Goal: Task Accomplishment & Management: Manage account settings

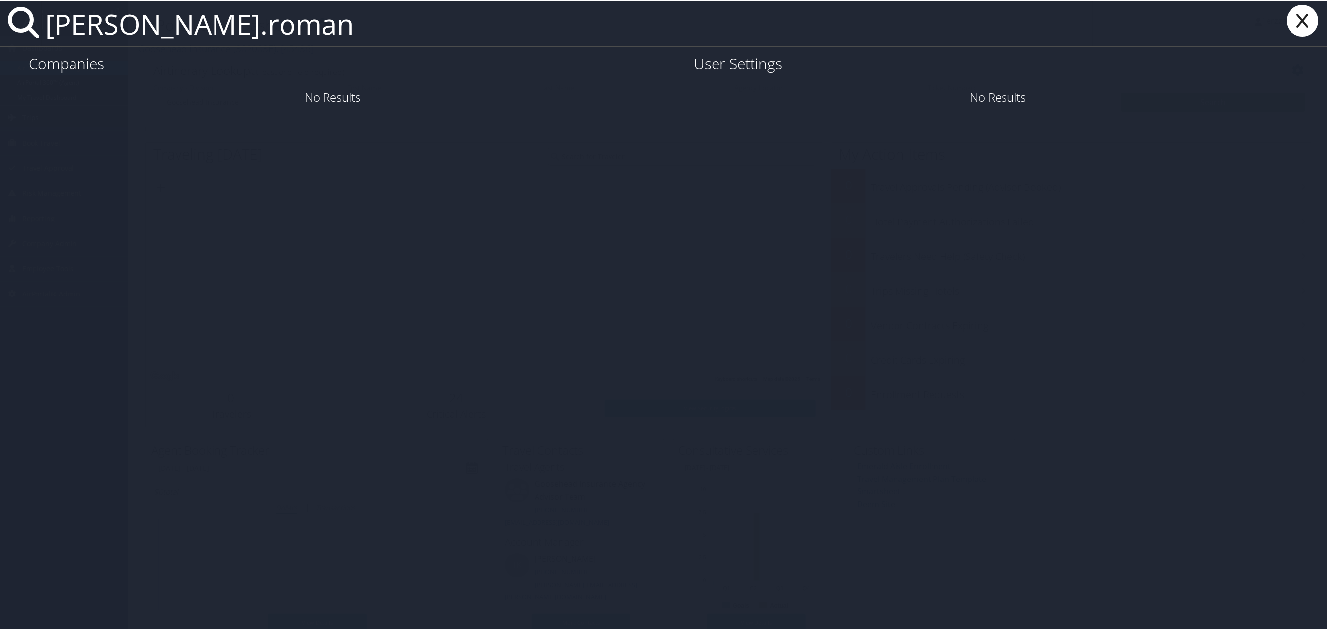
type input "kendra.roman"
click at [569, 209] on div "kendra.roman Companies No Results User Settings No Results" at bounding box center [665, 314] width 1330 height 629
click at [1299, 12] on icon at bounding box center [1302, 20] width 39 height 32
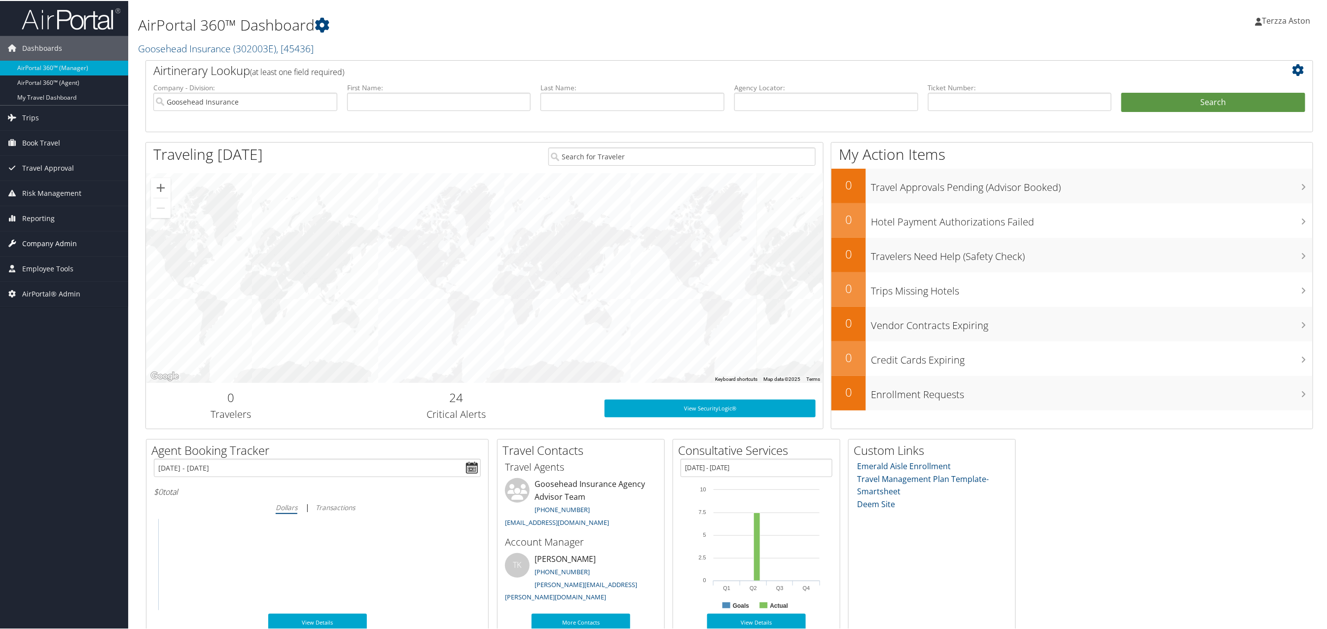
click at [42, 244] on span "Company Admin" at bounding box center [49, 242] width 55 height 25
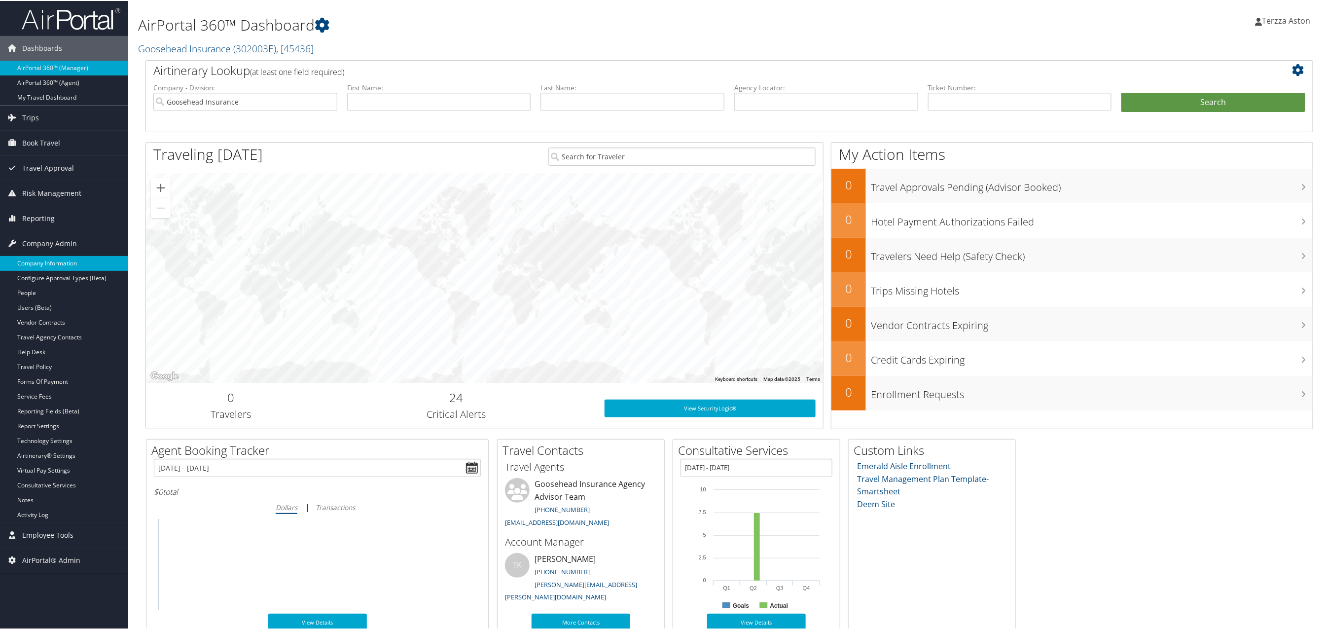
click at [60, 263] on link "Company Information" at bounding box center [64, 262] width 128 height 15
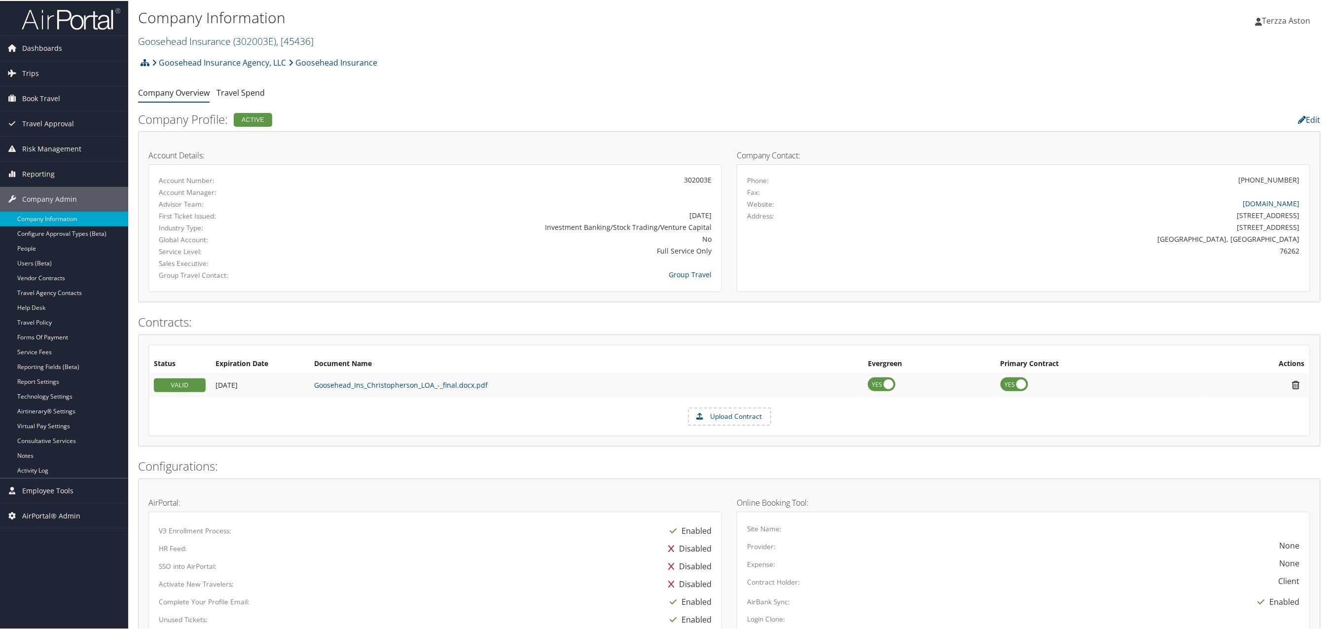
click at [163, 37] on link "Goosehead Insurance ( 302003E ) , [ 45436 ]" at bounding box center [226, 40] width 176 height 13
click at [159, 56] on input "search" at bounding box center [204, 58] width 130 height 18
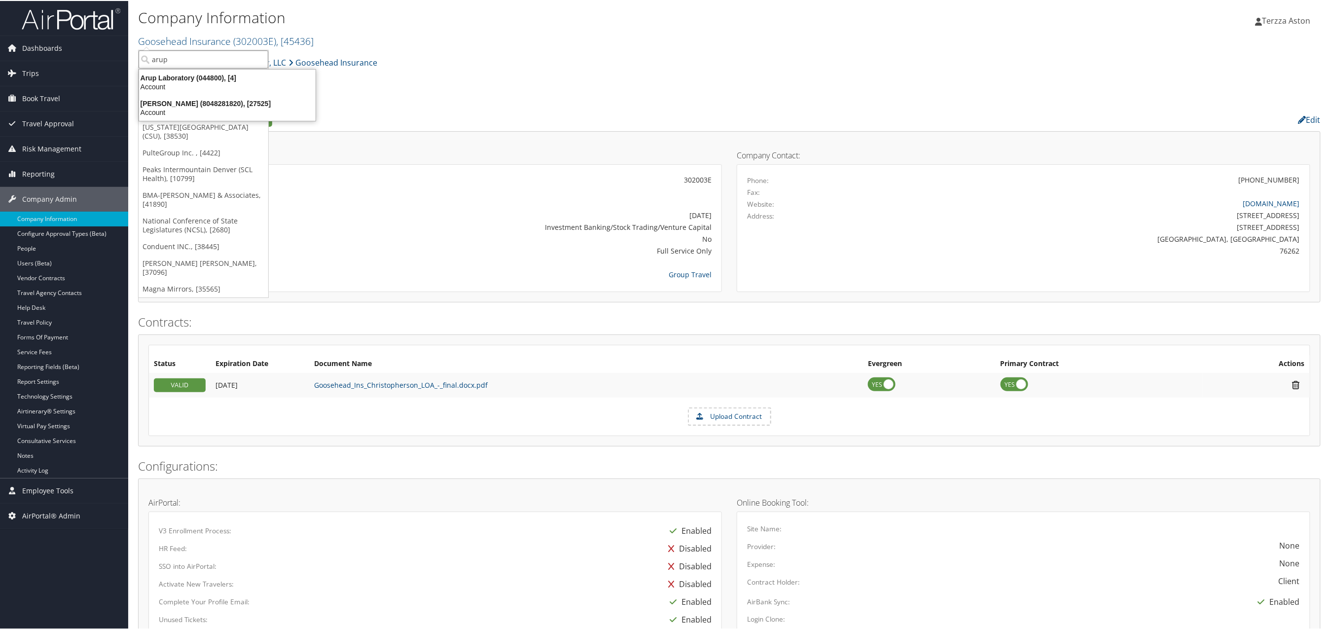
type input "arup"
click at [173, 72] on div "Arup Laboratory (044800), [4]" at bounding box center [227, 76] width 188 height 9
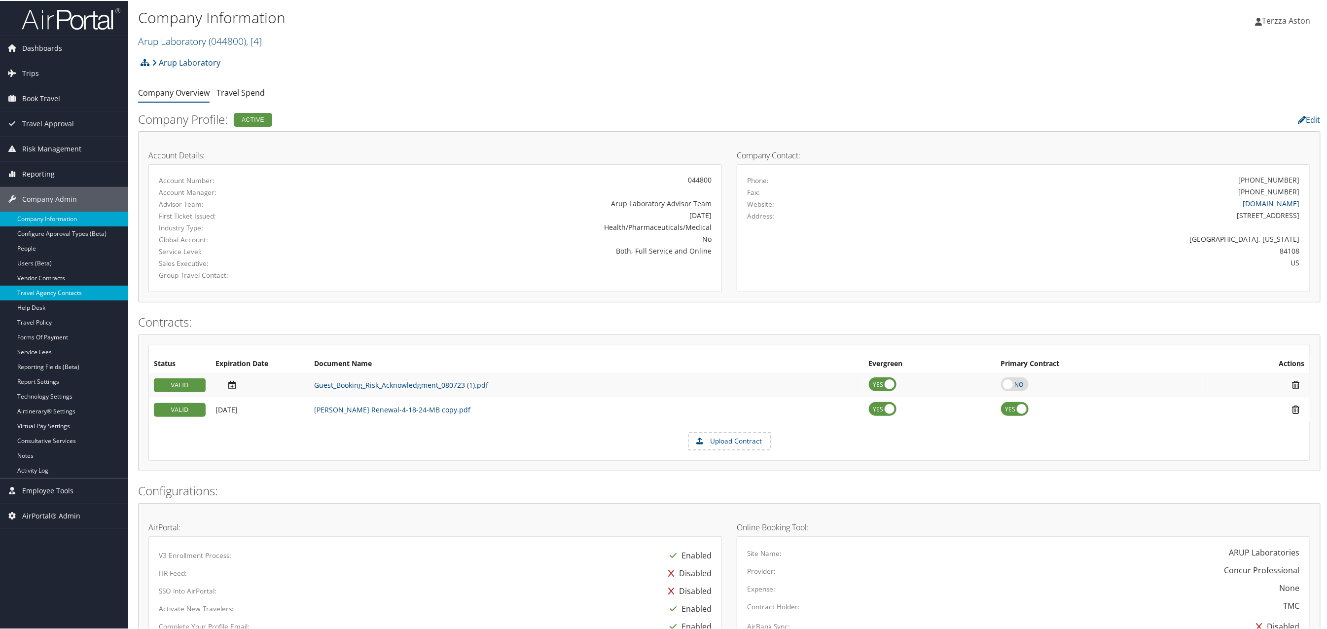
click at [60, 286] on link "Travel Agency Contacts" at bounding box center [64, 292] width 128 height 15
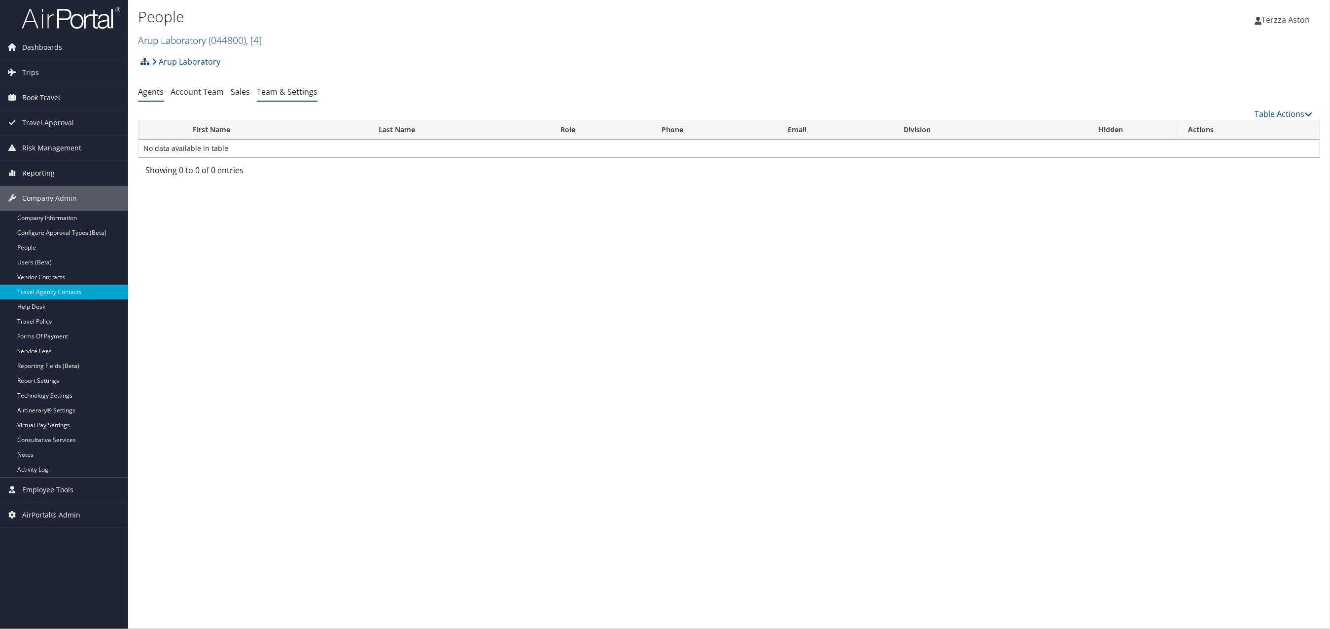
click at [293, 96] on link "Team & Settings" at bounding box center [287, 91] width 61 height 11
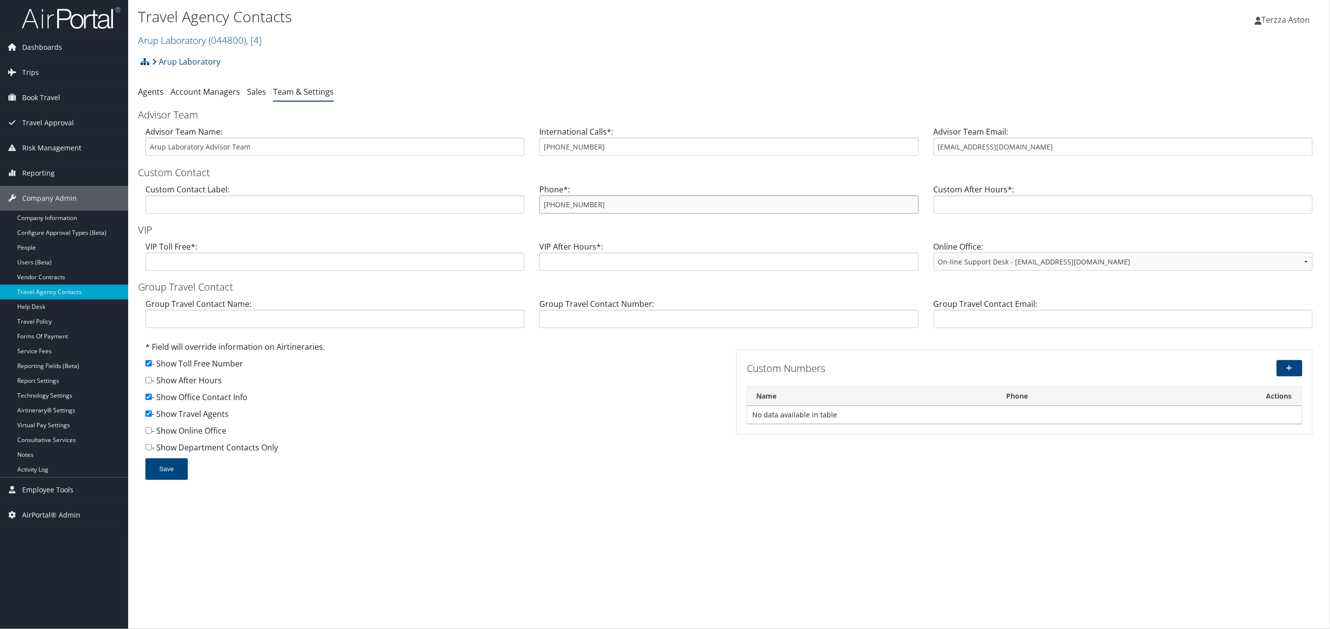
drag, startPoint x: 544, startPoint y: 204, endPoint x: 598, endPoint y: 202, distance: 53.8
click at [598, 202] on input "[PHONE_NUMBER]" at bounding box center [728, 204] width 379 height 18
click at [188, 36] on link "Arup Laboratory ( 044800 ) , [ 4 ]" at bounding box center [200, 40] width 124 height 13
click at [183, 54] on input "search" at bounding box center [204, 58] width 130 height 18
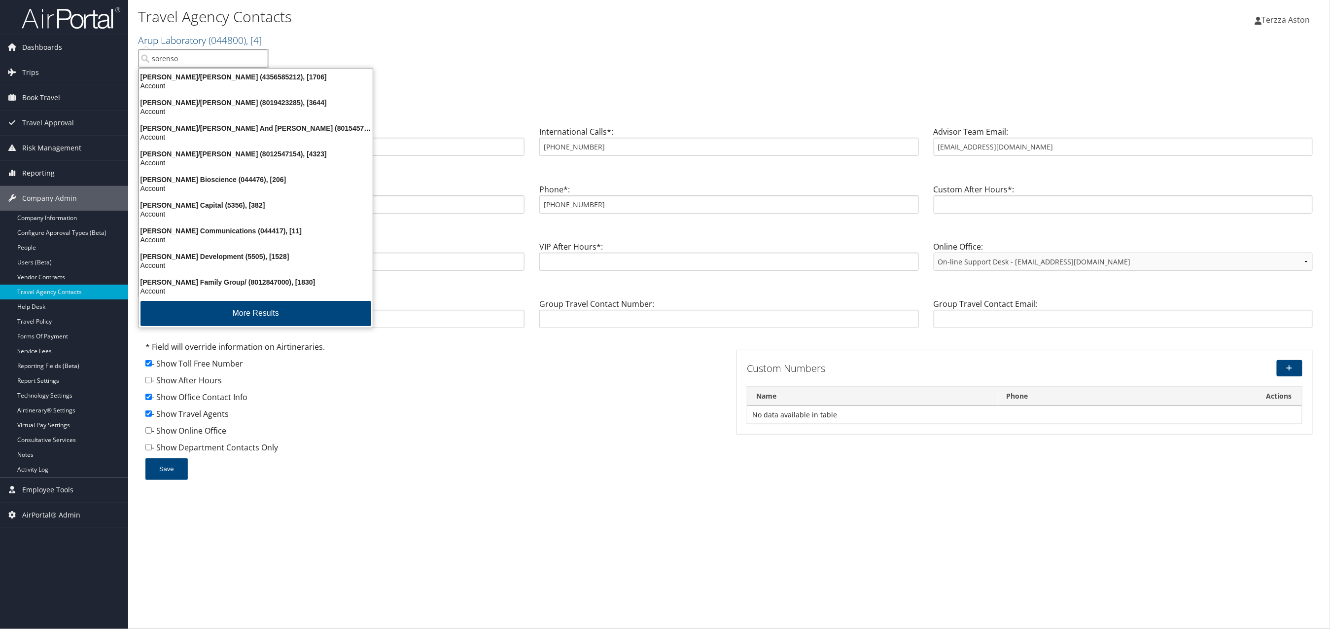
type input "sorenson"
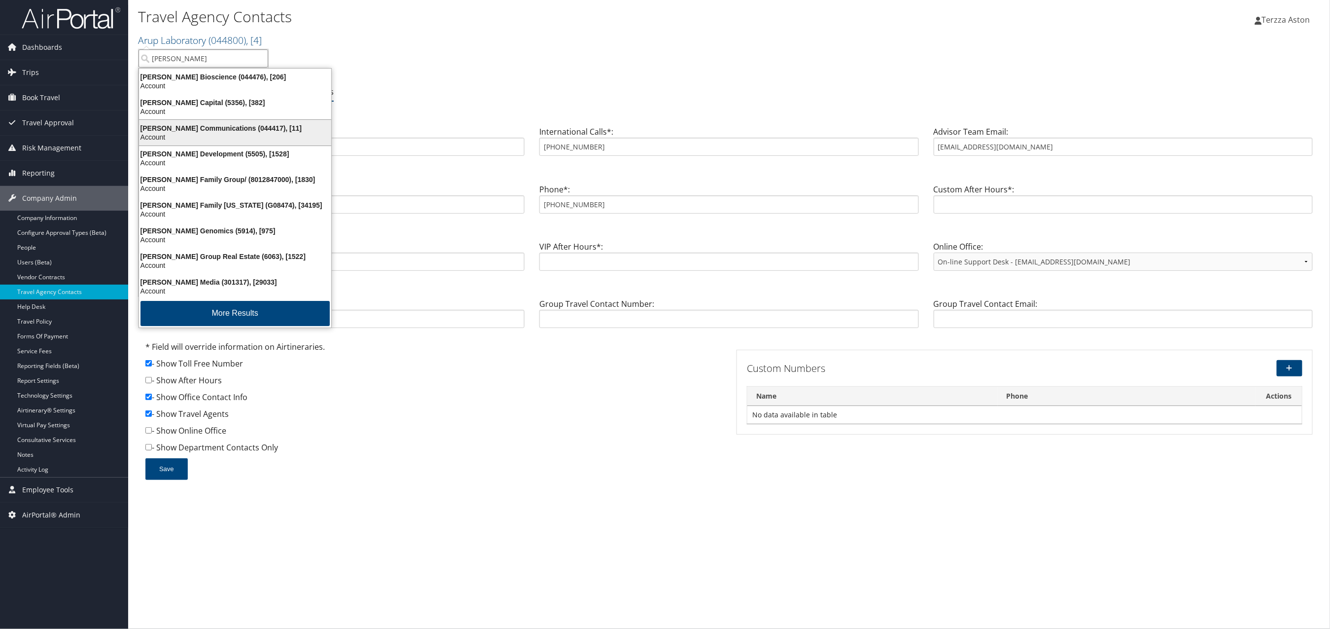
click at [189, 129] on div "Sorenson Communications (044417), [11]" at bounding box center [235, 128] width 204 height 9
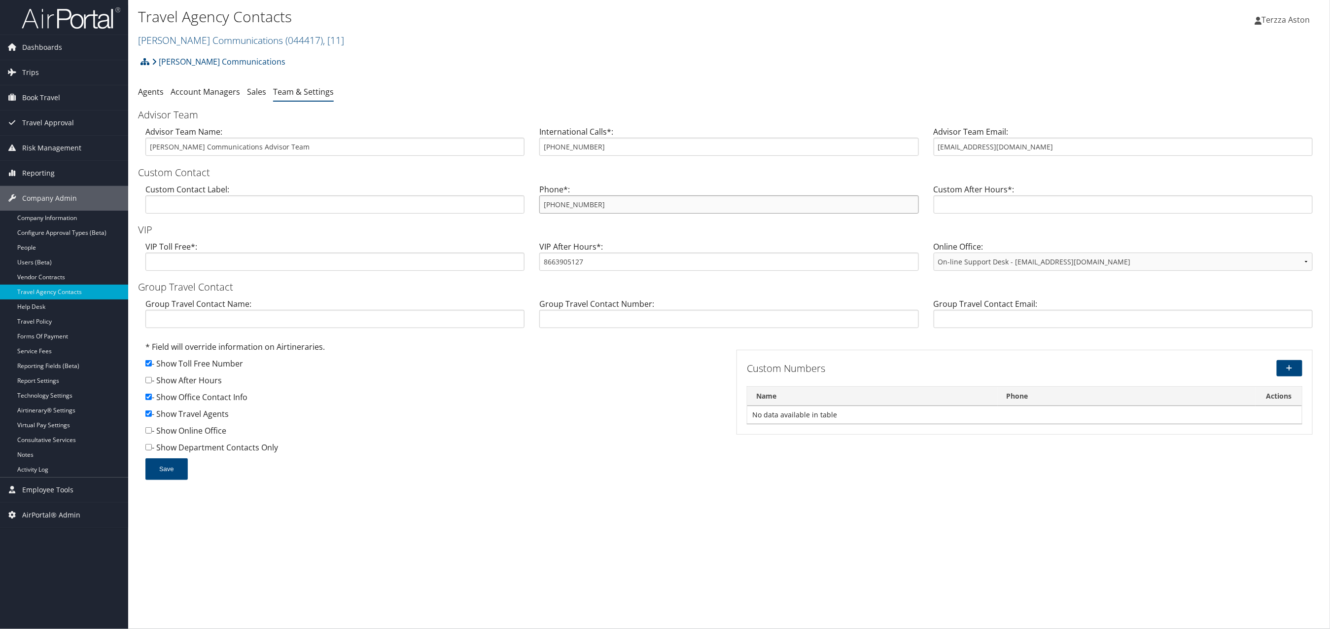
drag, startPoint x: 542, startPoint y: 203, endPoint x: 591, endPoint y: 203, distance: 48.3
click at [591, 203] on input "800-274-3916" at bounding box center [728, 204] width 379 height 18
click at [186, 36] on link "Sorenson Communications ( 044417 ) , [ 11 ]" at bounding box center [241, 40] width 206 height 13
click at [207, 60] on input "search" at bounding box center [204, 58] width 130 height 18
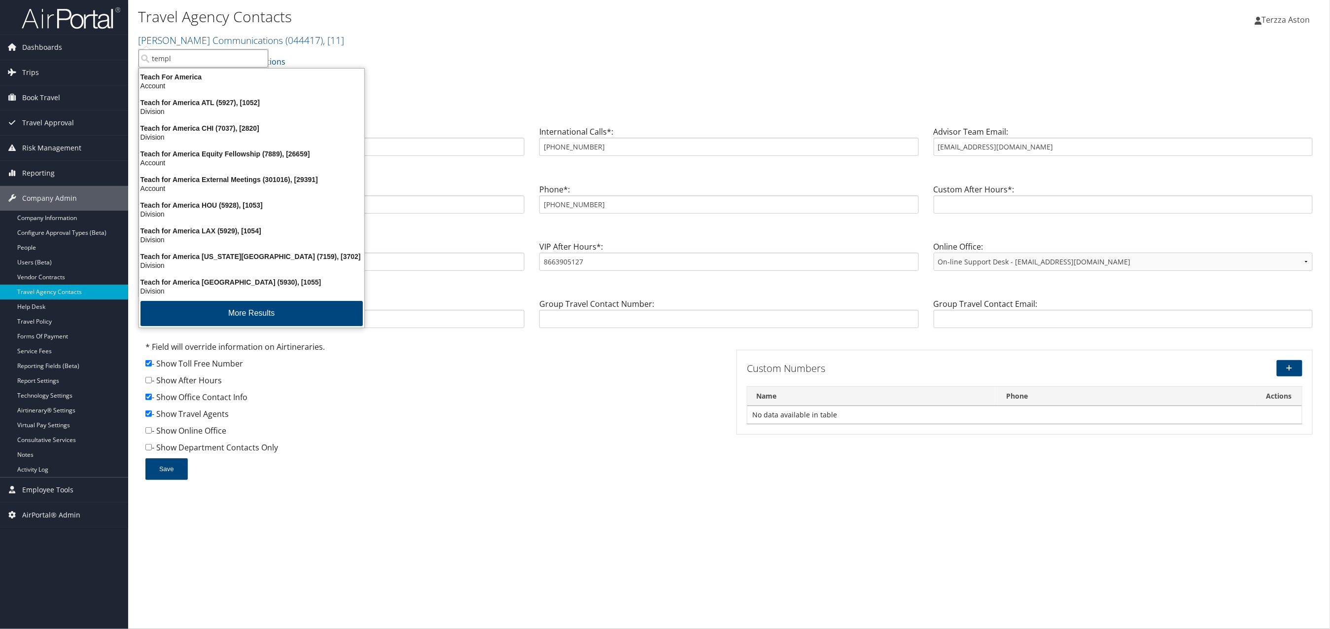
type input "temple"
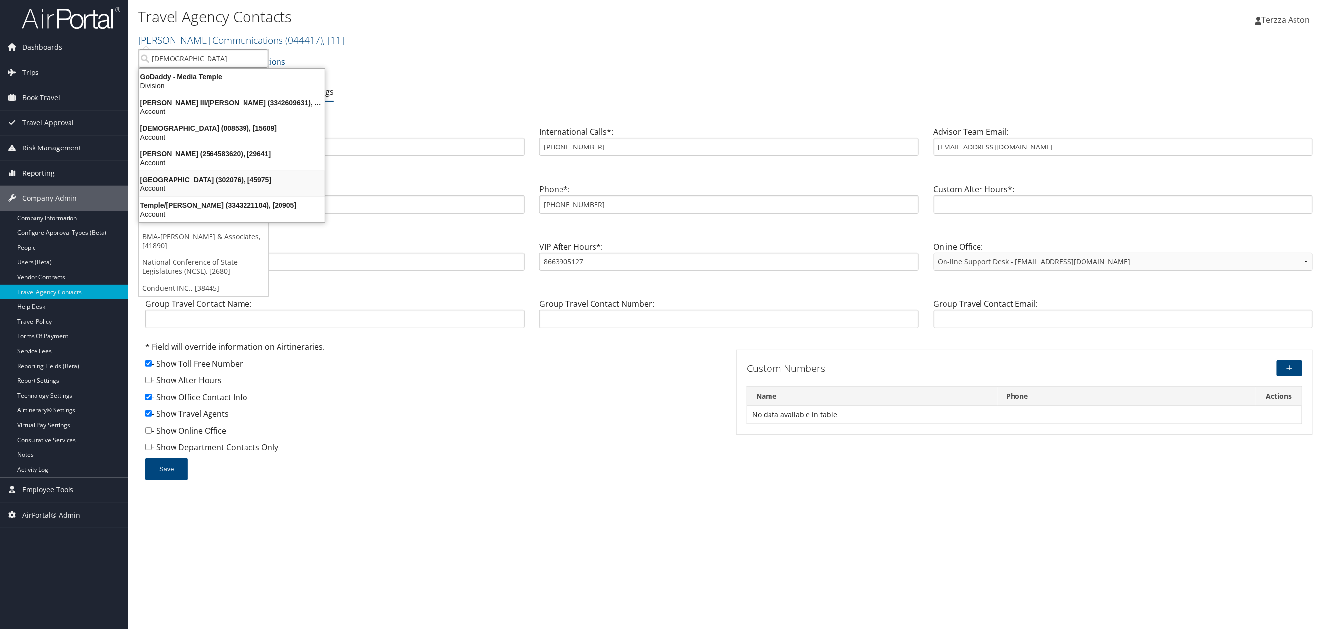
click at [207, 179] on div "Temple University (302076), [45975]" at bounding box center [232, 179] width 198 height 9
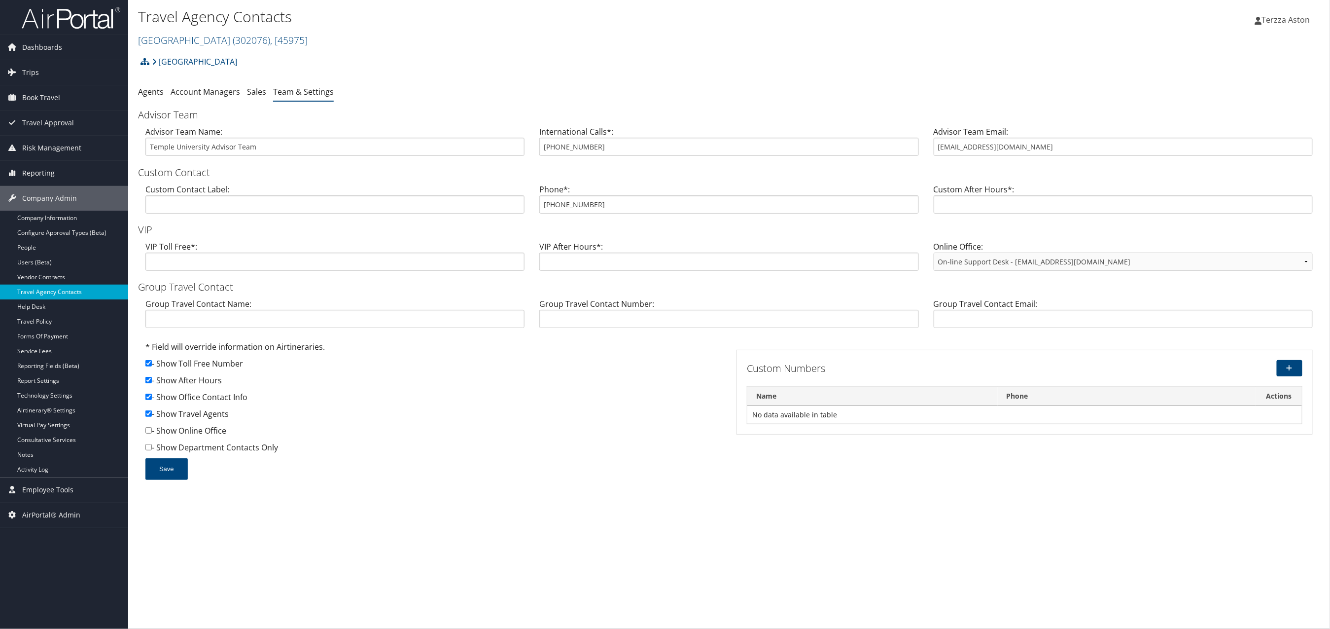
click at [63, 287] on link "Travel Agency Contacts" at bounding box center [64, 292] width 128 height 15
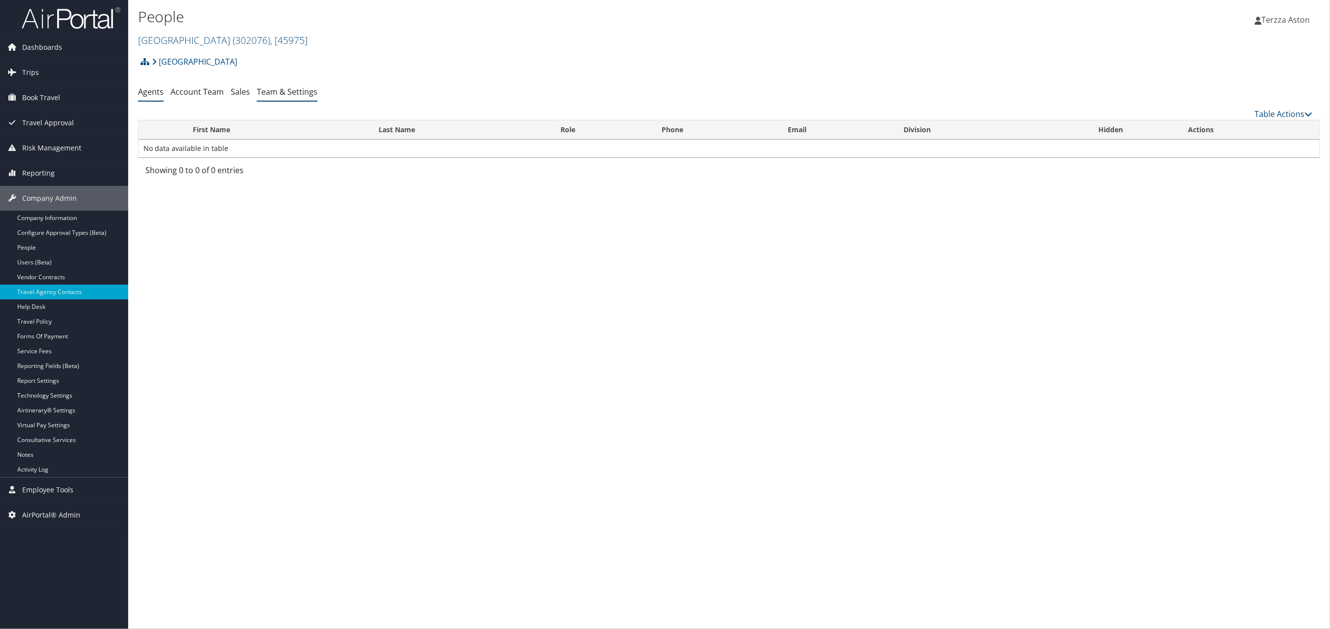
click at [297, 86] on link "Team & Settings" at bounding box center [287, 91] width 61 height 11
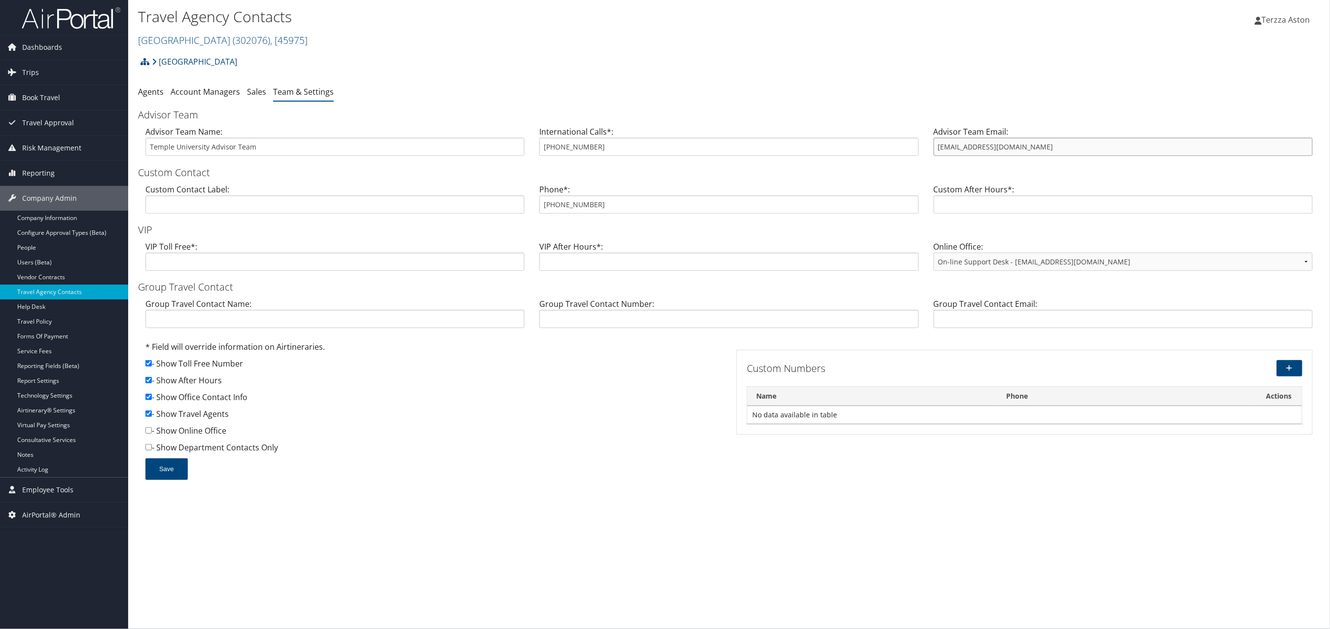
drag, startPoint x: 933, startPoint y: 150, endPoint x: 1067, endPoint y: 147, distance: 133.2
click at [1067, 147] on input "templetravel@cbtravel.com" at bounding box center [1123, 147] width 379 height 18
drag, startPoint x: 546, startPoint y: 207, endPoint x: 599, endPoint y: 205, distance: 52.8
click at [599, 205] on input "855-594-5376" at bounding box center [728, 204] width 379 height 18
click at [170, 37] on link "Temple University ( 302076 ) , [ 45975 ]" at bounding box center [223, 40] width 170 height 13
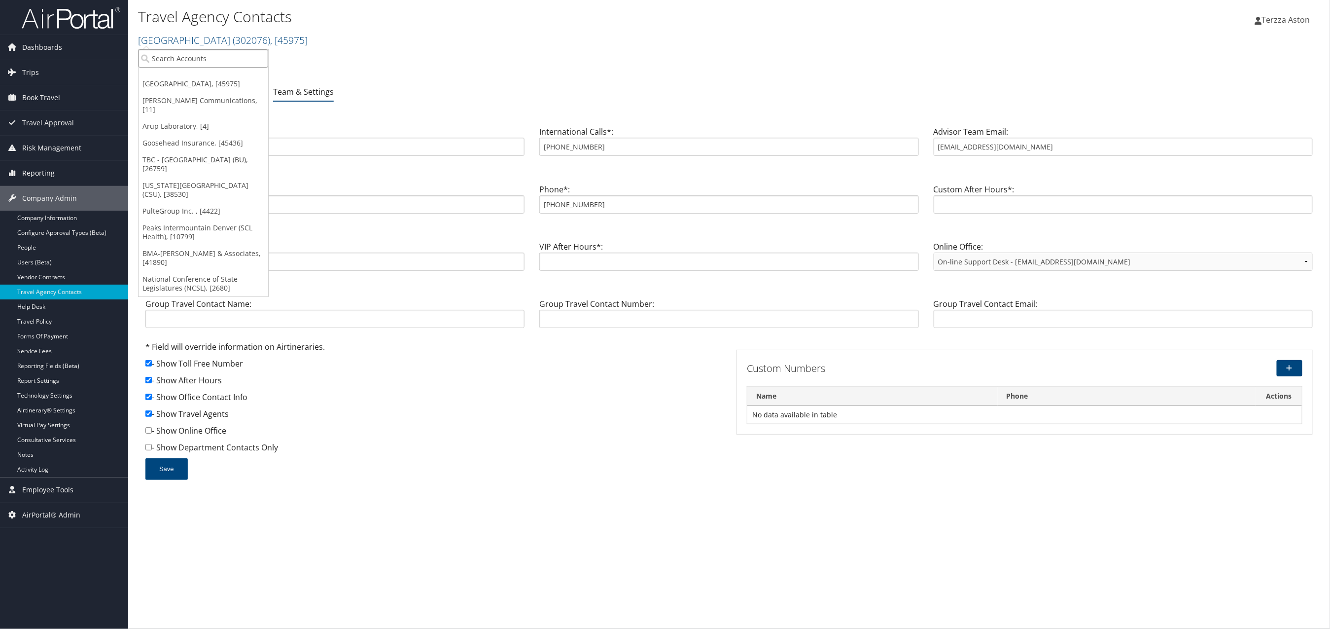
click at [172, 57] on input "search" at bounding box center [204, 58] width 130 height 18
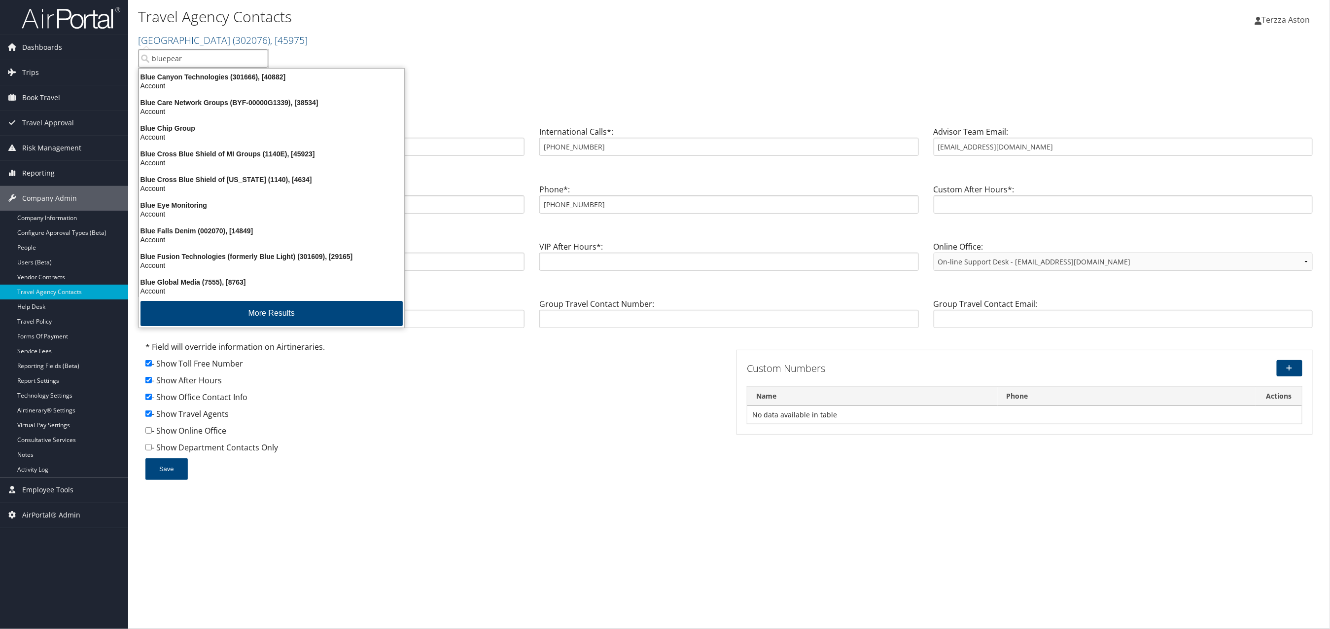
type input "bluepearl"
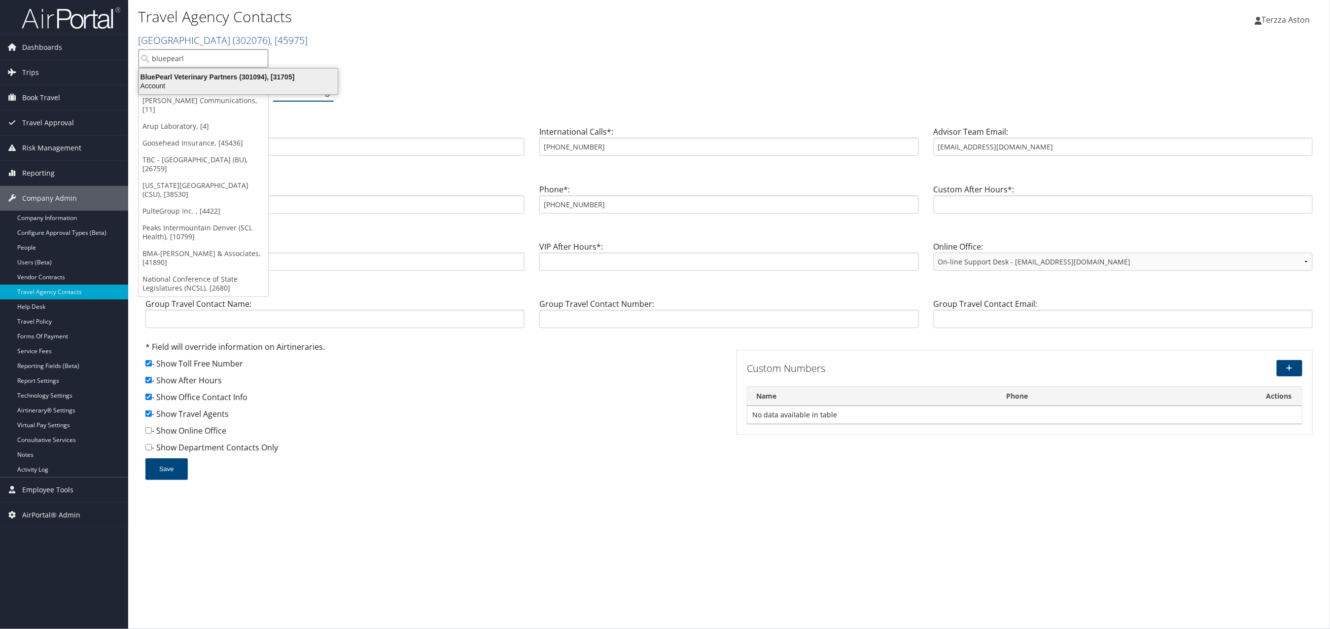
click at [198, 74] on div "BluePearl Veterinary Partners (301094), [31705]" at bounding box center [238, 76] width 211 height 9
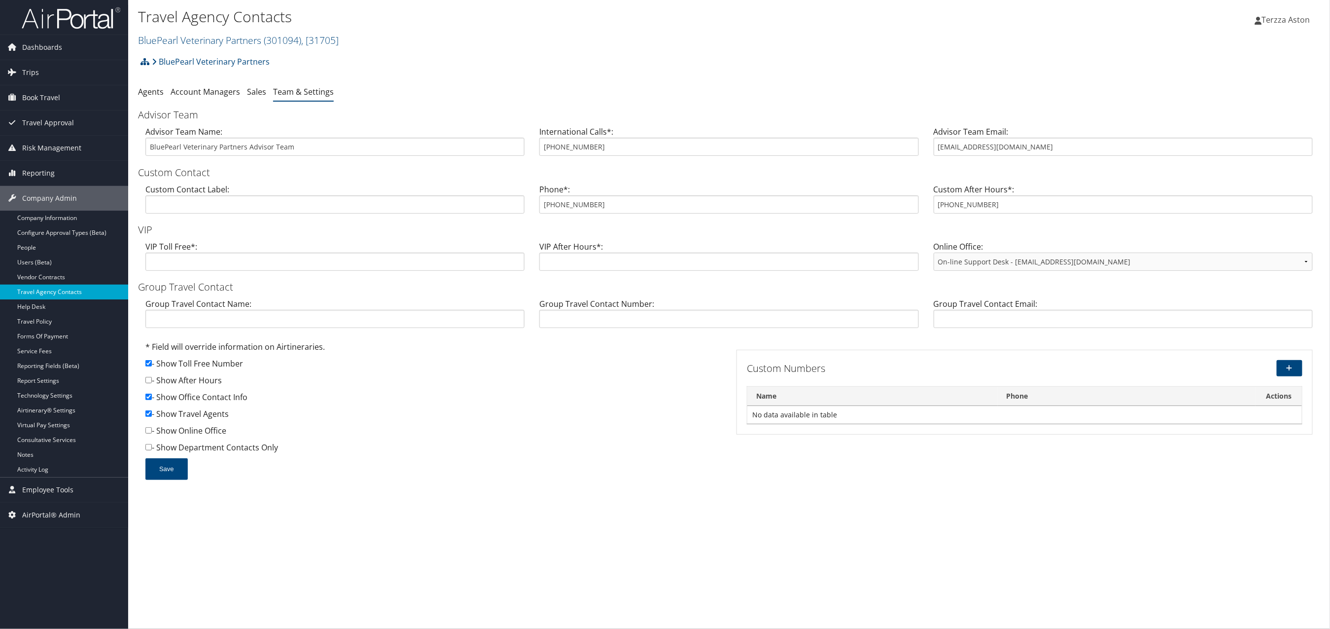
click at [57, 290] on link "Travel Agency Contacts" at bounding box center [64, 292] width 128 height 15
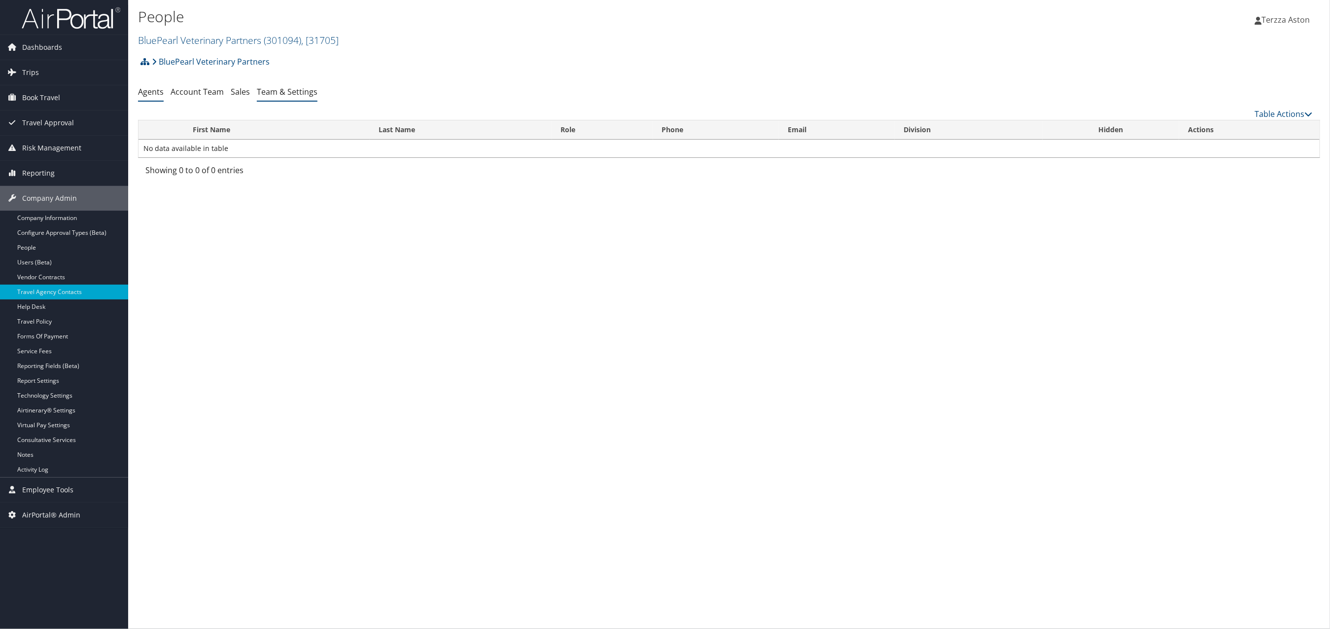
click at [289, 95] on link "Team & Settings" at bounding box center [287, 91] width 61 height 11
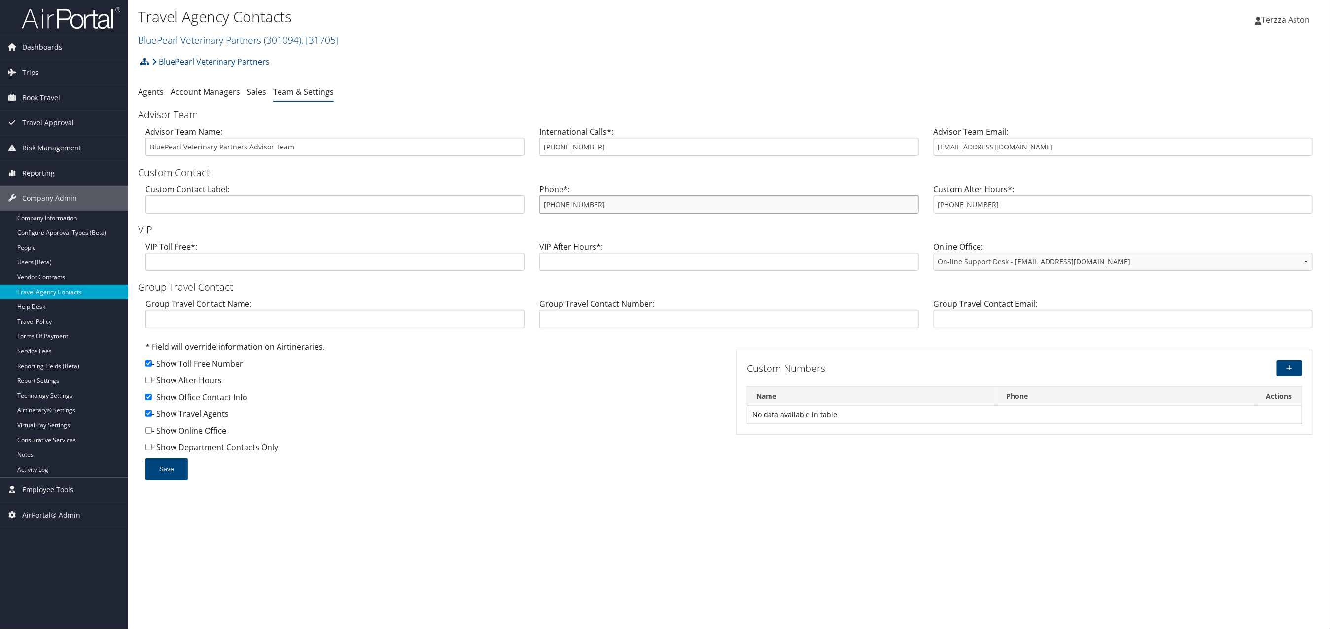
drag, startPoint x: 542, startPoint y: 208, endPoint x: 599, endPoint y: 203, distance: 57.4
click at [599, 203] on input "800-423-8244" at bounding box center [728, 204] width 379 height 18
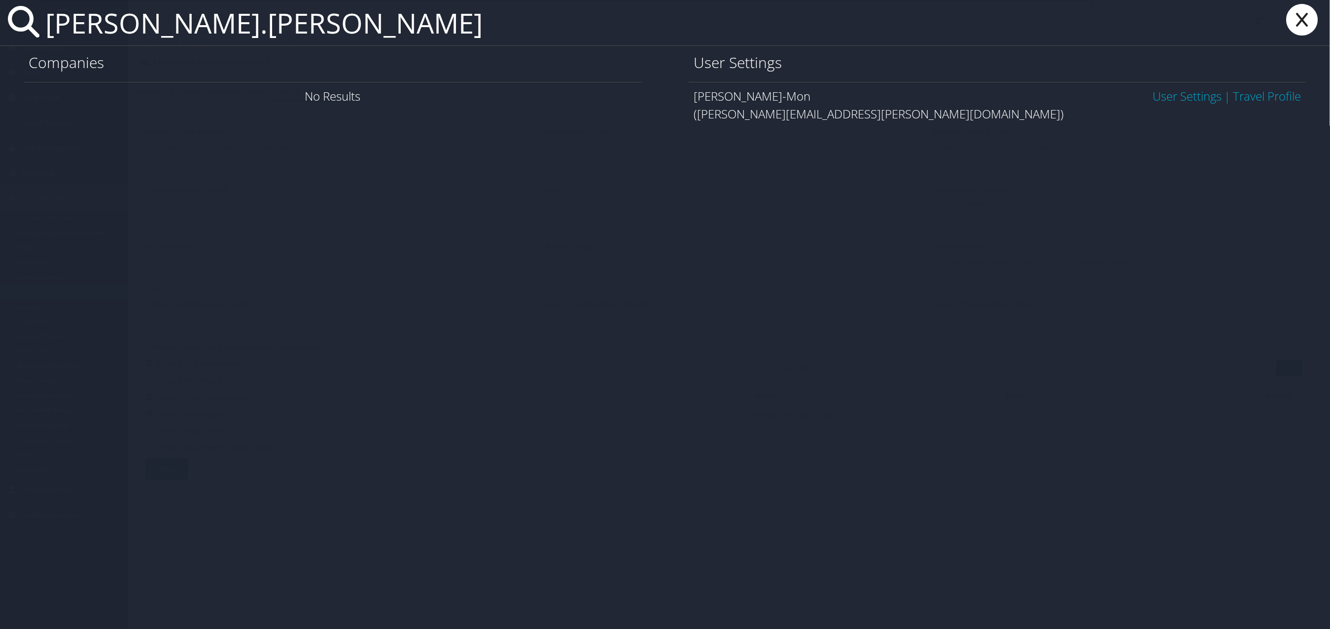
type input "christopher.zaw"
click at [1192, 100] on link "User Settings" at bounding box center [1187, 96] width 69 height 16
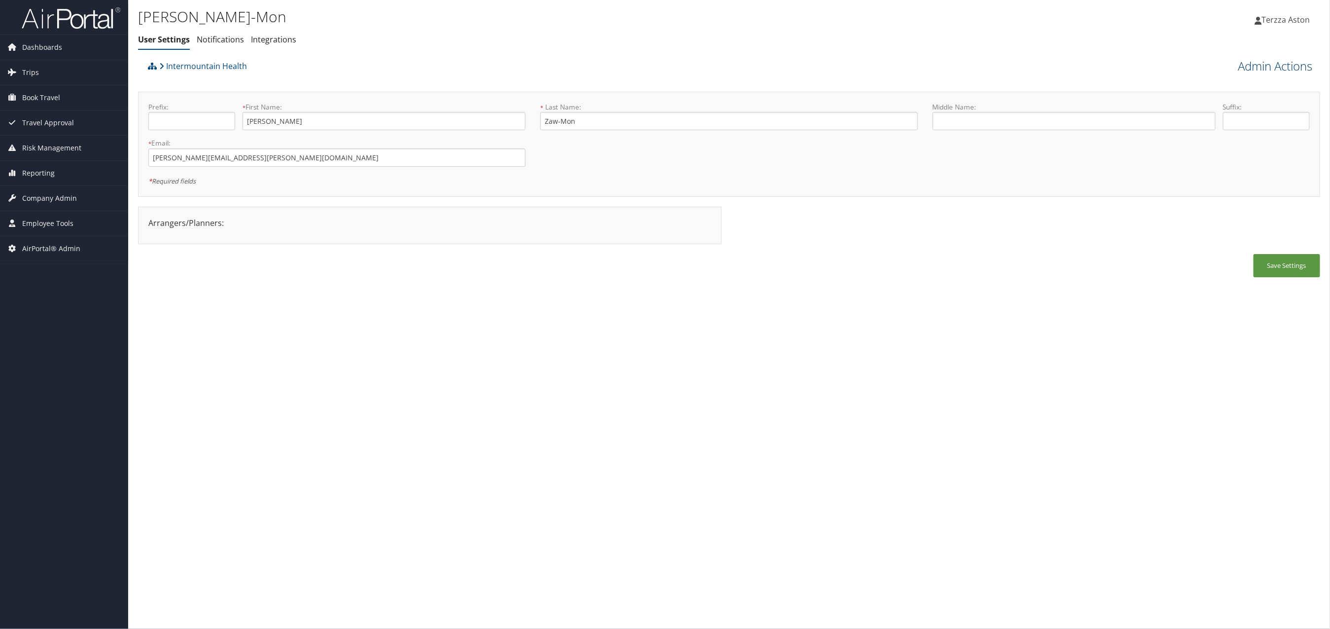
click at [1258, 67] on link "Admin Actions" at bounding box center [1276, 66] width 74 height 17
click at [1222, 119] on link "User Technology Settings" at bounding box center [1248, 117] width 130 height 17
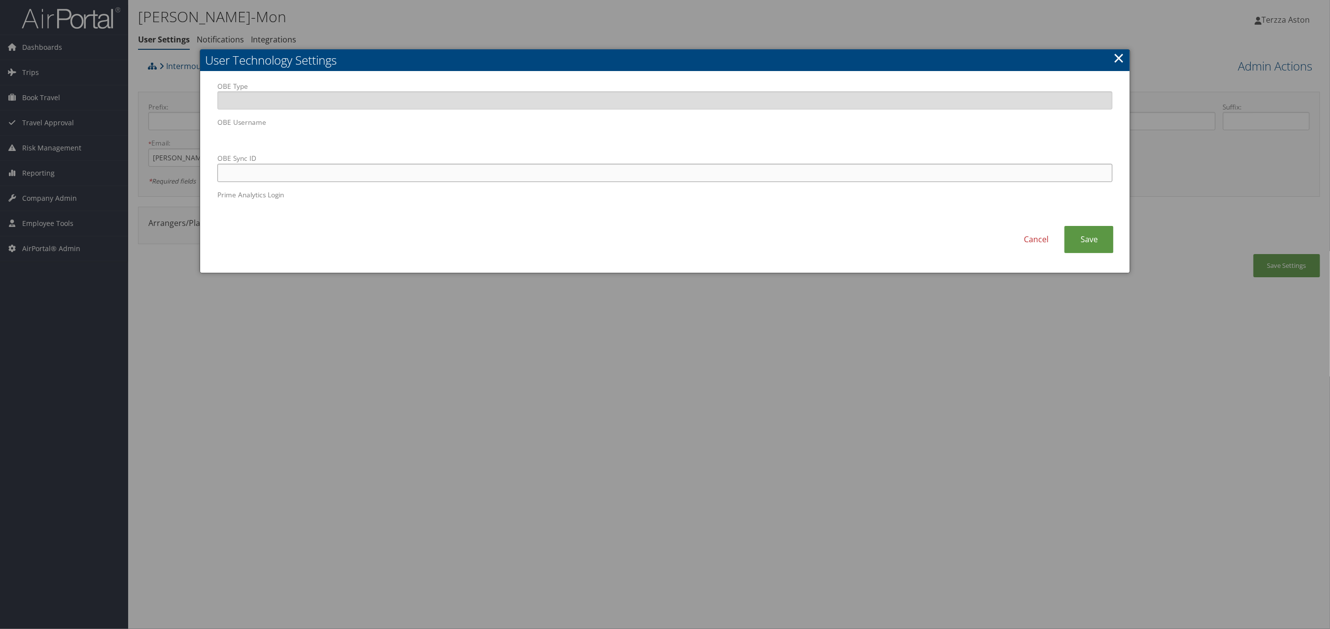
paste input "christopher.zaw-mon@imail2.org"
type input "christopher.zaw-mon@imail2.org"
click at [1098, 239] on link "Save" at bounding box center [1089, 239] width 49 height 27
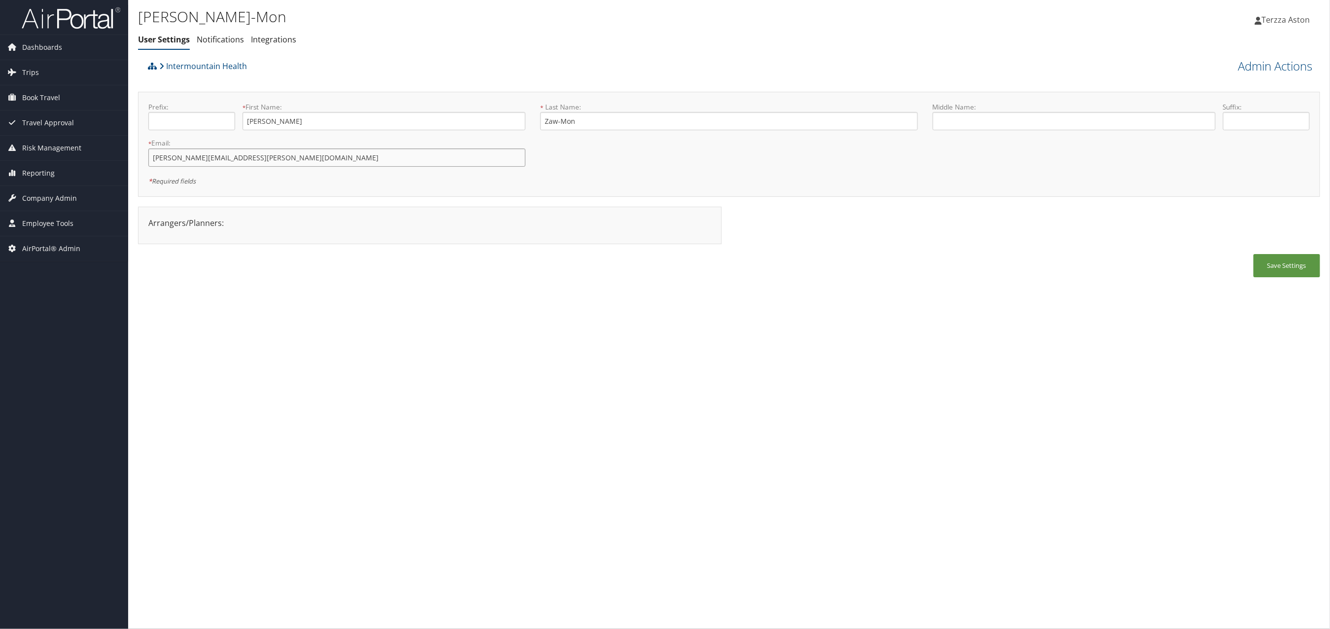
drag, startPoint x: 152, startPoint y: 159, endPoint x: 269, endPoint y: 155, distance: 117.4
click at [269, 155] on input "christopher.zaw-mon@imail2.org" at bounding box center [336, 157] width 377 height 18
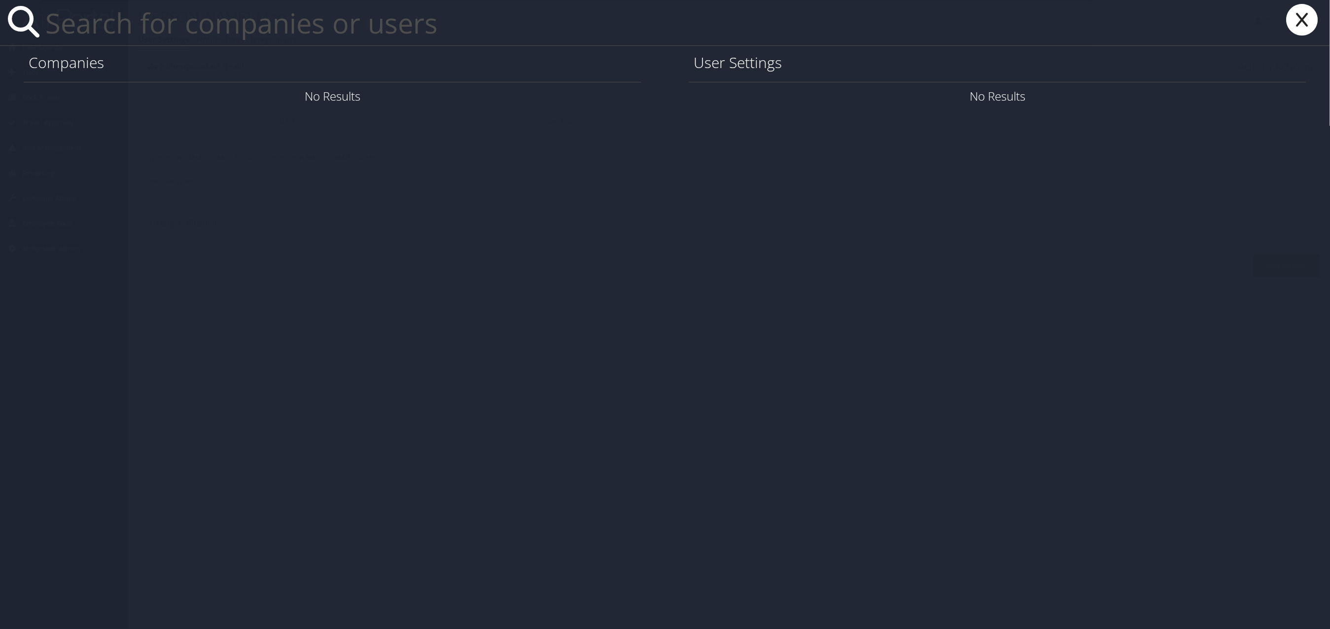
paste input "[EMAIL_ADDRESS][DOMAIN_NAME]"
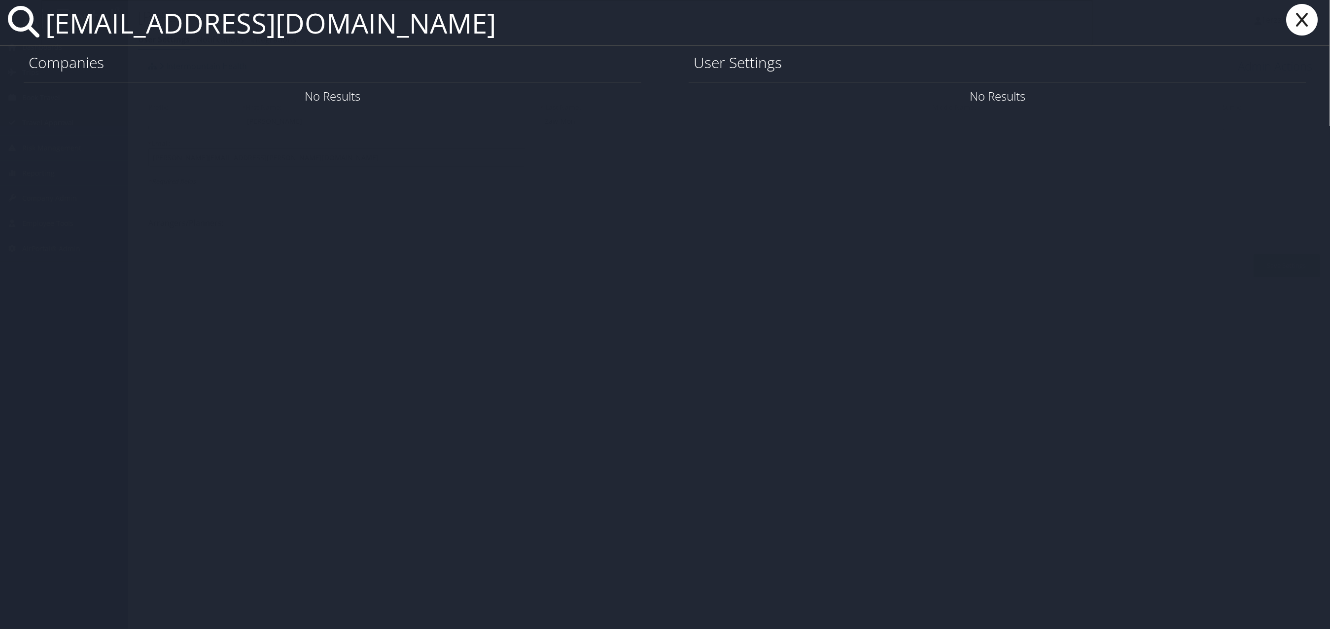
type input "dmu1990@icloud.com"
click at [1159, 98] on link "User Settings" at bounding box center [1187, 96] width 69 height 16
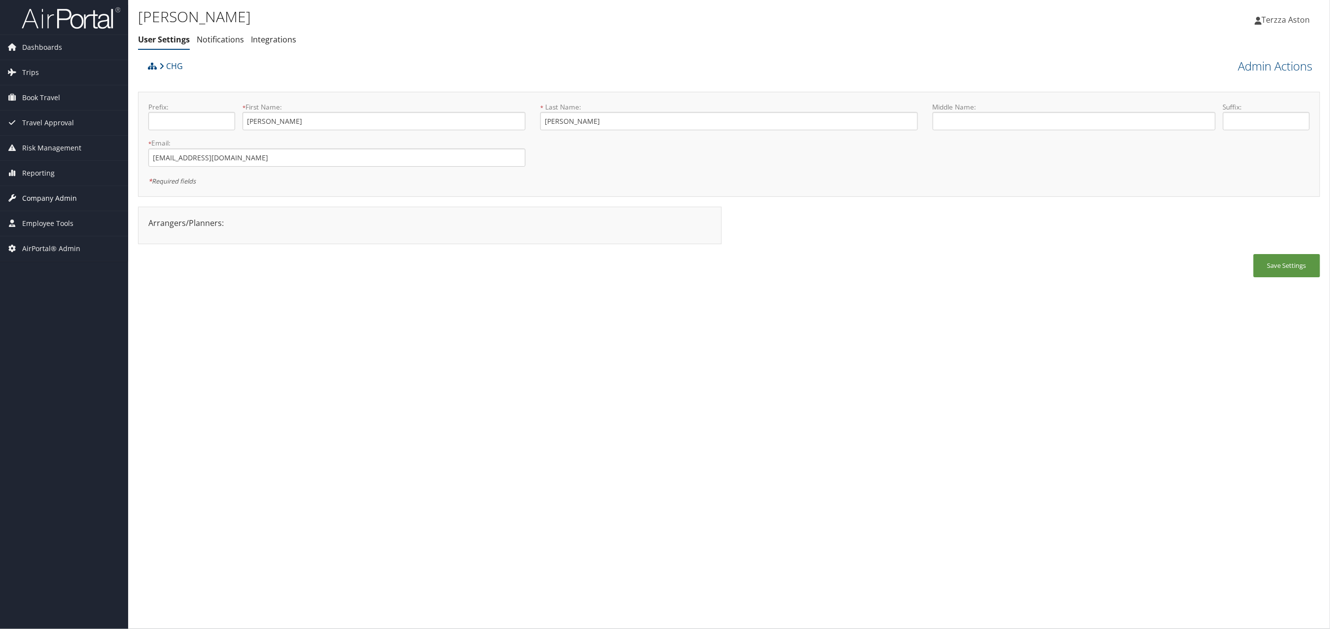
click at [54, 199] on span "Company Admin" at bounding box center [49, 198] width 55 height 25
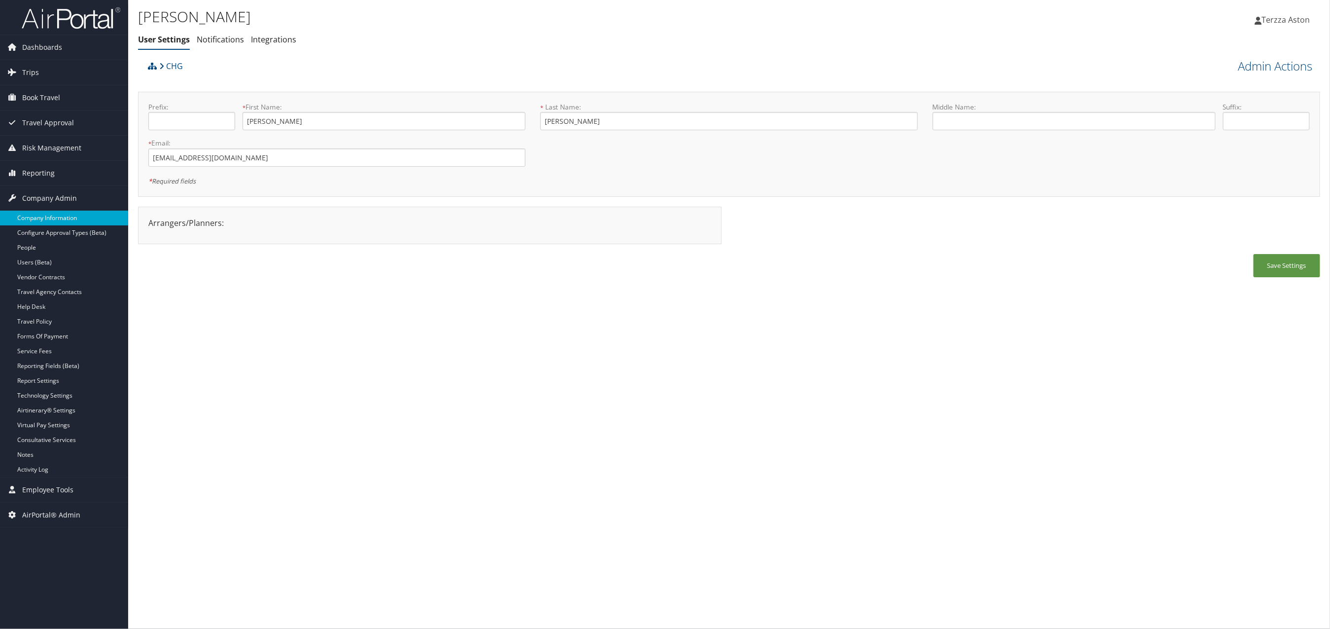
click at [54, 215] on link "Company Information" at bounding box center [64, 218] width 128 height 15
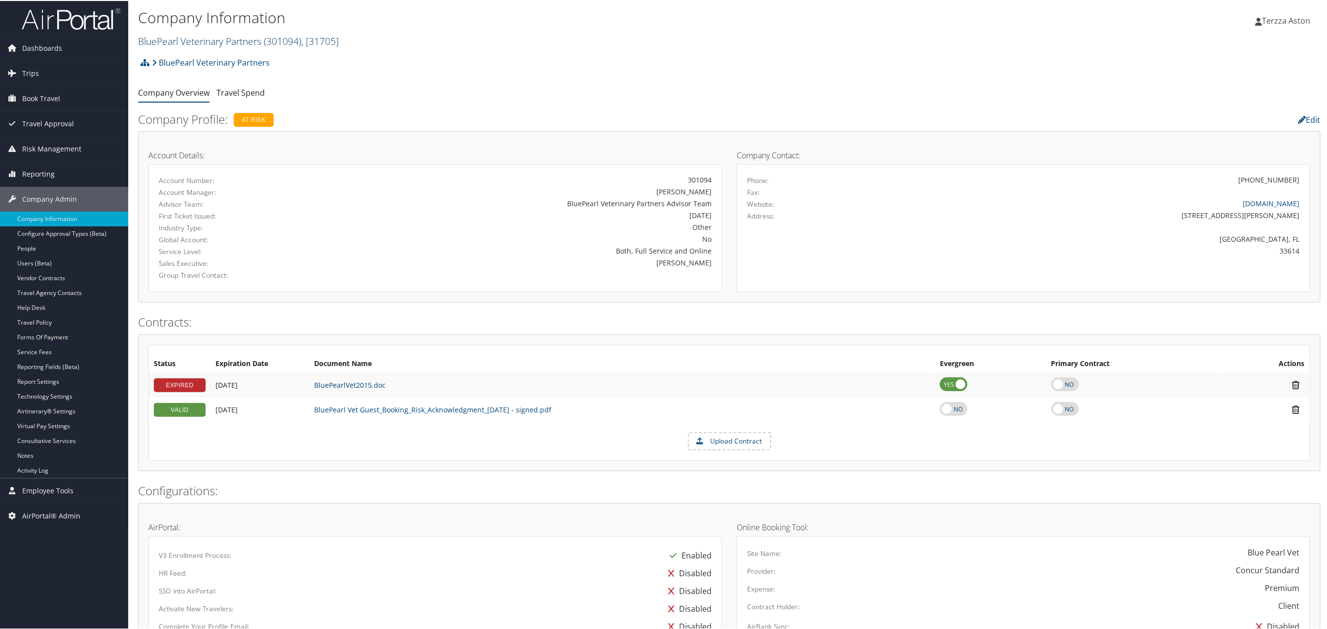
click at [157, 39] on link "BluePearl Veterinary Partners ( 301094 ) , [ 31705 ]" at bounding box center [238, 40] width 201 height 13
click at [178, 59] on input "search" at bounding box center [204, 58] width 130 height 18
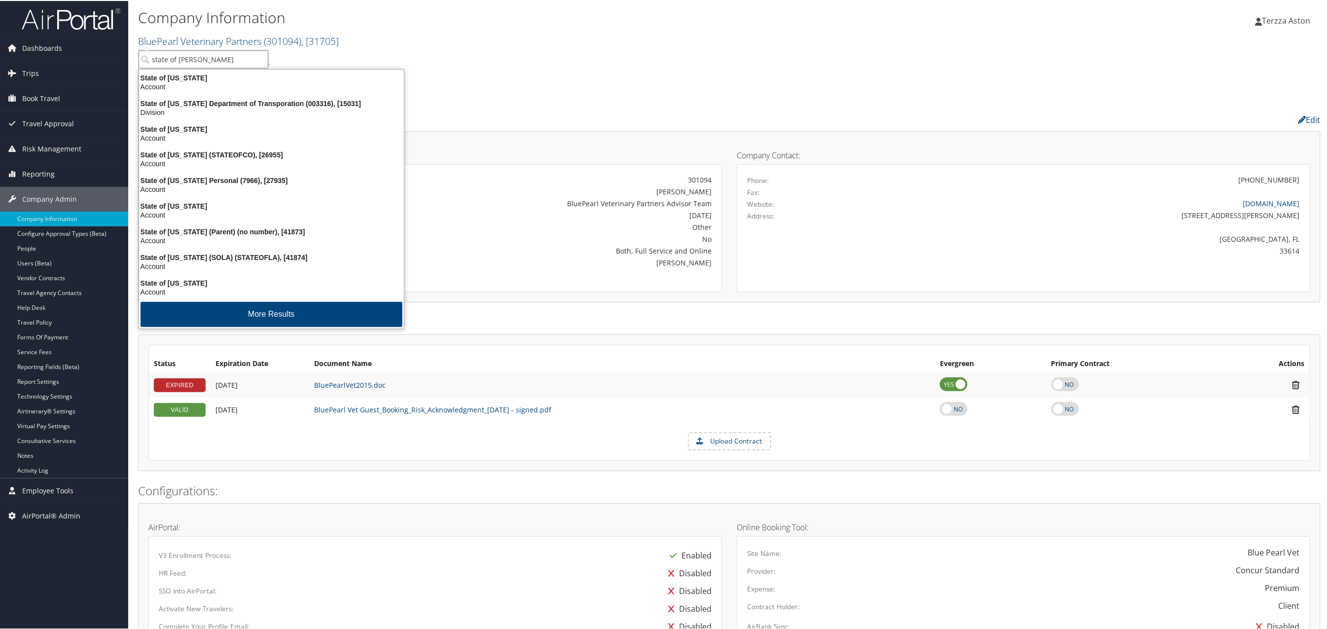
type input "state of loui"
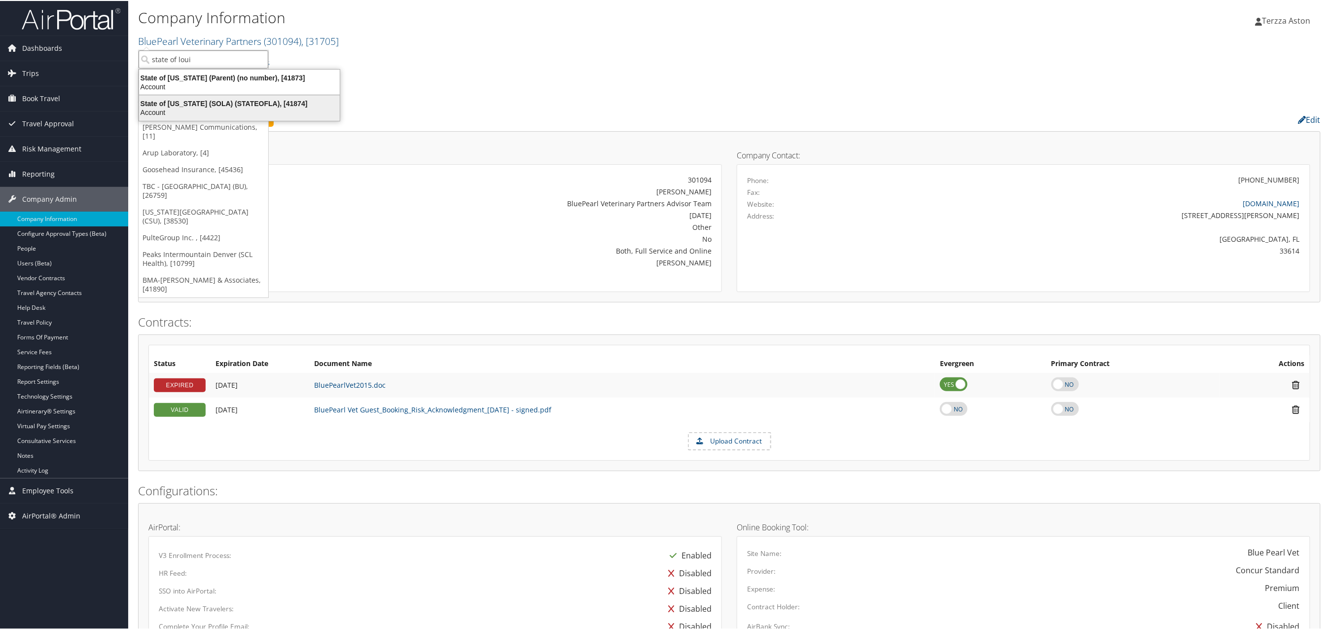
click at [184, 104] on div "State of Louisiana (SOLA) (STATEOFLA), [41874]" at bounding box center [239, 102] width 213 height 9
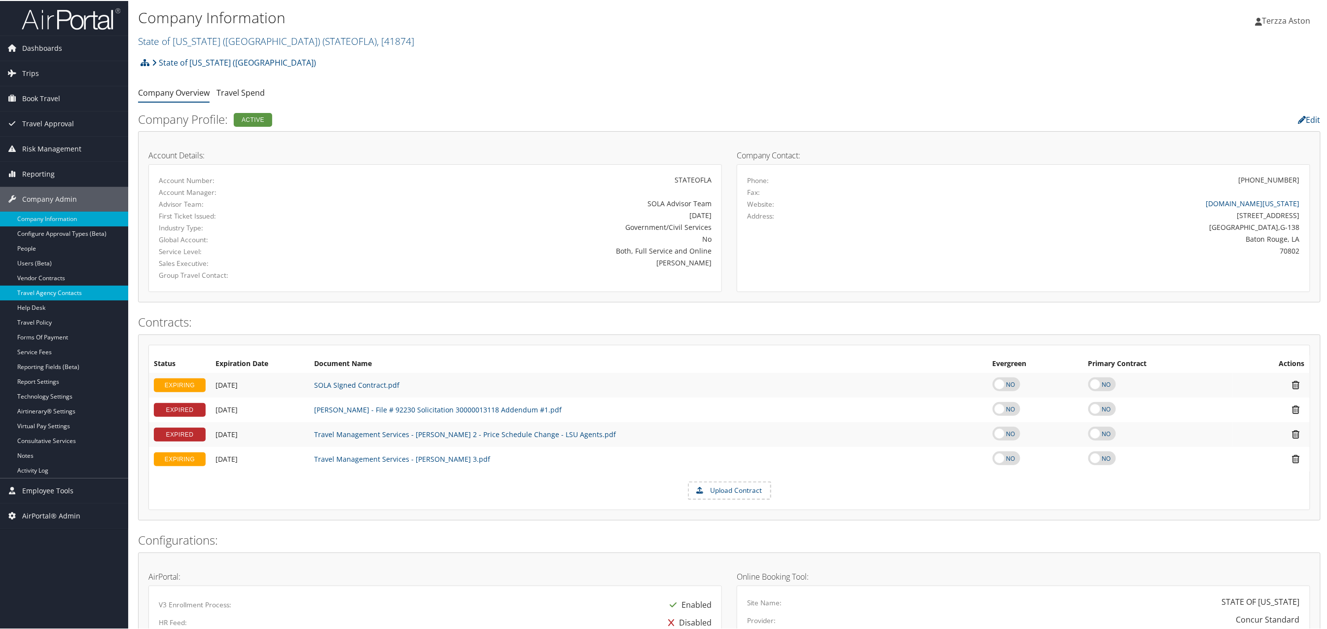
click at [47, 292] on link "Travel Agency Contacts" at bounding box center [64, 292] width 128 height 15
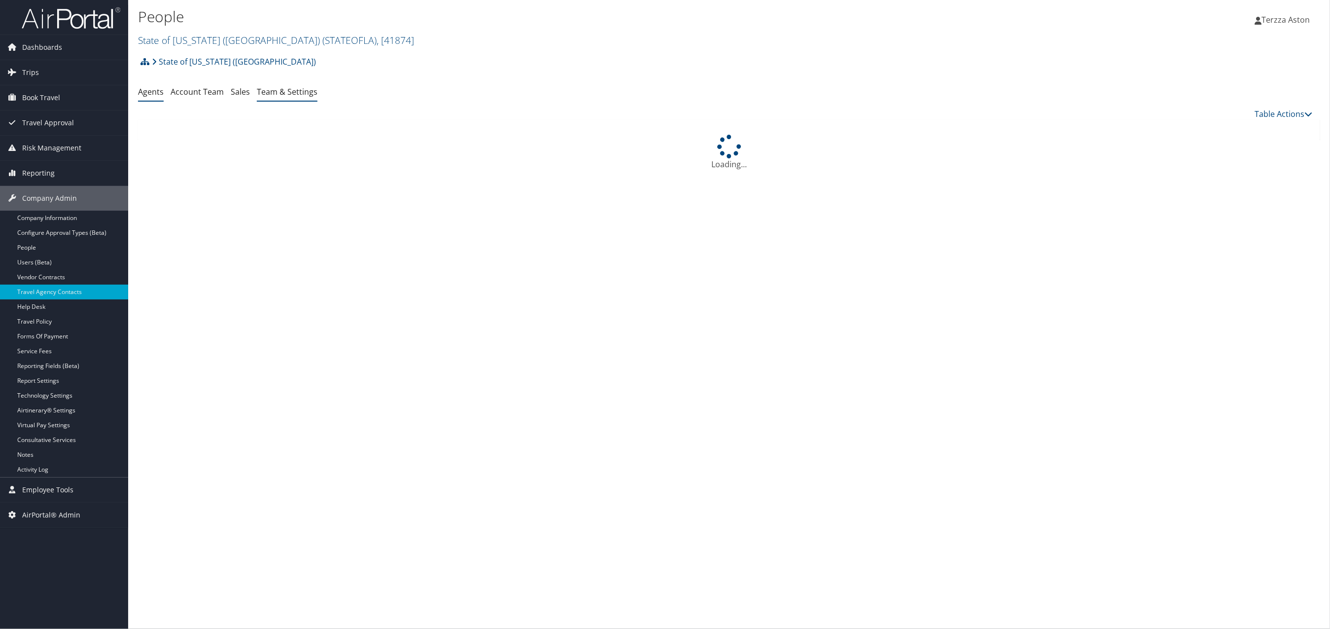
click at [297, 94] on link "Team & Settings" at bounding box center [287, 91] width 61 height 11
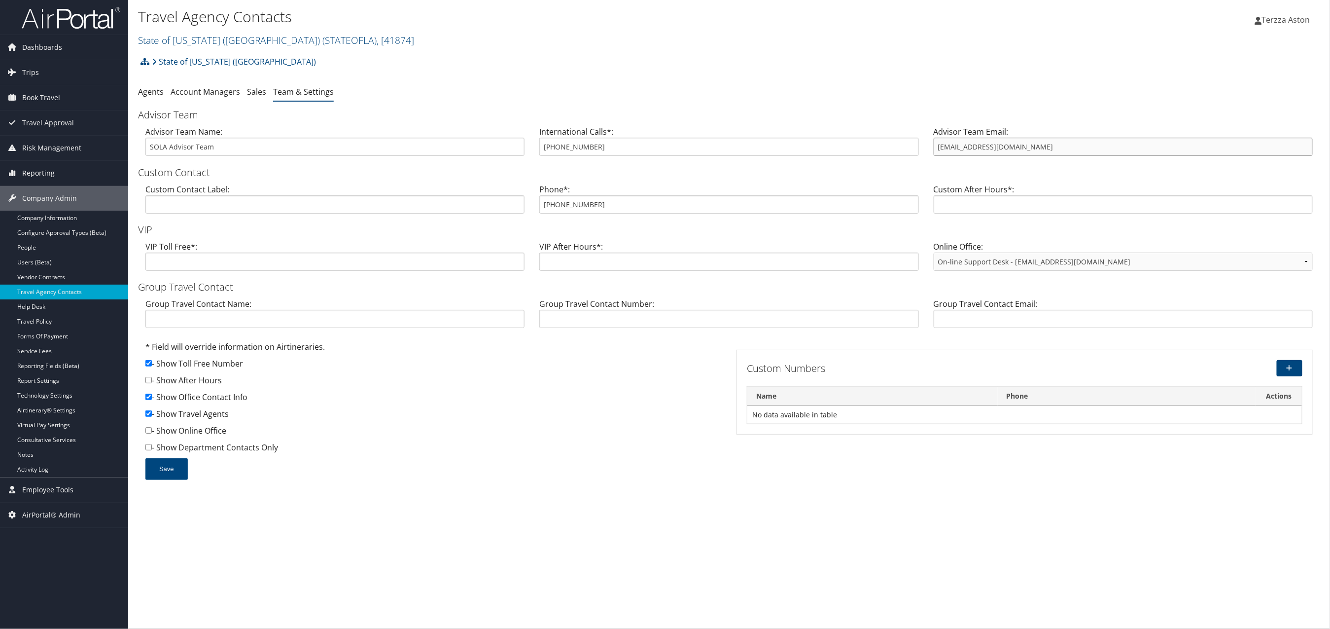
drag, startPoint x: 935, startPoint y: 153, endPoint x: 1018, endPoint y: 147, distance: 83.1
click at [1018, 147] on input "statela@CBTravel.com" at bounding box center [1123, 147] width 379 height 18
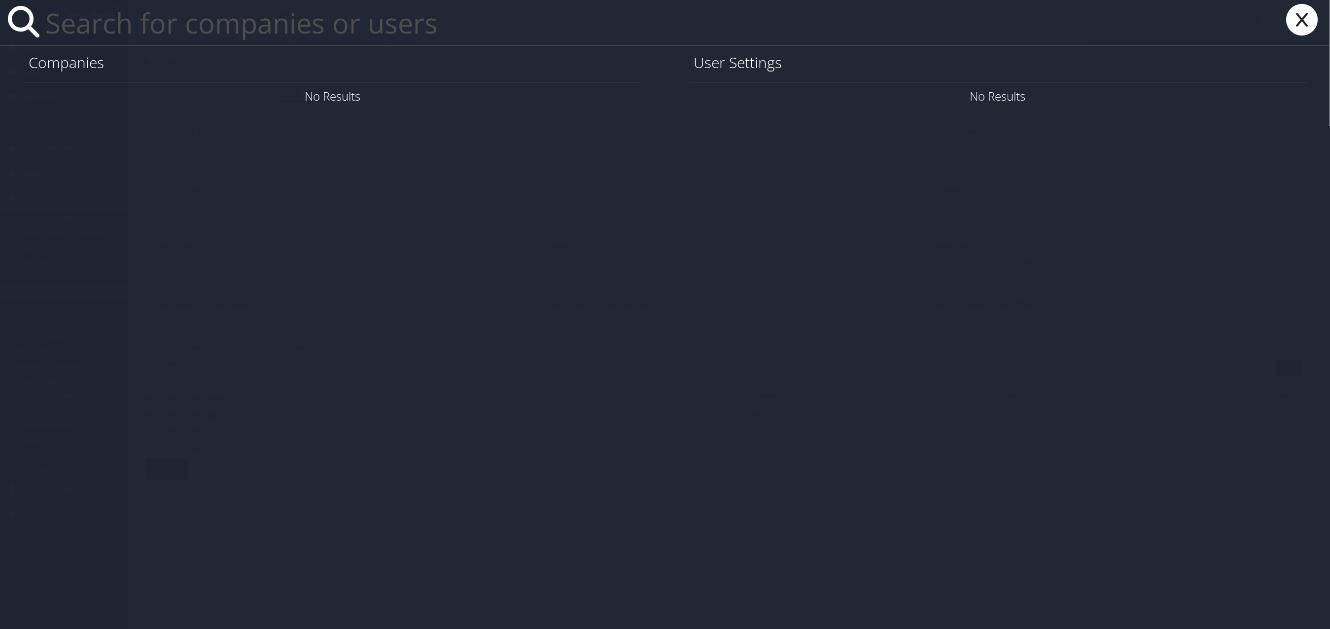
paste input "dmu1990@icloud.com"
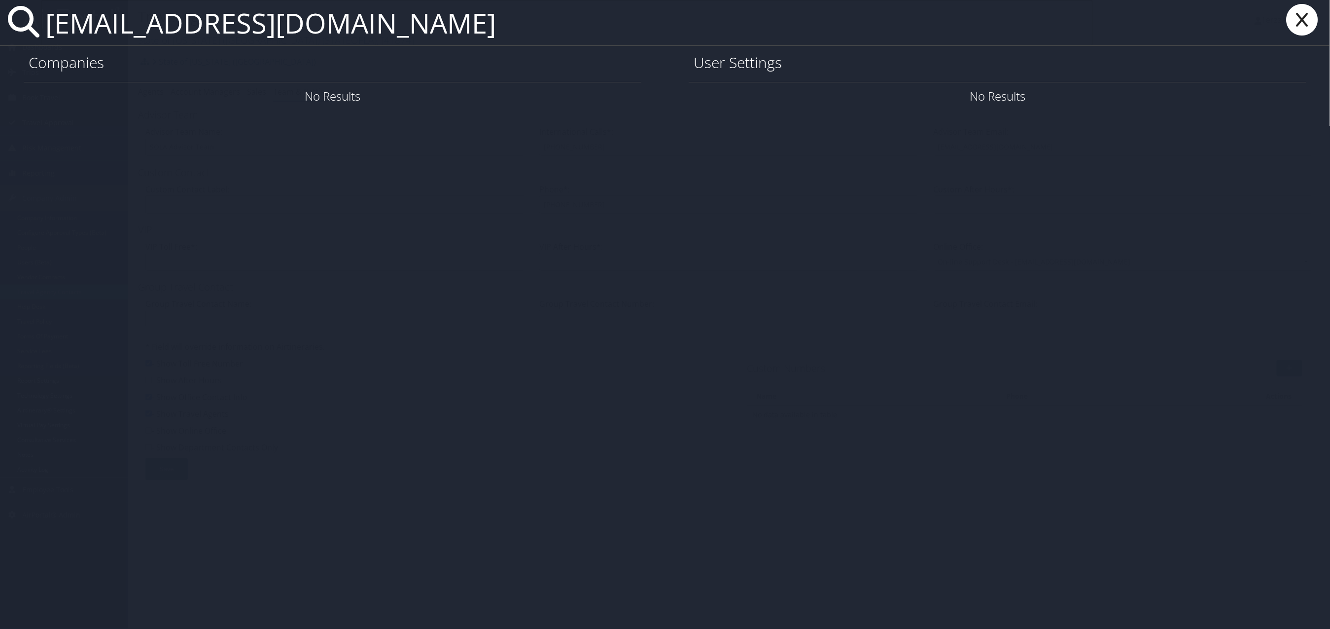
type input "dmu1990@icloud.com"
click at [1181, 100] on link "User Settings" at bounding box center [1187, 96] width 69 height 16
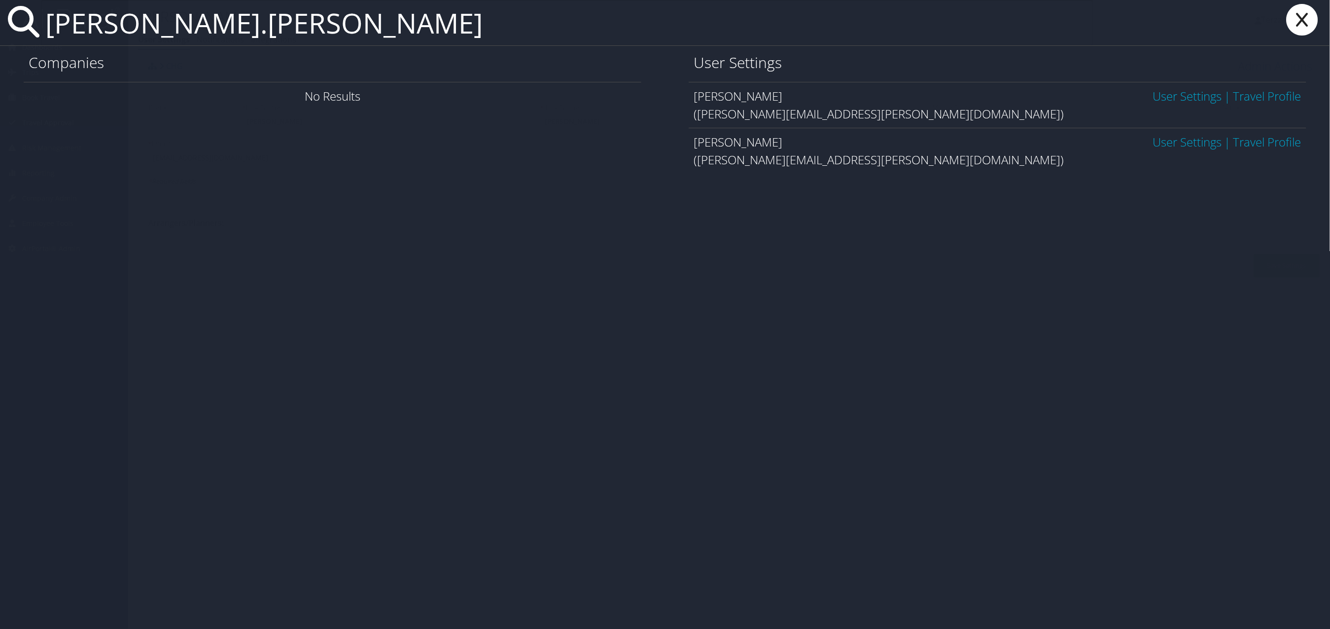
type input "[PERSON_NAME].[PERSON_NAME]"
click at [1153, 96] on link "User Settings" at bounding box center [1187, 96] width 69 height 16
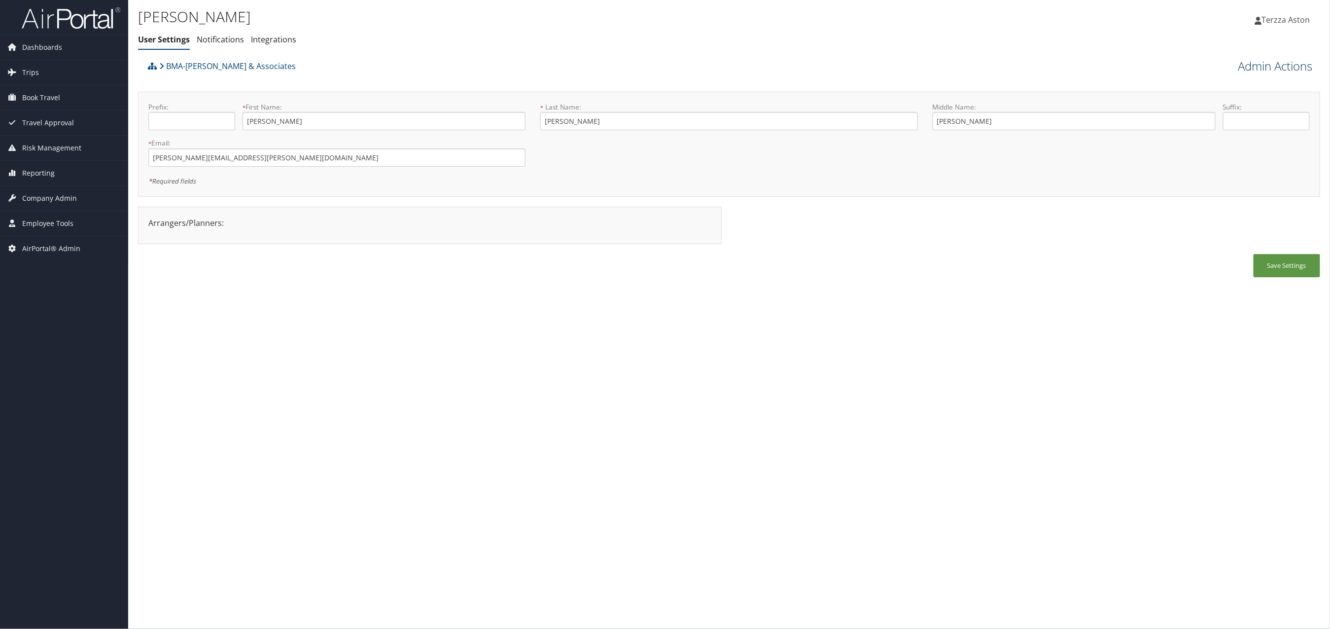
click at [1279, 65] on link "Admin Actions" at bounding box center [1276, 66] width 74 height 17
click at [1236, 119] on link "User Technology Settings" at bounding box center [1248, 117] width 130 height 17
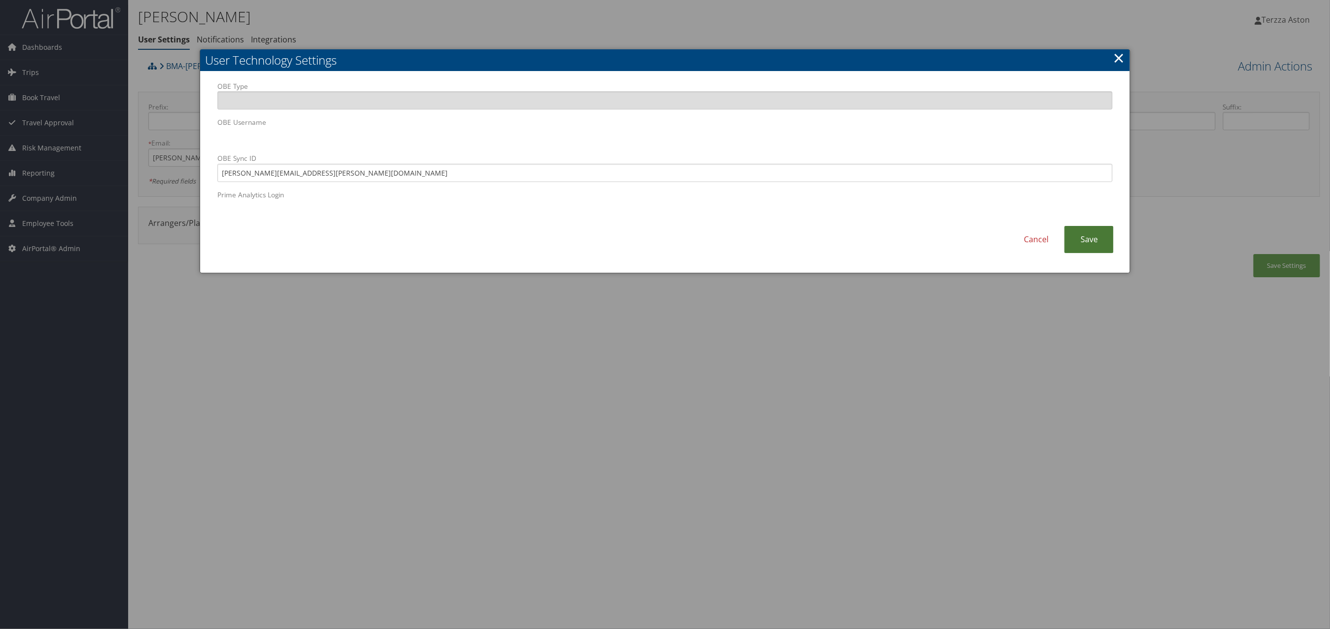
click at [1109, 239] on link "Save" at bounding box center [1089, 239] width 49 height 27
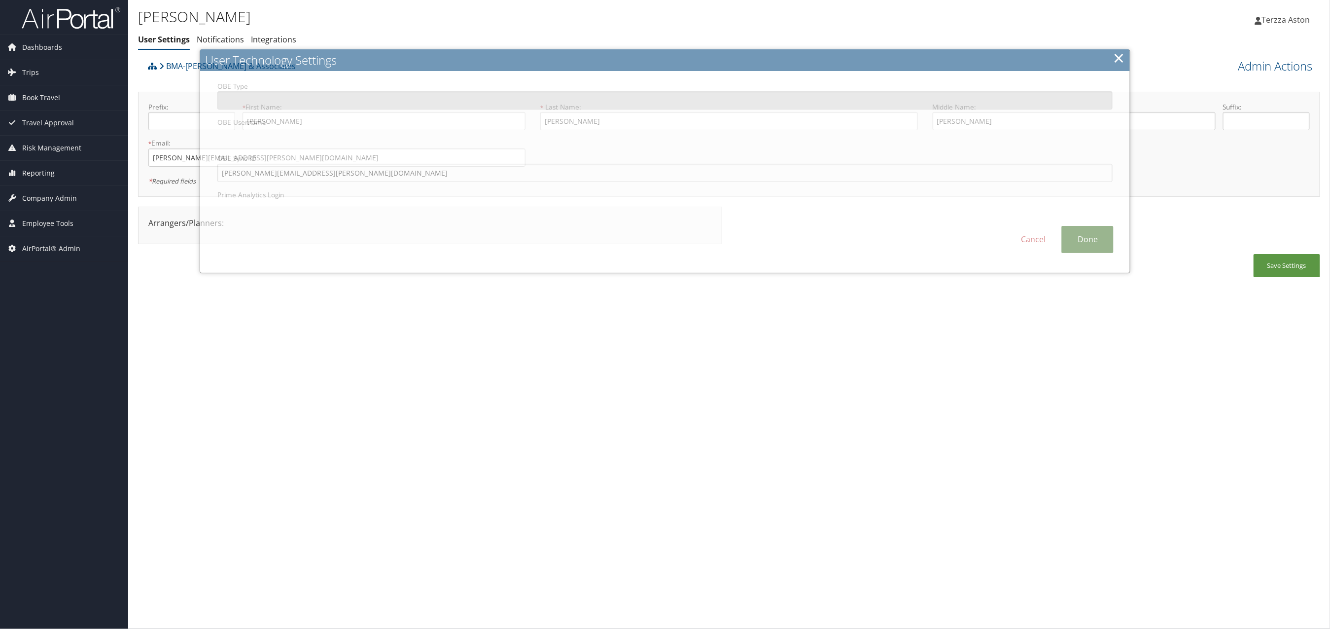
click at [1109, 239] on link "Done" at bounding box center [1088, 239] width 52 height 27
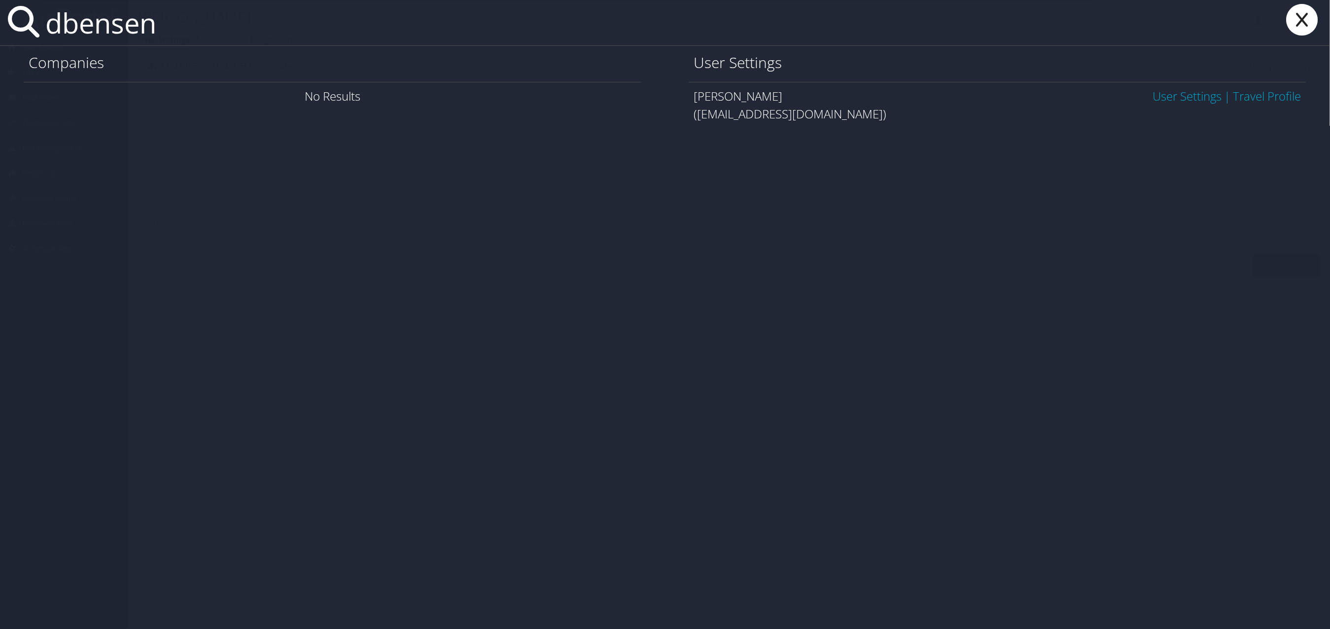
type input "dbensen"
click at [1180, 101] on link "User Settings" at bounding box center [1187, 96] width 69 height 16
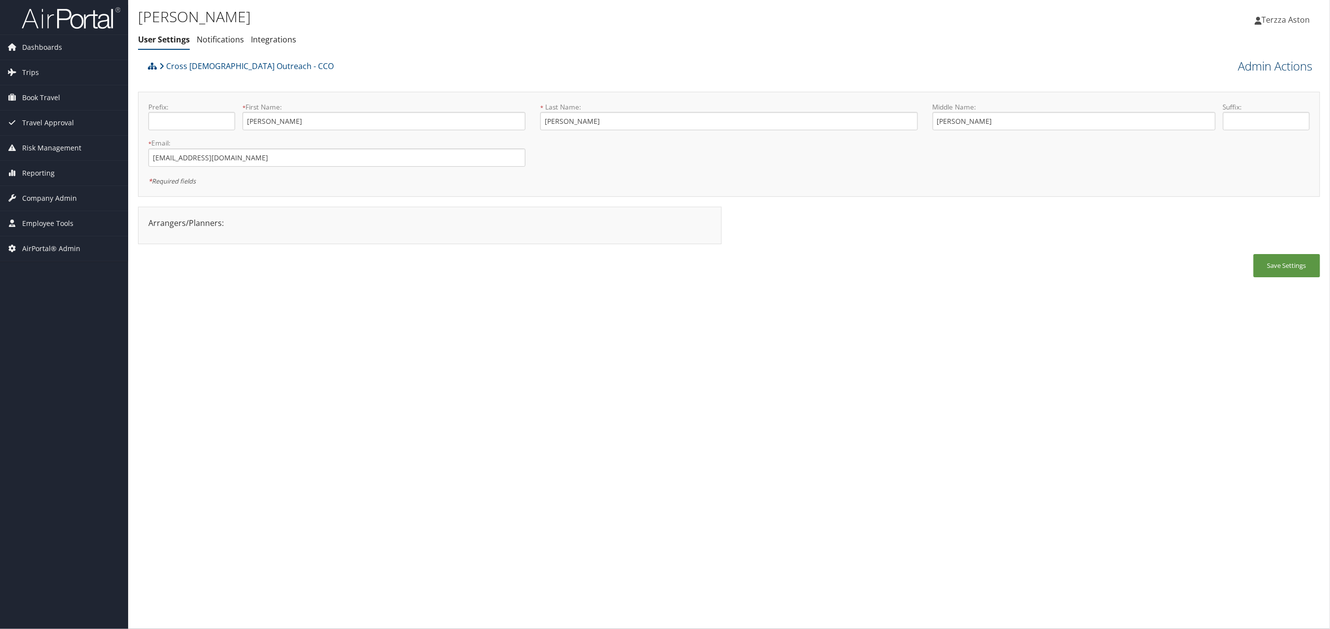
click at [1282, 62] on link "Admin Actions" at bounding box center [1276, 66] width 74 height 17
click at [1230, 115] on link "User Technology Settings" at bounding box center [1248, 117] width 130 height 17
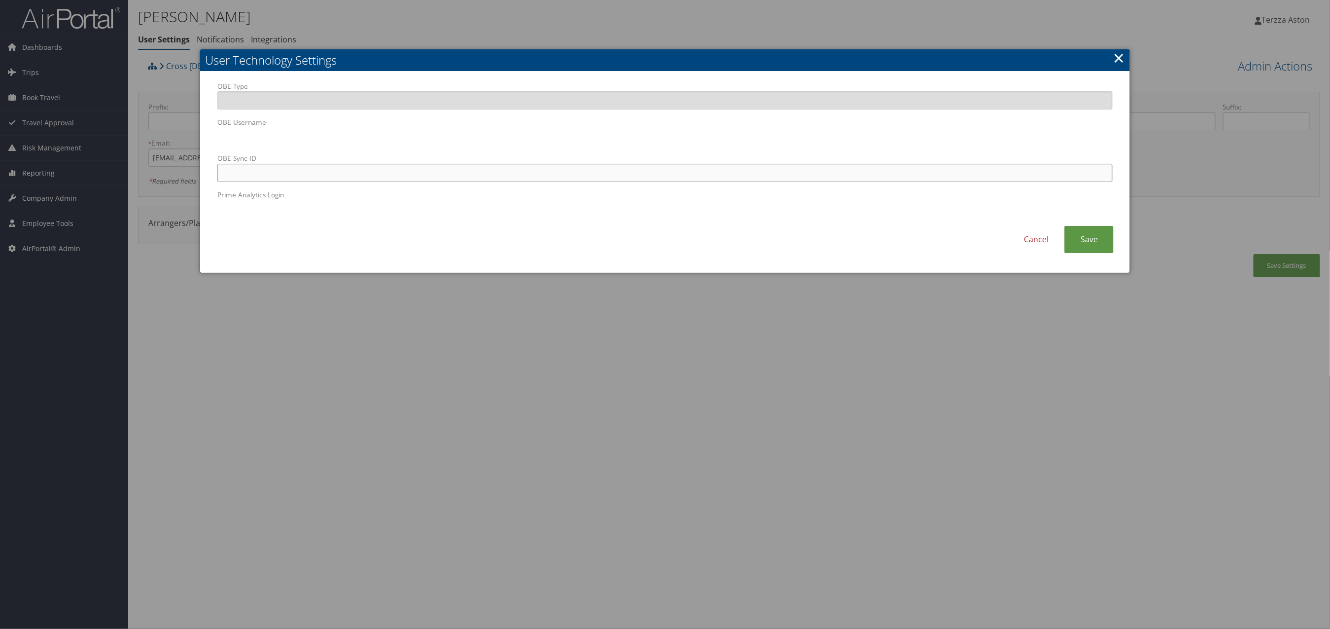
click at [394, 165] on input "OBE Sync ID" at bounding box center [665, 173] width 896 height 18
paste input "dbensen@crosscatholic.org"
type input "dbensen@crosscatholic.org"
click at [1089, 244] on link "Save" at bounding box center [1089, 239] width 49 height 27
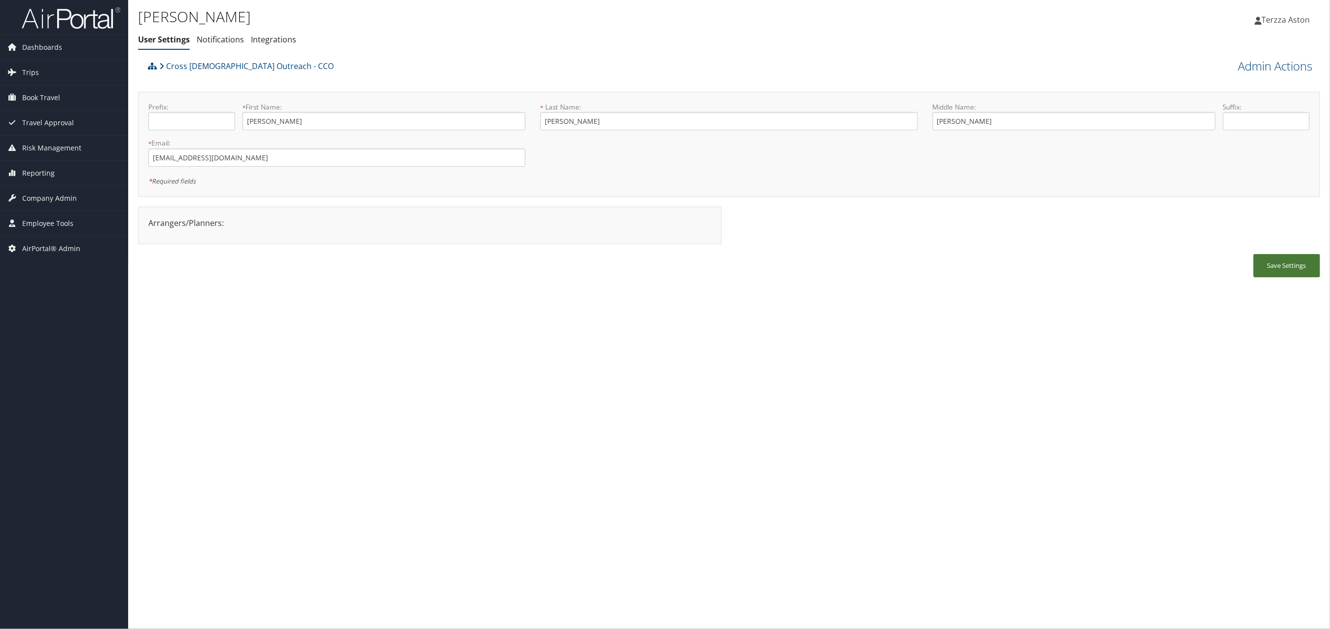
click at [1268, 269] on button "Save Settings" at bounding box center [1287, 265] width 67 height 23
click at [153, 69] on icon at bounding box center [152, 66] width 9 height 8
click at [154, 65] on icon at bounding box center [152, 66] width 9 height 8
click at [153, 64] on icon at bounding box center [152, 66] width 9 height 8
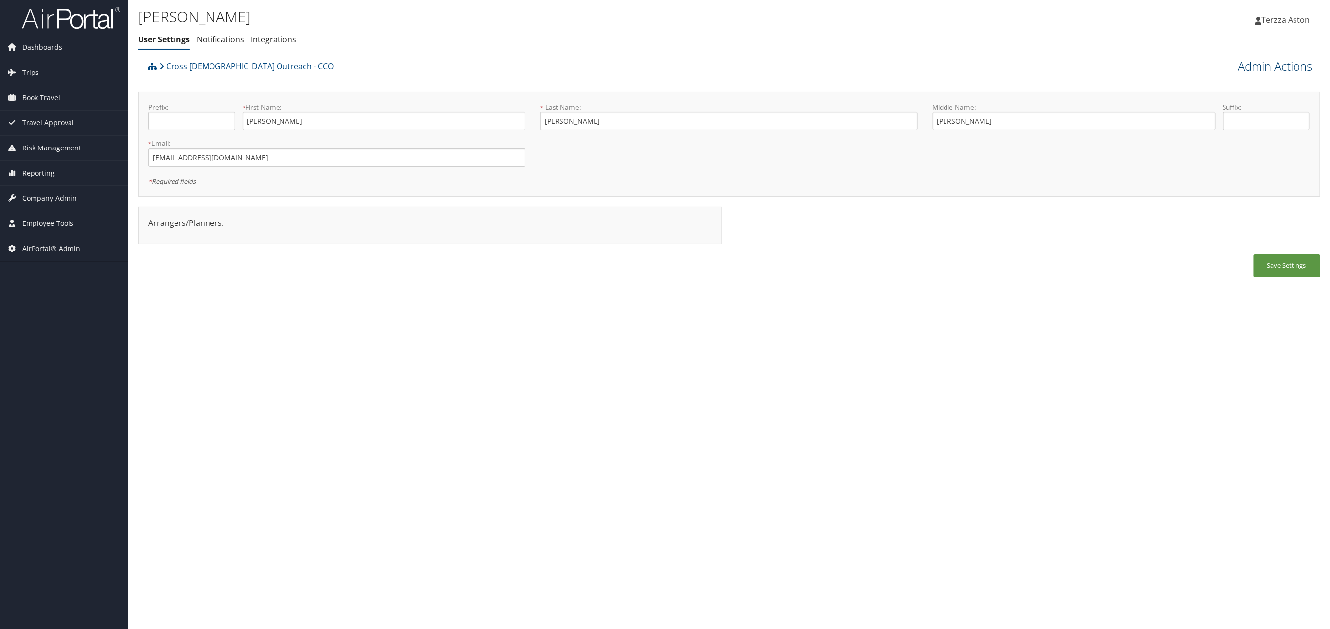
click at [1287, 62] on link "Admin Actions" at bounding box center [1276, 66] width 74 height 17
click at [1248, 154] on link "Change User's Account/Department" at bounding box center [1248, 156] width 130 height 26
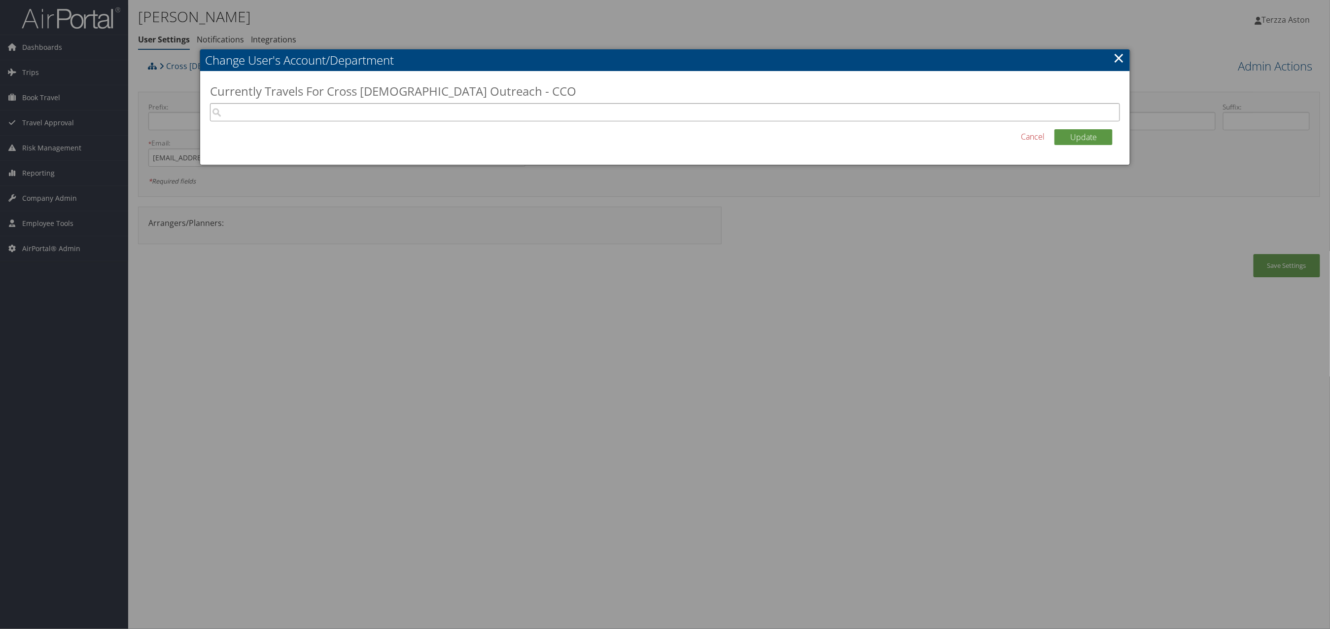
click at [245, 114] on input "search" at bounding box center [665, 112] width 911 height 18
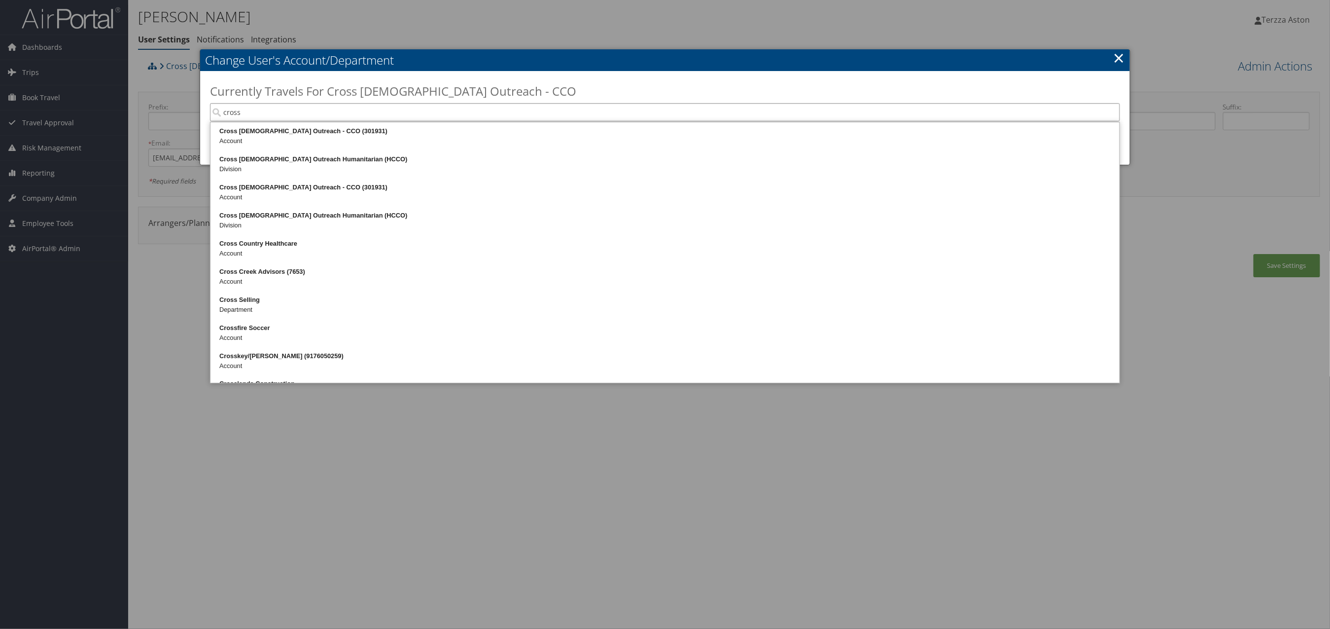
type input "cross"
click at [429, 455] on div at bounding box center [665, 314] width 1330 height 629
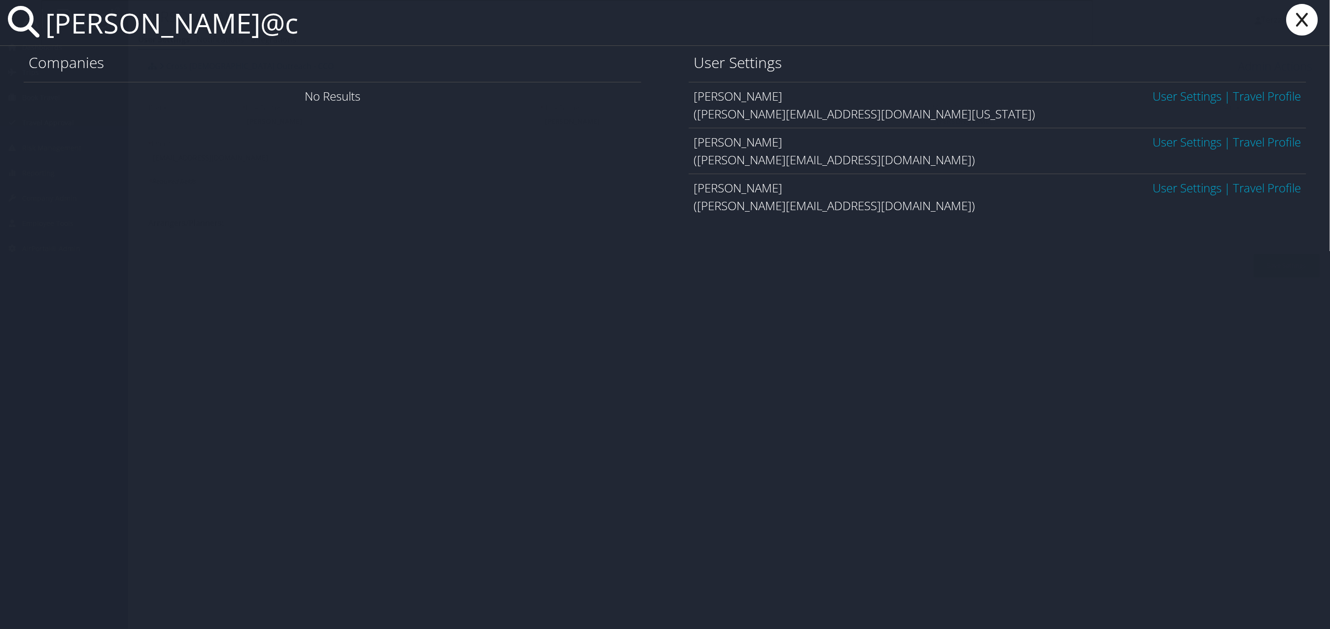
type input "rsingh@c"
click at [1196, 182] on link "User Settings" at bounding box center [1187, 187] width 69 height 16
click at [1194, 194] on link "User Settings" at bounding box center [1187, 187] width 69 height 16
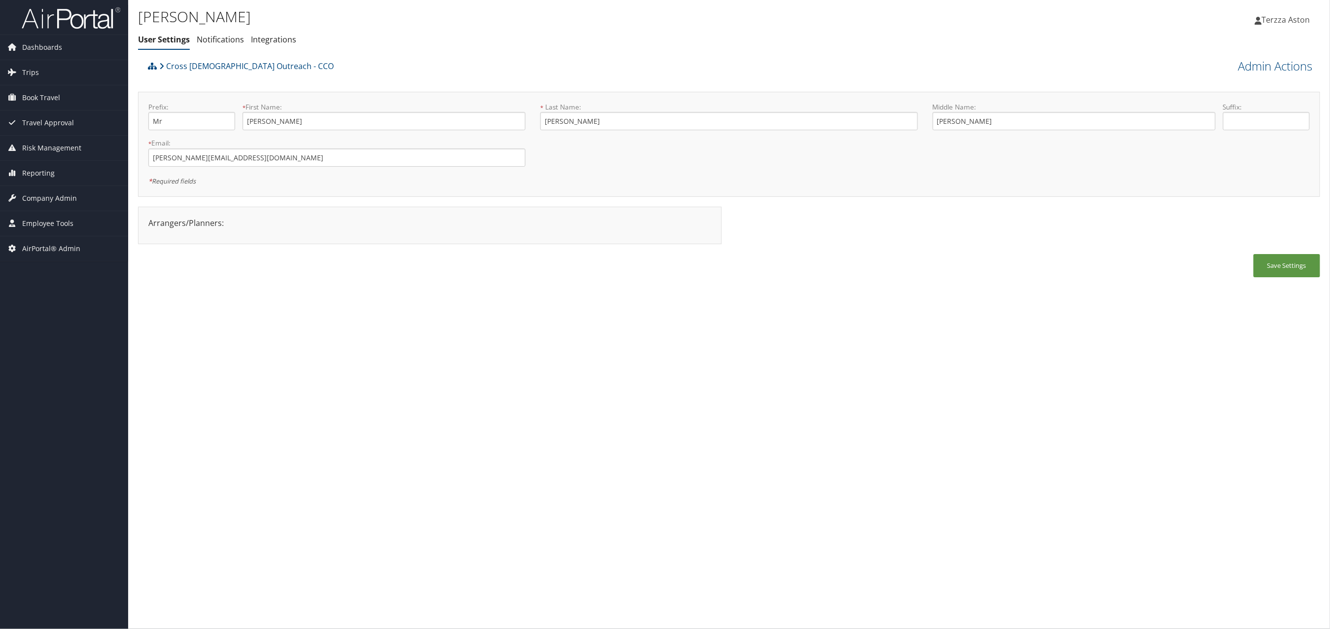
click at [663, 474] on div "[PERSON_NAME] User Settings Notifications Integrations User Settings Notificati…" at bounding box center [729, 314] width 1202 height 629
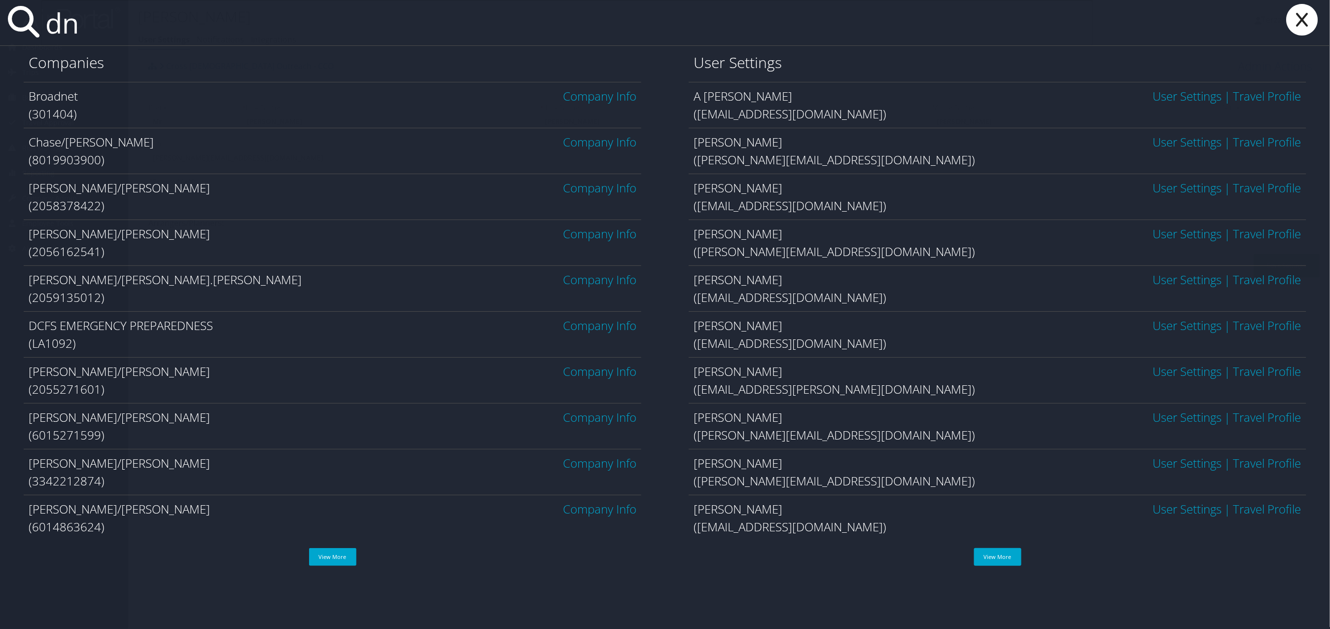
type input "d"
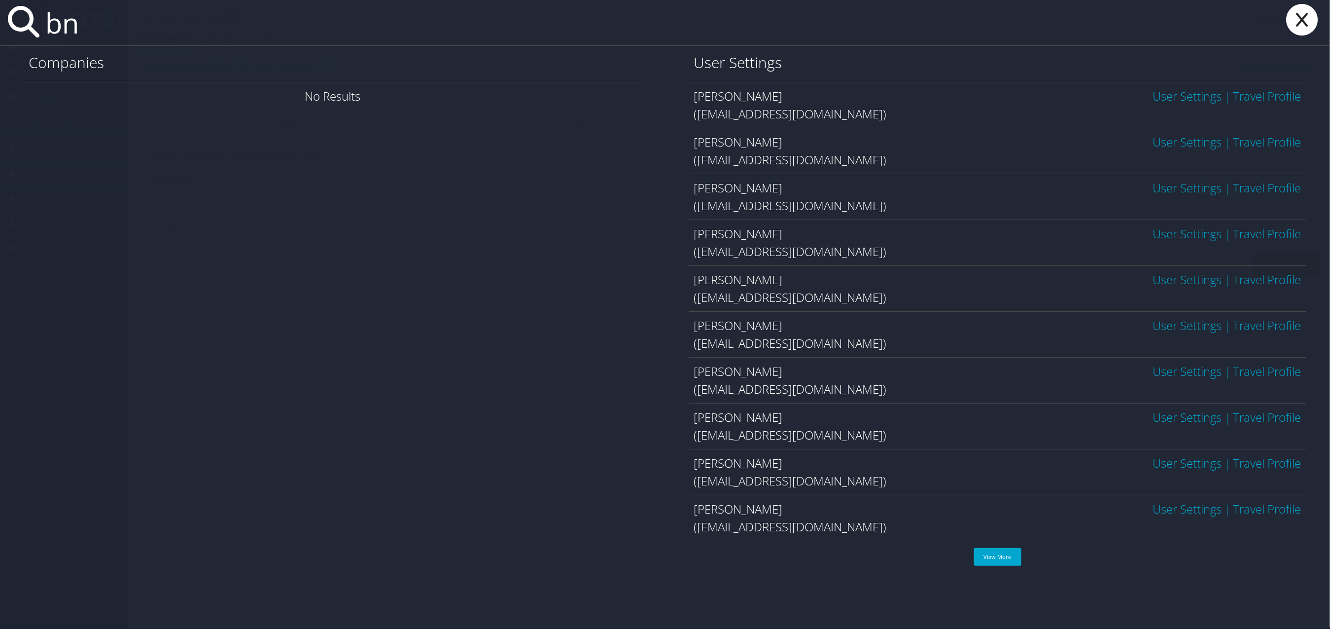
type input "b"
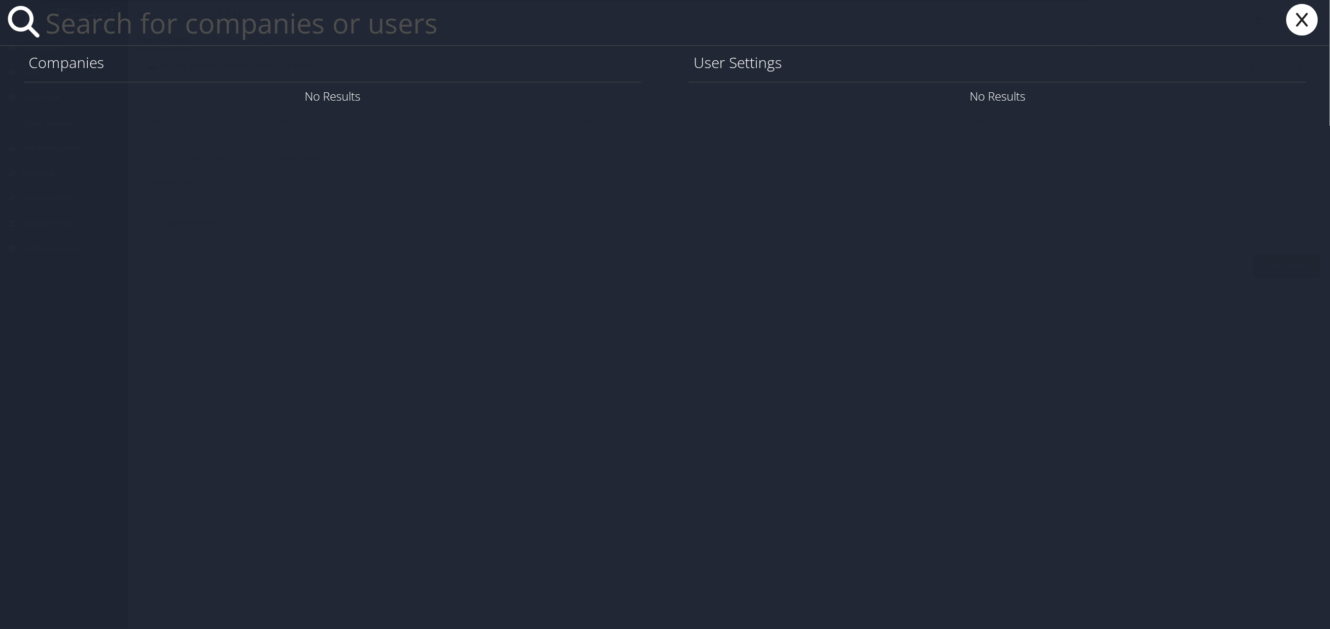
type input "b"
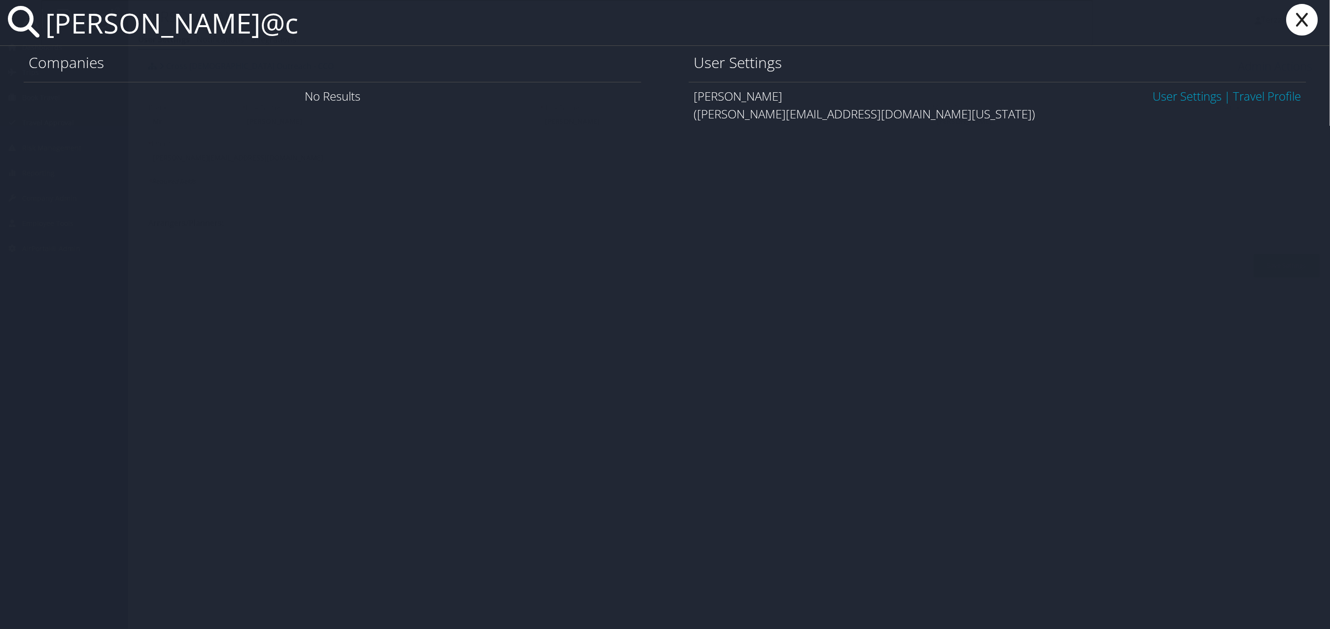
click at [67, 22] on input "dbenson@c" at bounding box center [567, 22] width 1052 height 45
type input "dbensen@c"
click at [1177, 102] on link "User Settings" at bounding box center [1187, 96] width 69 height 16
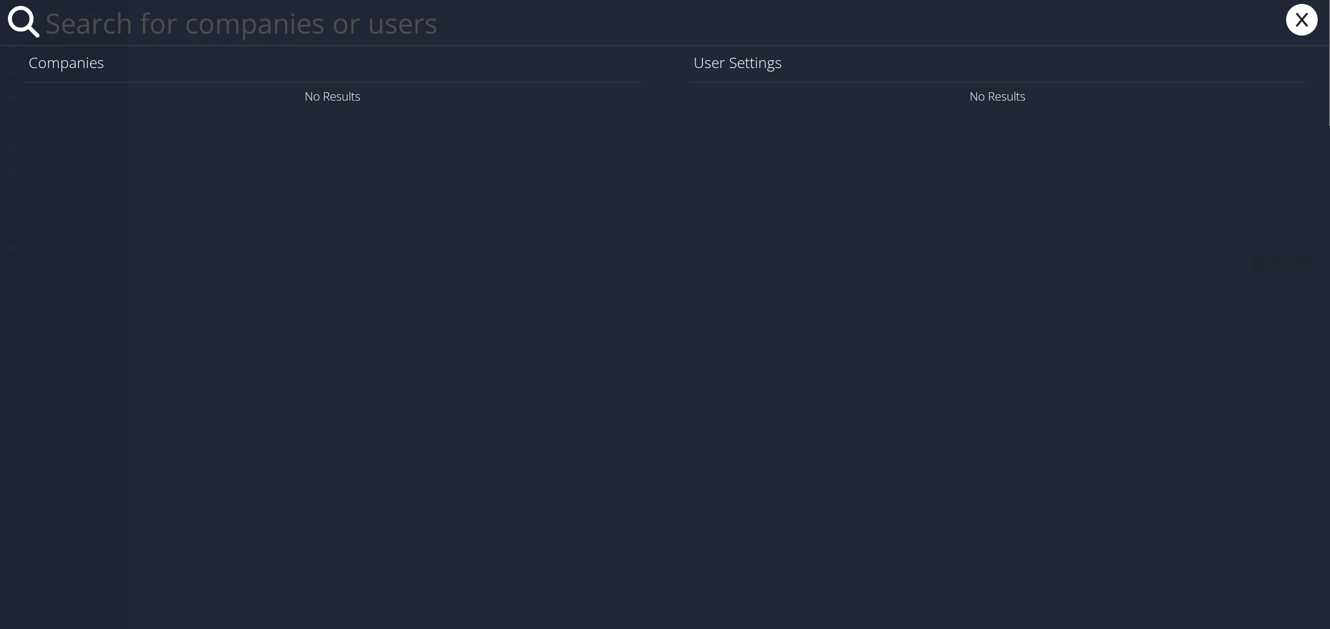
paste input "dmu1990@icloud.com"
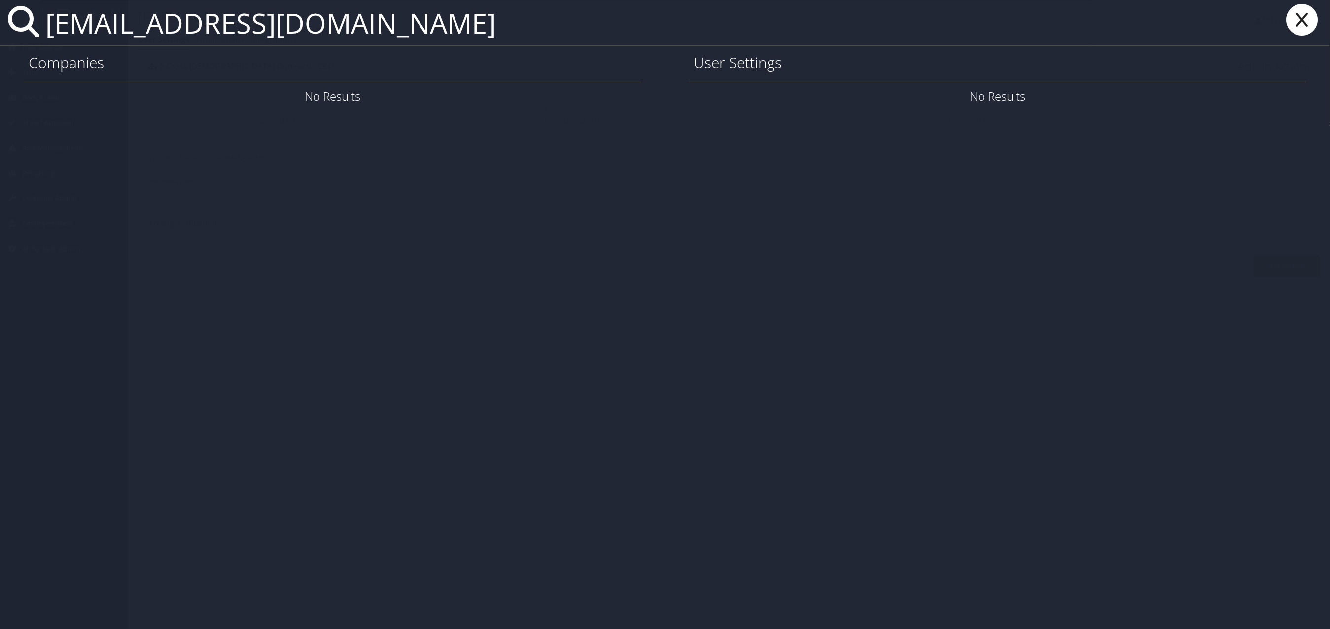
type input "dmu1990@icloud.com"
click at [1185, 92] on link "User Settings" at bounding box center [1187, 96] width 69 height 16
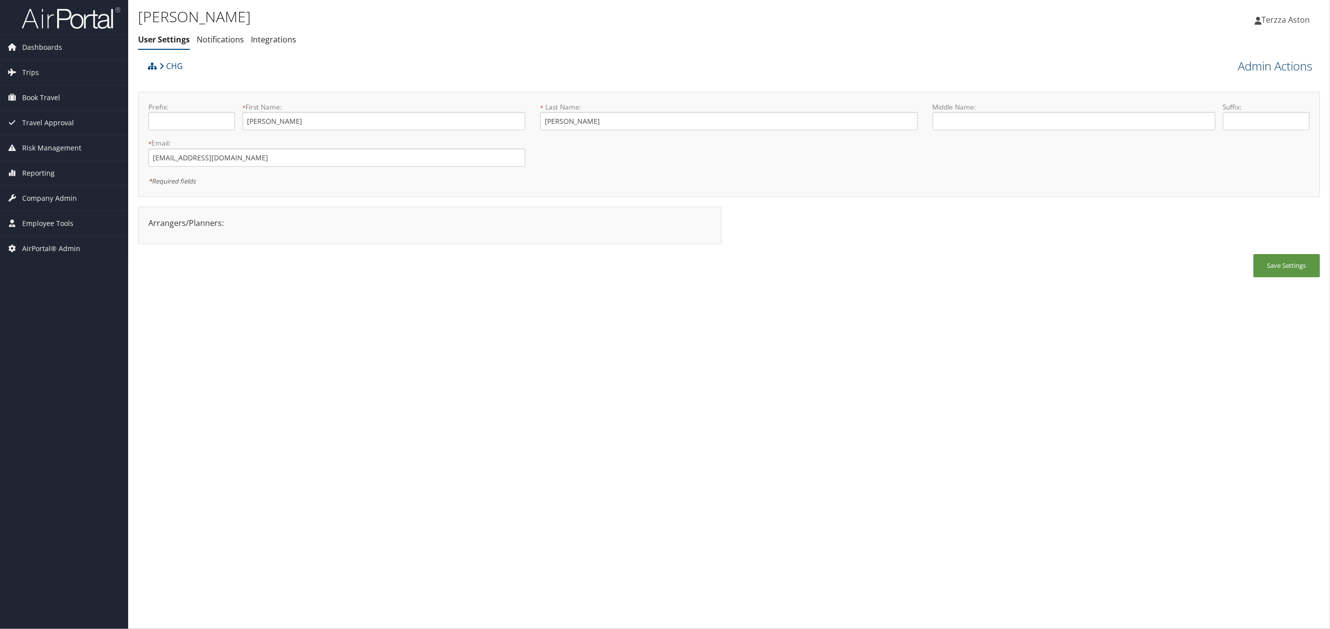
click at [1287, 67] on link "Admin Actions" at bounding box center [1276, 66] width 74 height 17
click at [1249, 133] on link "Manage Airtinerary Notes" at bounding box center [1248, 134] width 130 height 17
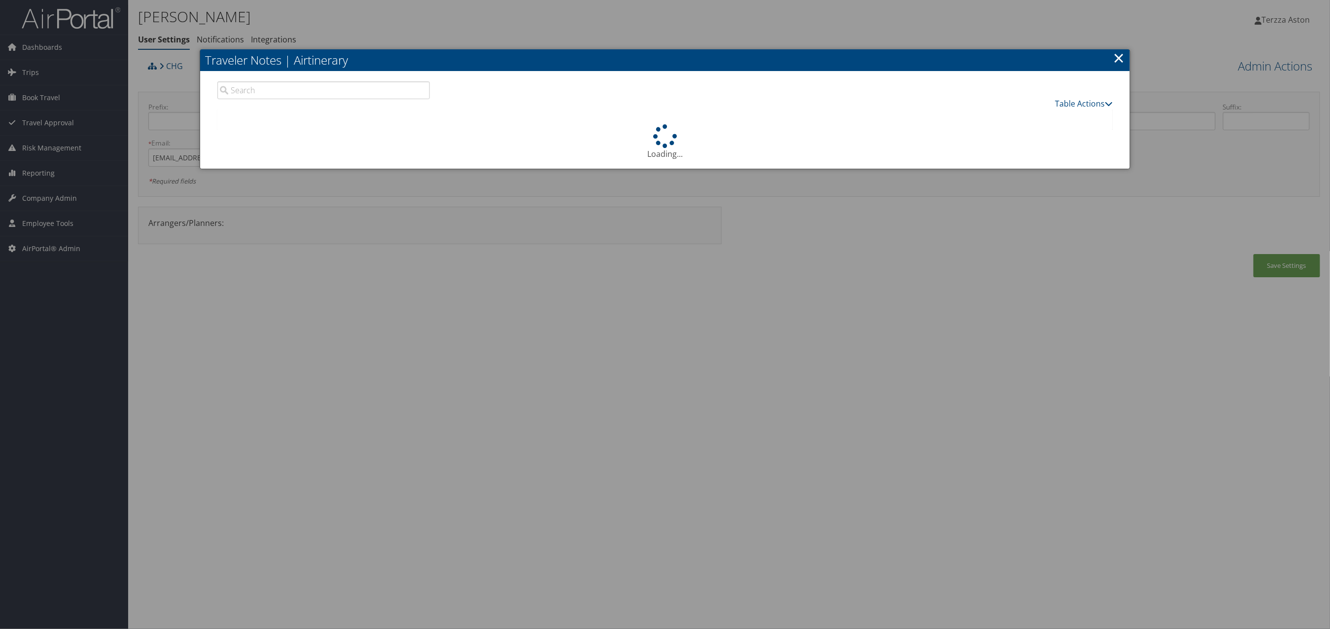
click at [1121, 55] on link "×" at bounding box center [1118, 58] width 11 height 20
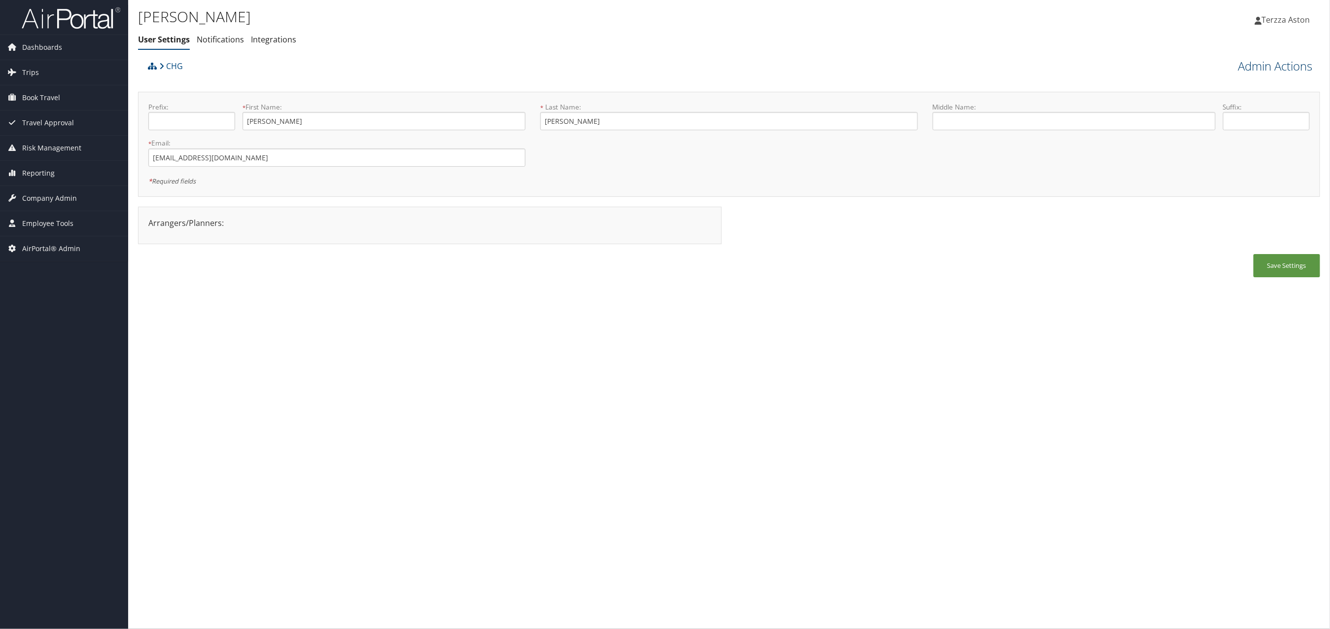
click at [1282, 62] on link "Admin Actions" at bounding box center [1276, 66] width 74 height 17
click at [1226, 152] on link "Change User's Account/Department" at bounding box center [1248, 156] width 130 height 26
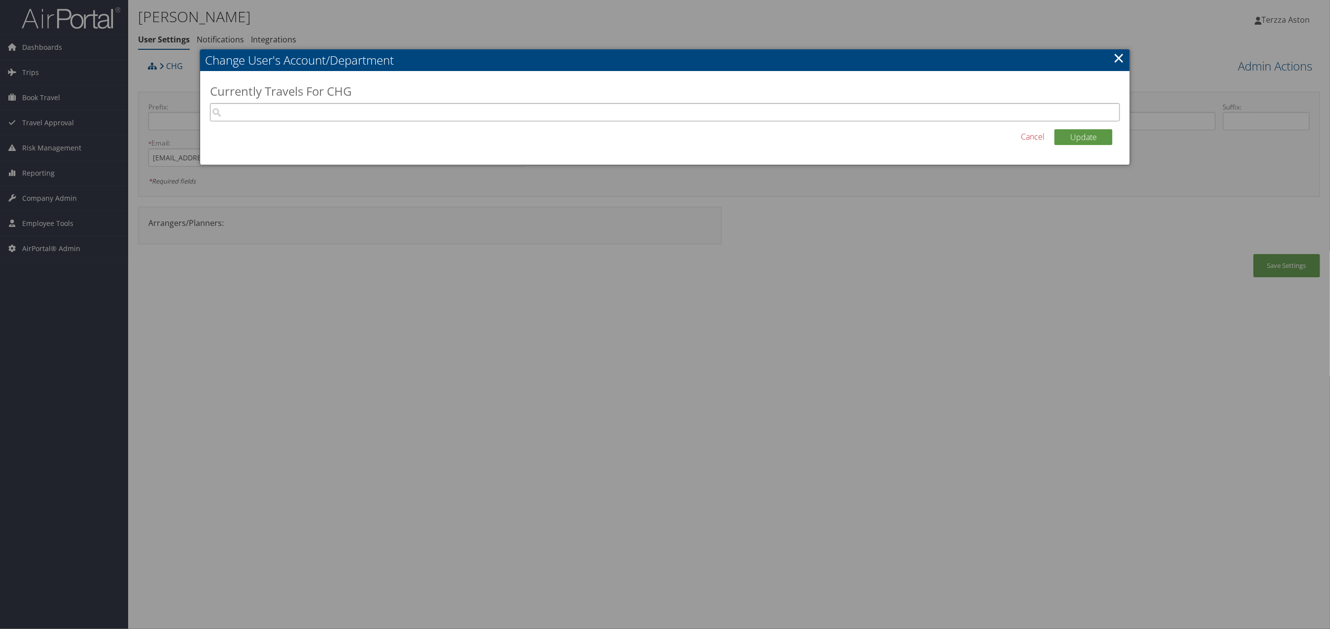
click at [284, 104] on input "search" at bounding box center [665, 112] width 911 height 18
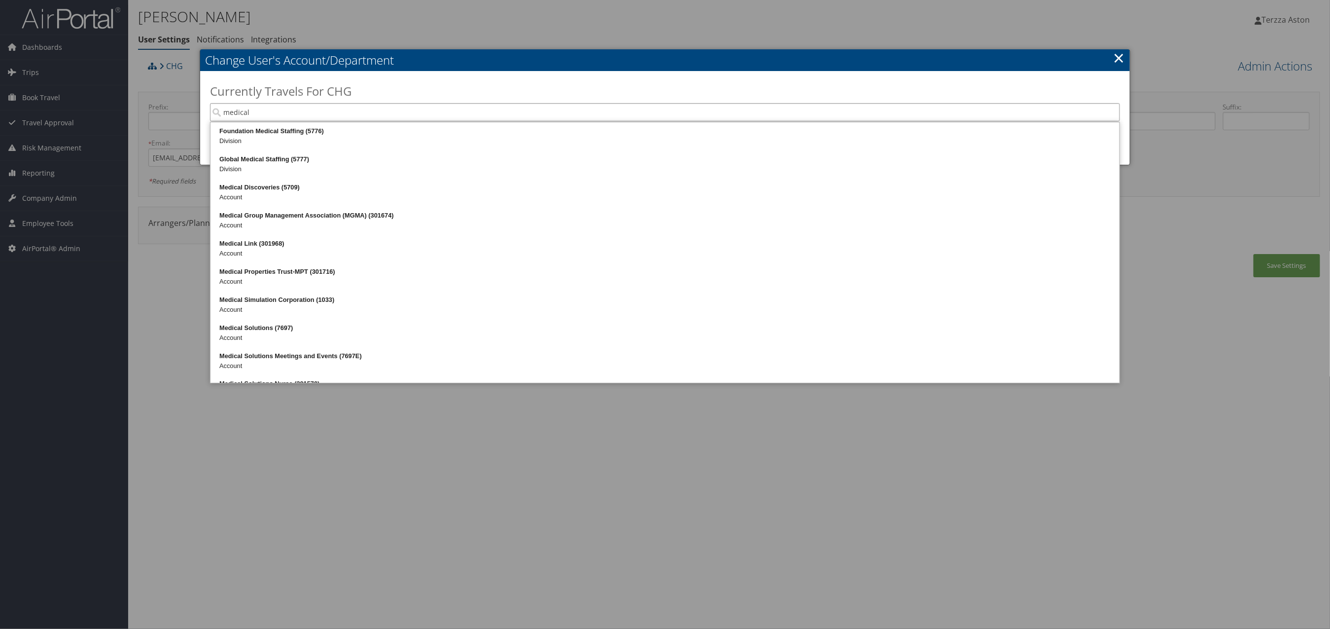
type input "medical"
click at [454, 611] on div at bounding box center [665, 314] width 1330 height 629
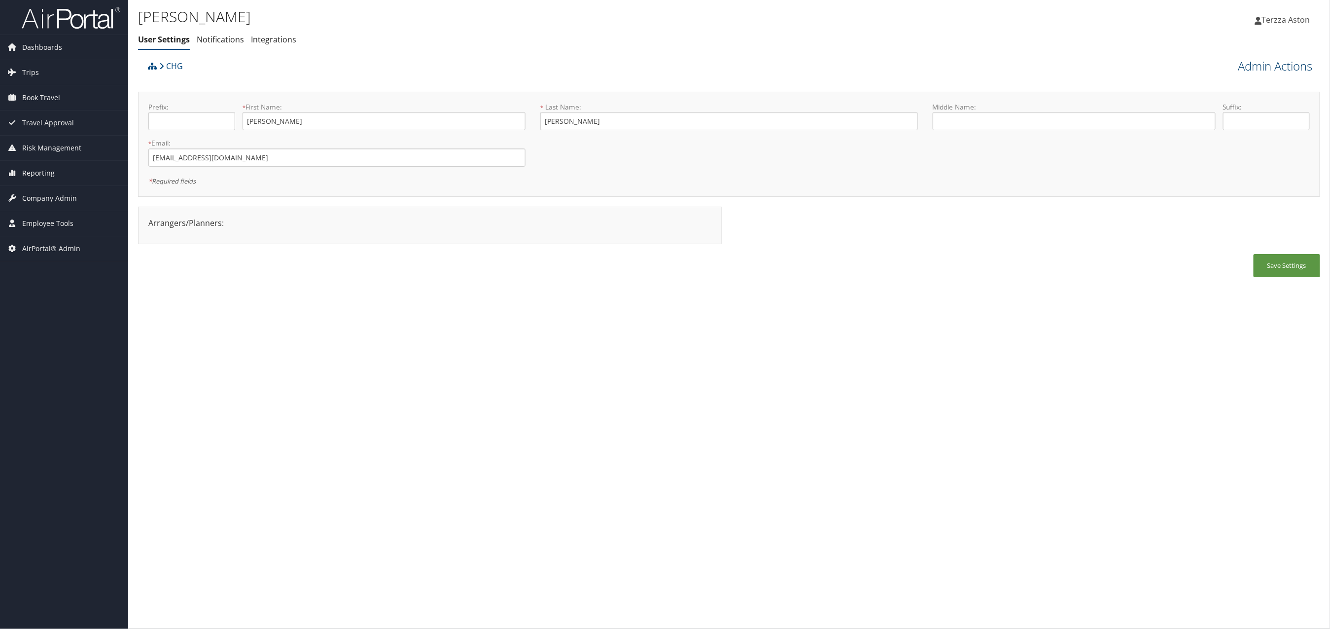
click at [1279, 66] on link "Admin Actions" at bounding box center [1276, 66] width 74 height 17
click at [913, 335] on div "Delfina Martinez Ubiera User Settings Notifications Integrations User Settings …" at bounding box center [729, 314] width 1202 height 629
click at [57, 196] on span "Company Admin" at bounding box center [49, 198] width 55 height 25
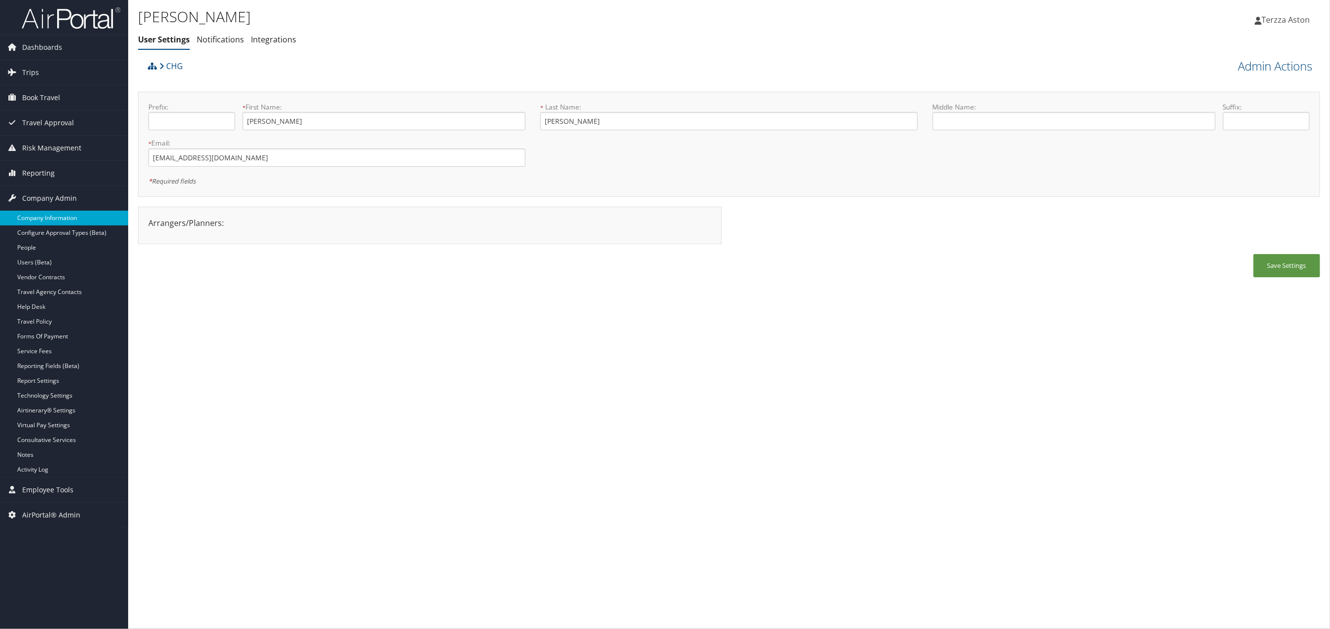
click at [51, 213] on link "Company Information" at bounding box center [64, 218] width 128 height 15
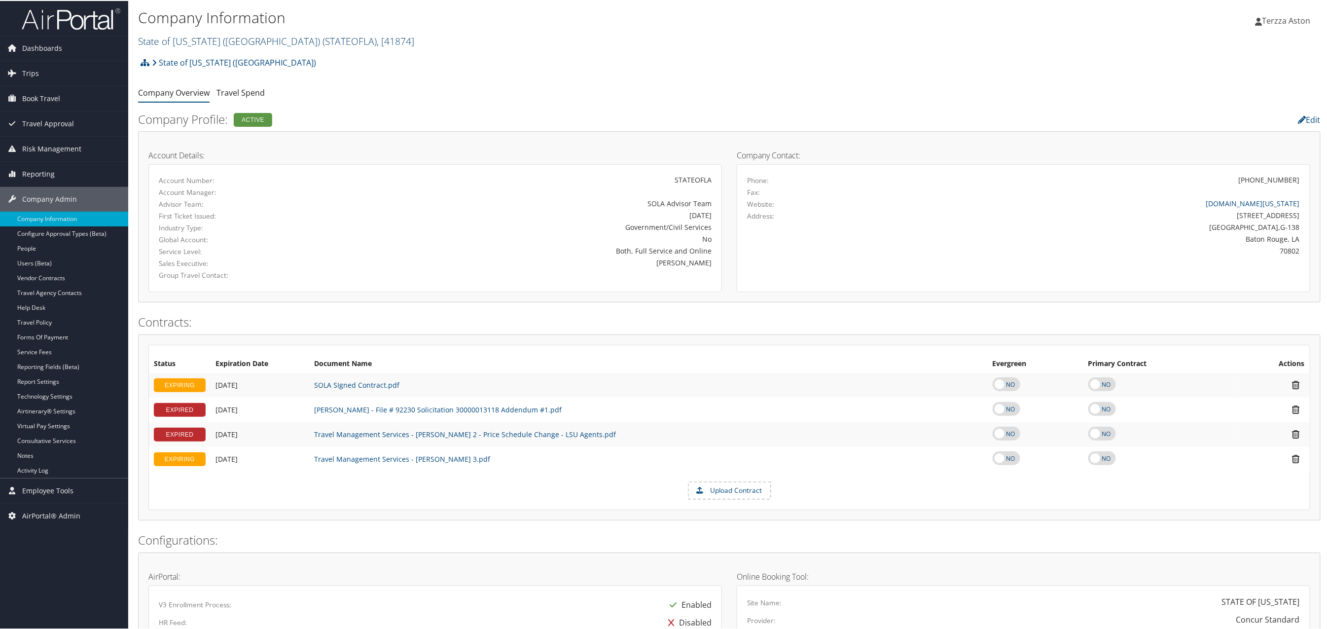
click at [214, 41] on link "State of [US_STATE] (SOLA) ( STATEOFLA ) , [ 41874 ]" at bounding box center [276, 40] width 276 height 13
click at [193, 53] on input "search" at bounding box center [204, 58] width 130 height 18
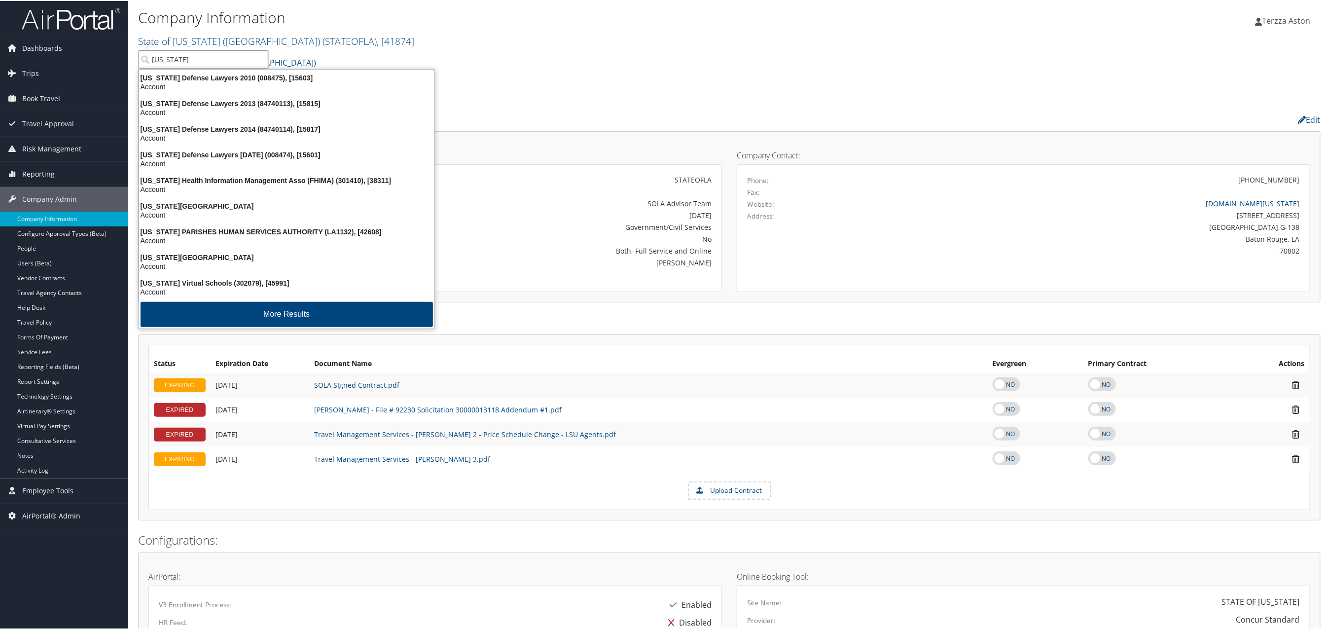
type input "florida"
click at [154, 283] on div "Florida Virtual Schools (302079), [45991]" at bounding box center [286, 282] width 307 height 9
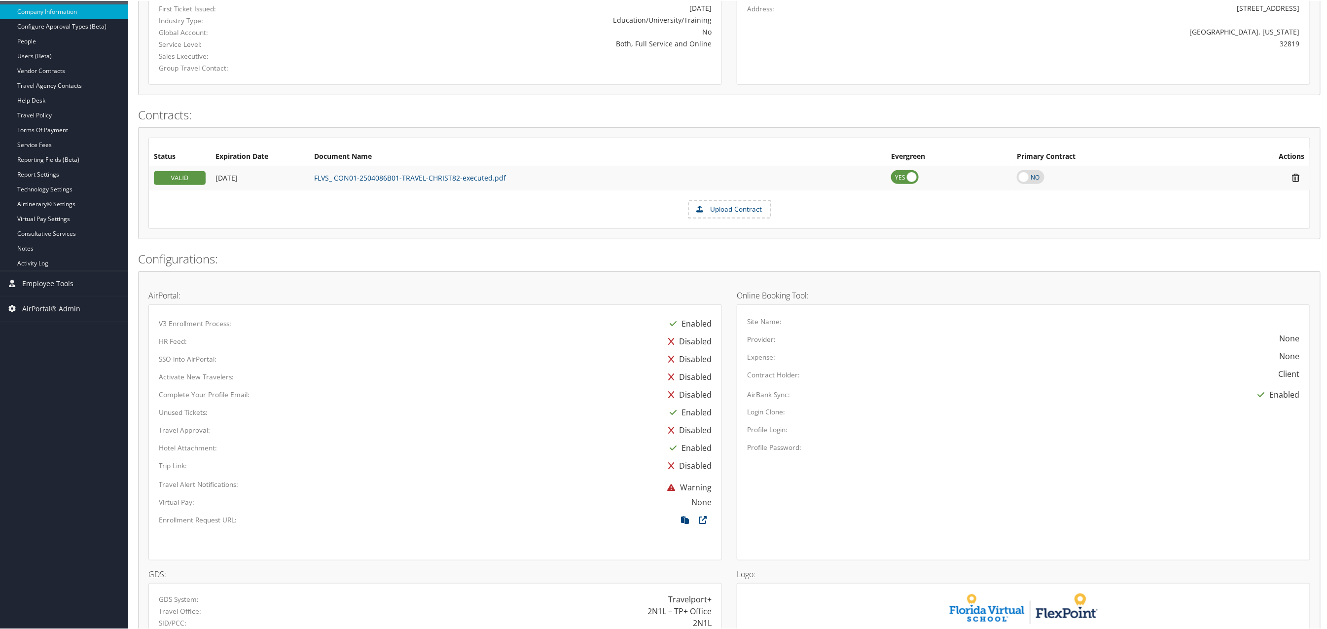
scroll to position [346, 0]
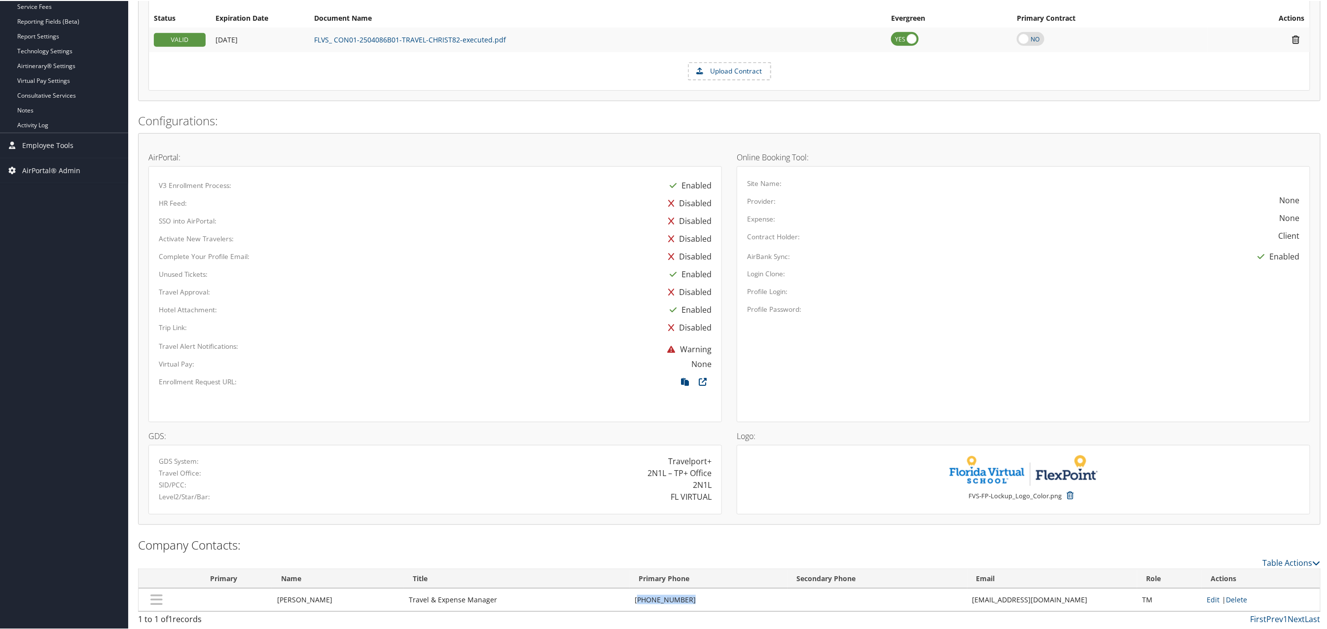
drag, startPoint x: 635, startPoint y: 600, endPoint x: 703, endPoint y: 592, distance: 68.0
click at [703, 592] on td "(407) 513-3401" at bounding box center [709, 598] width 158 height 23
copy td "407) 513-3401"
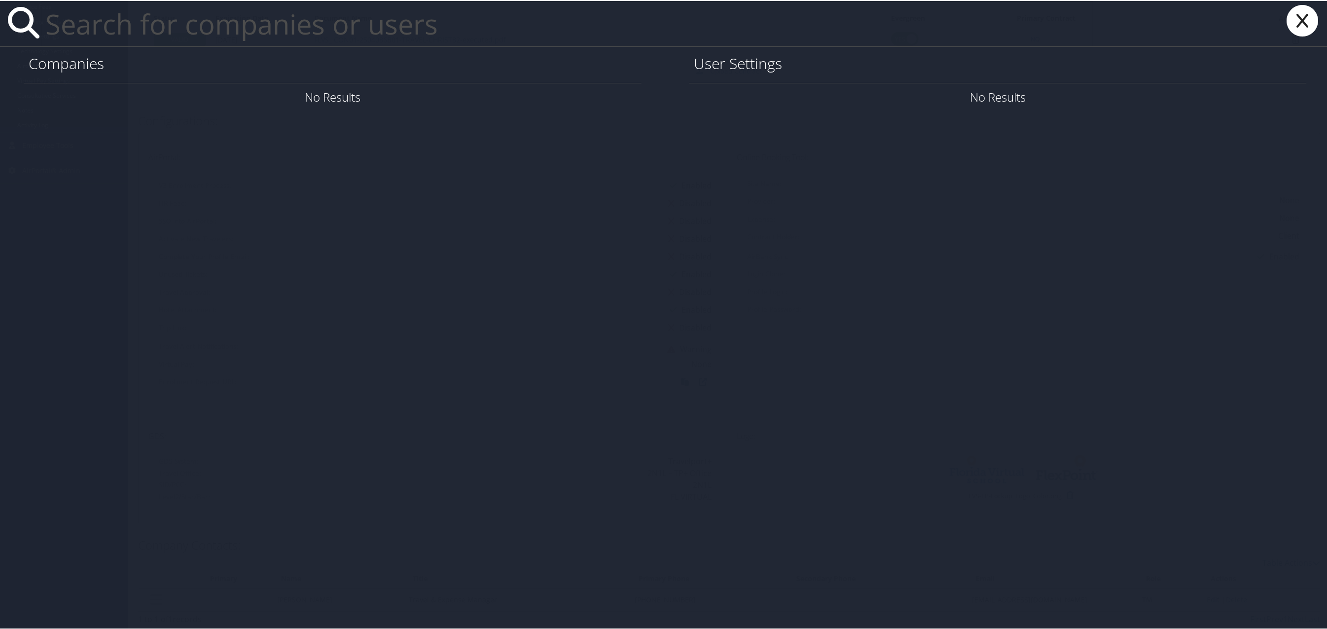
click at [1300, 21] on icon at bounding box center [1302, 20] width 39 height 32
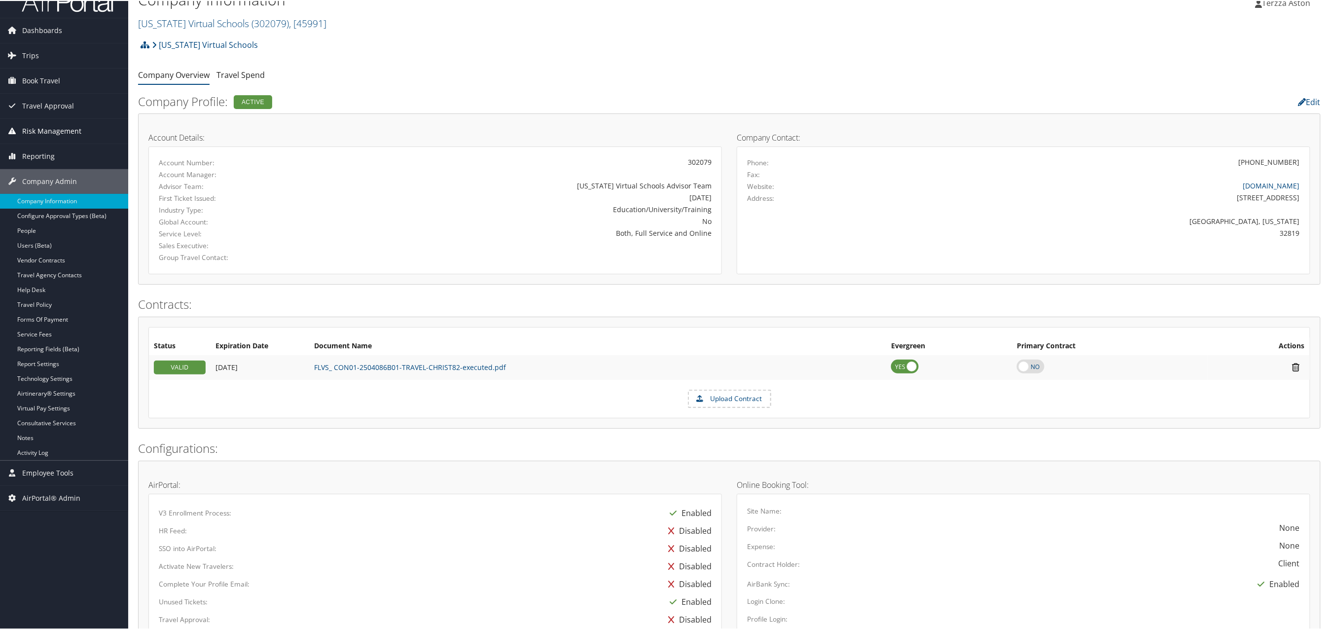
scroll to position [0, 0]
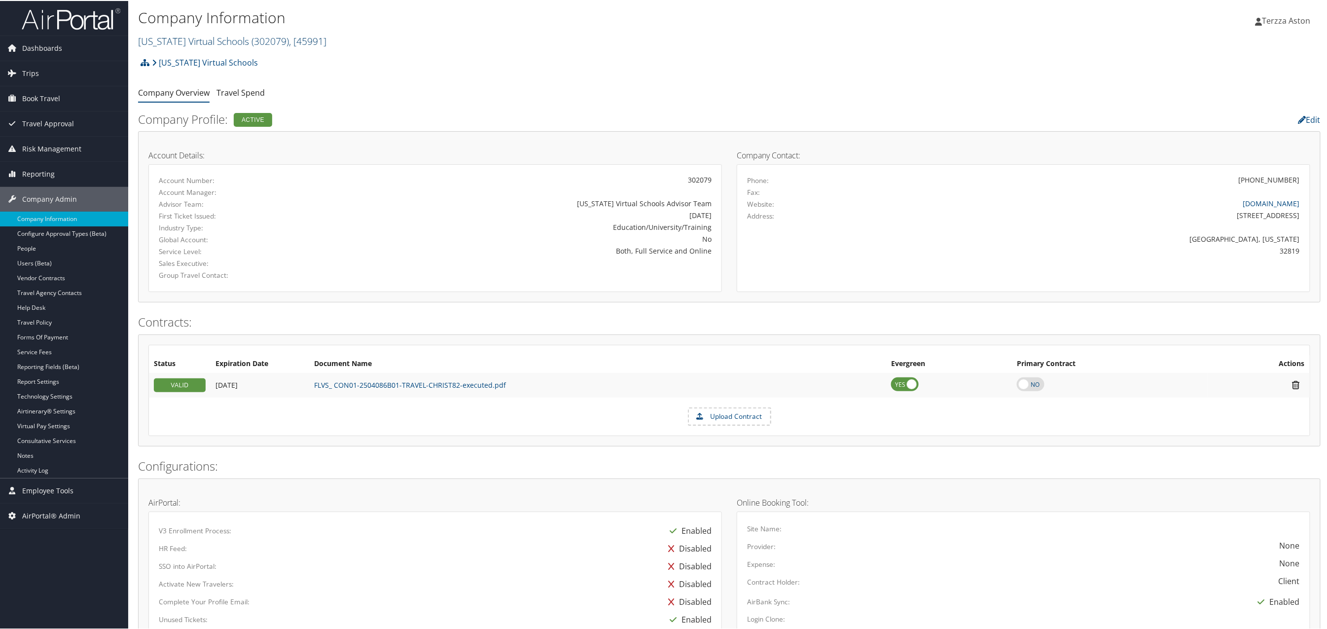
click at [175, 35] on link "Florida Virtual Schools ( 302079 ) , [ 45991 ]" at bounding box center [232, 40] width 188 height 13
click at [183, 60] on input "search" at bounding box center [204, 58] width 130 height 18
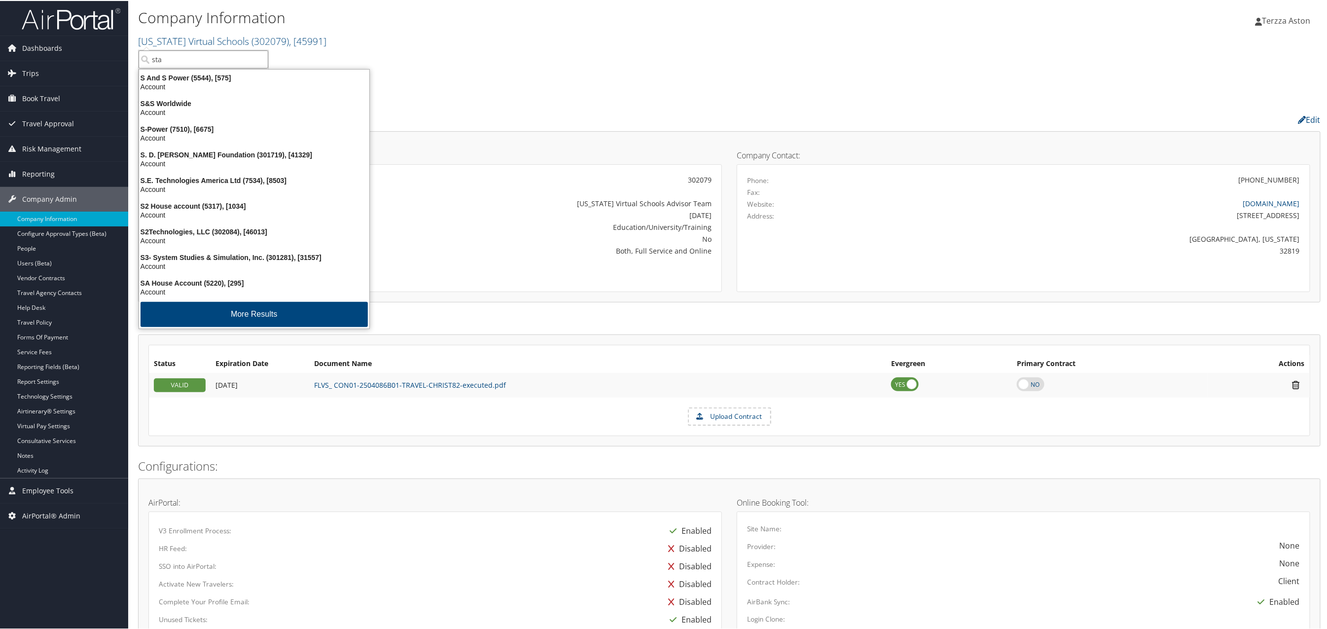
type input "star"
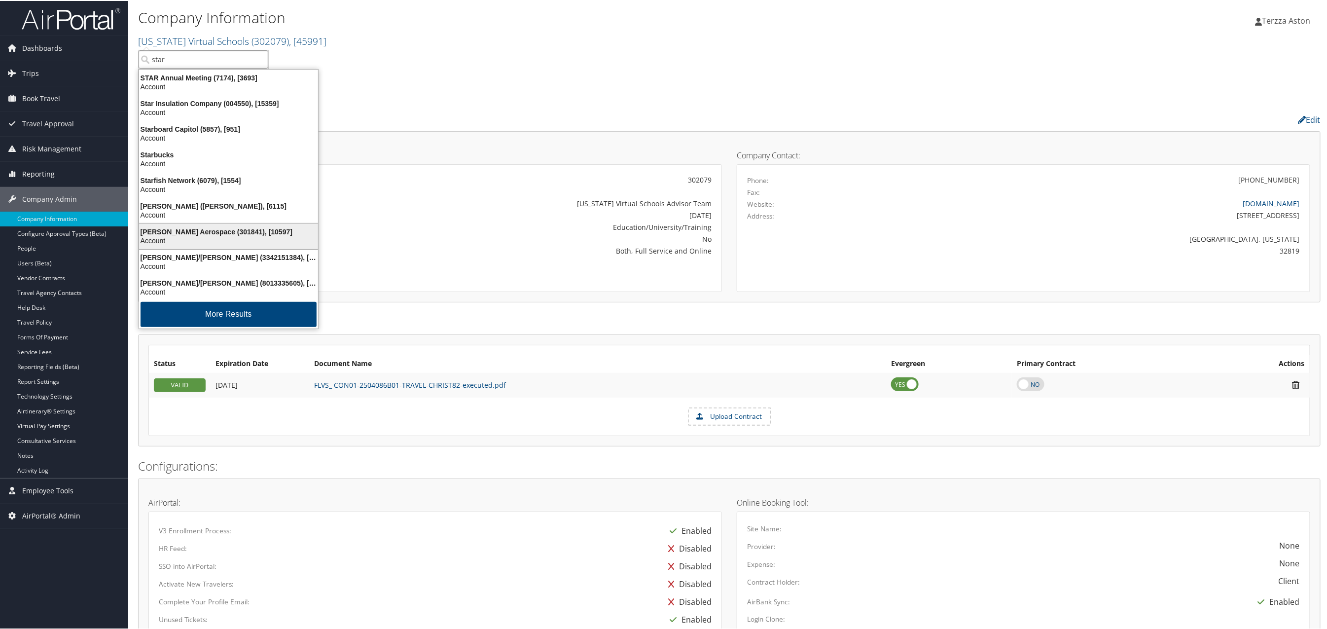
click at [181, 232] on div "Stark Aerospace (301841), [10597]" at bounding box center [228, 230] width 191 height 9
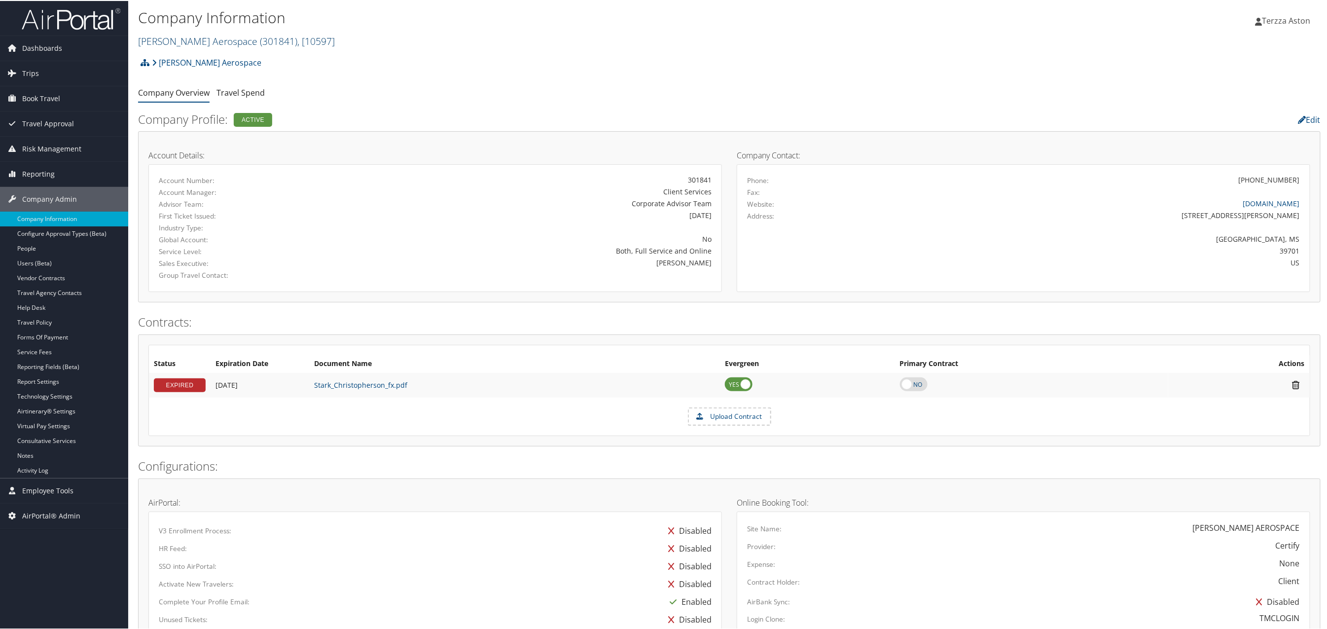
click at [164, 42] on link "[PERSON_NAME] Aerospace ( 301841 ) , [ 10597 ]" at bounding box center [236, 40] width 197 height 13
click at [164, 48] on div "Company Information Stark Aerospace ( 301841 ) , [ 10597 ] Stark Aerospace Flor…" at bounding box center [532, 28] width 788 height 47
click at [183, 34] on link "Stark Aerospace ( 301841 ) , [ 10597 ]" at bounding box center [236, 40] width 197 height 13
click at [177, 59] on input "search" at bounding box center [204, 58] width 130 height 18
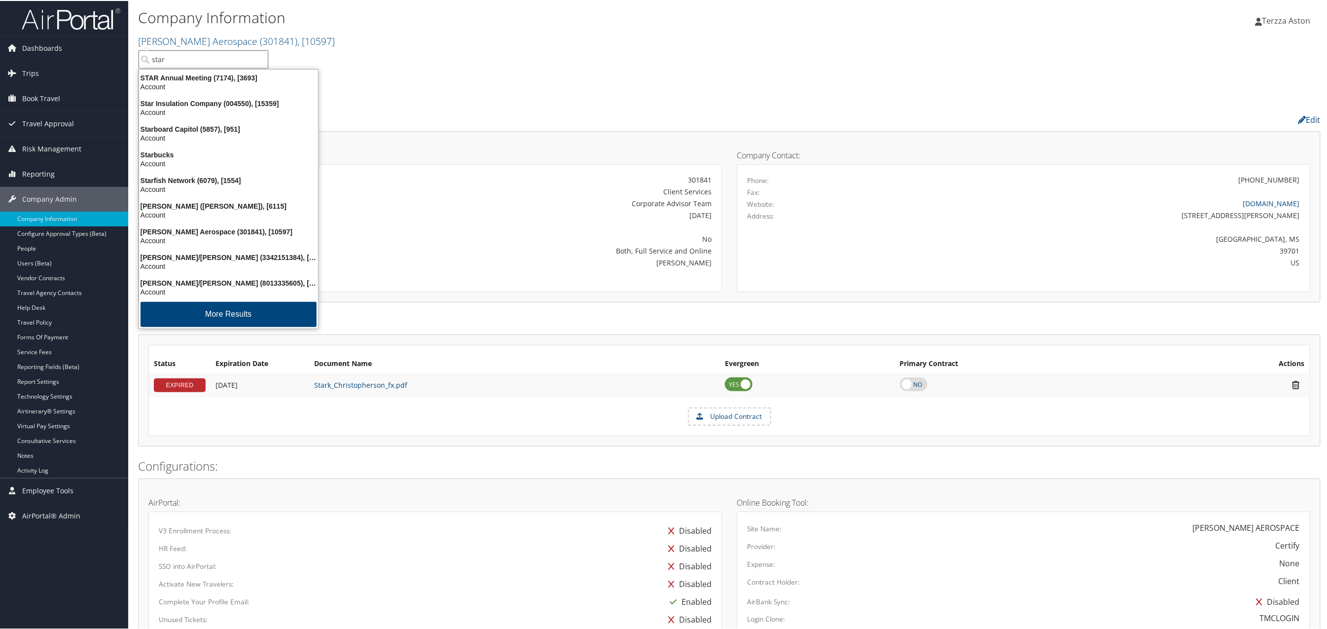
type input "start"
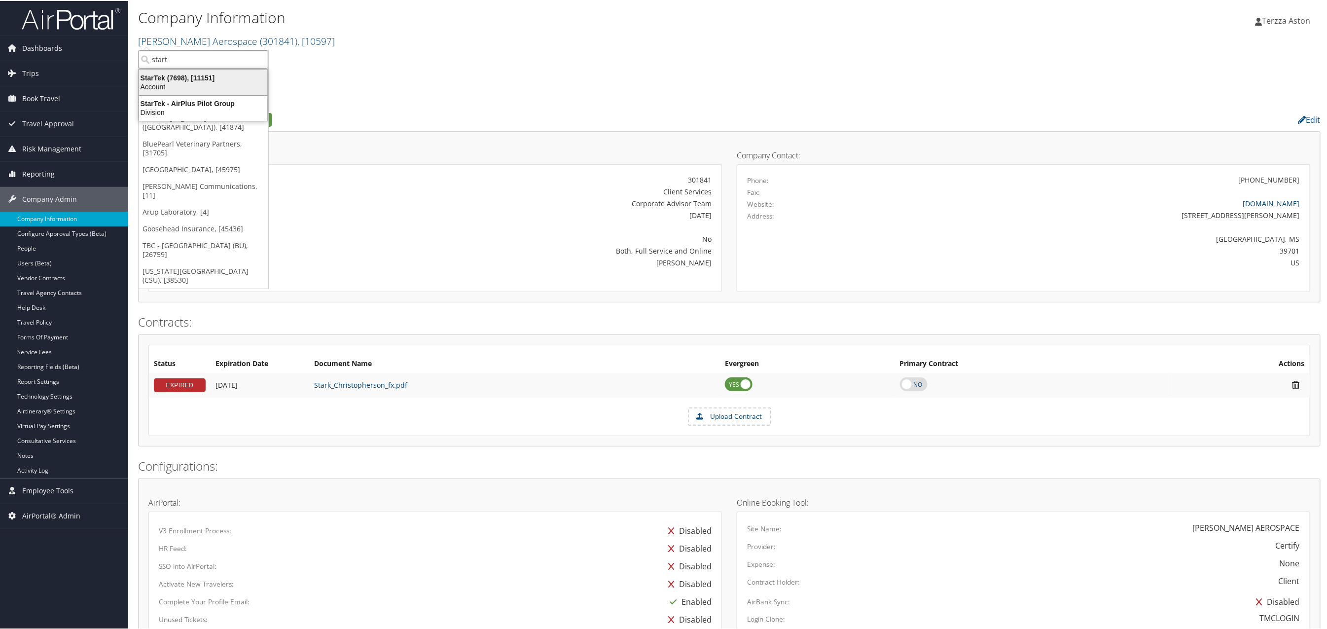
click at [171, 79] on div "StarTek (7698), [11151]" at bounding box center [203, 76] width 140 height 9
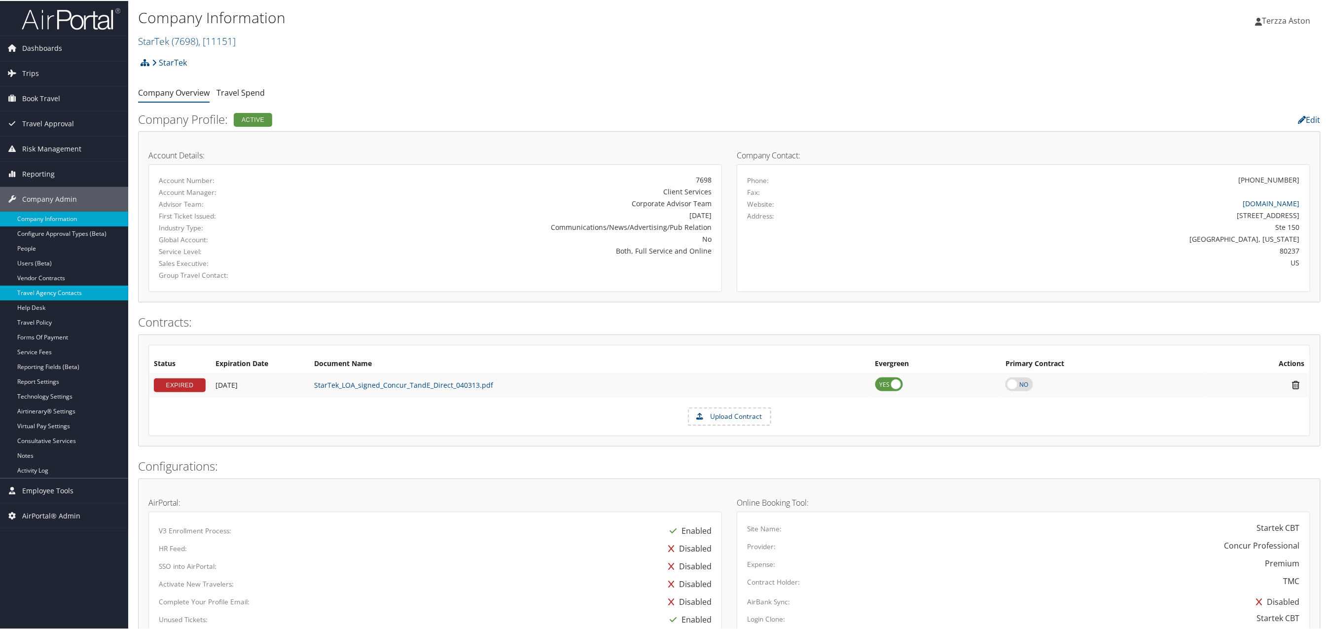
click at [47, 292] on link "Travel Agency Contacts" at bounding box center [64, 292] width 128 height 15
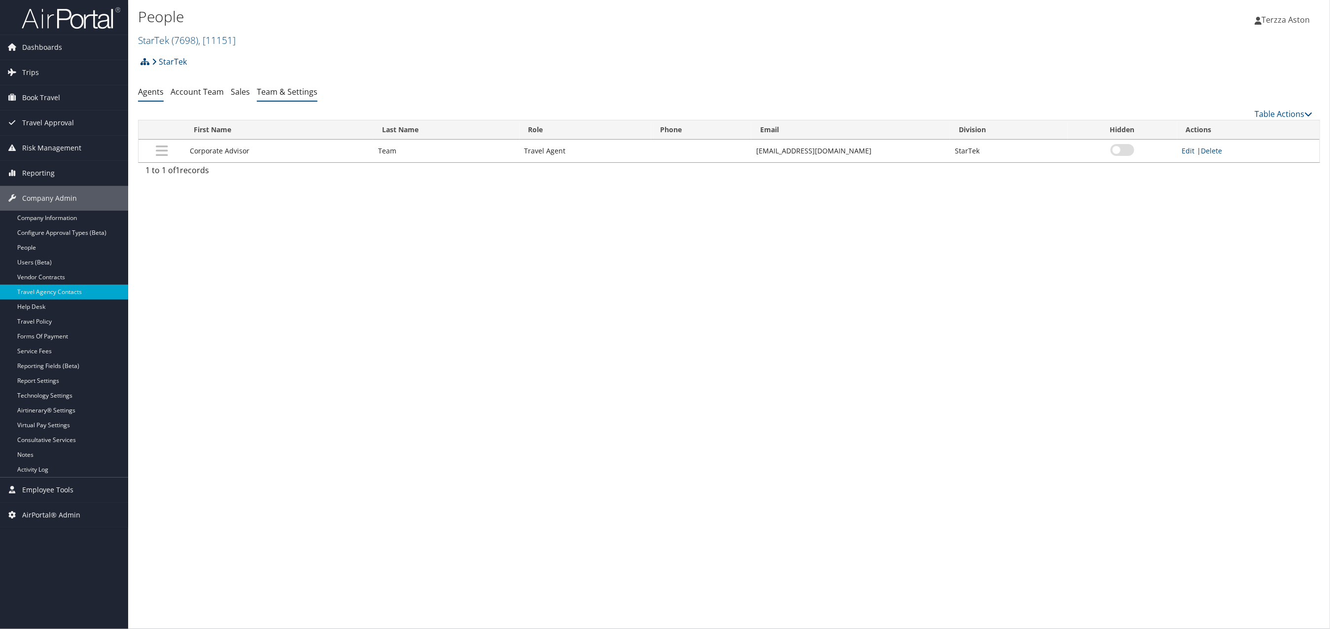
click at [295, 90] on link "Team & Settings" at bounding box center [287, 91] width 61 height 11
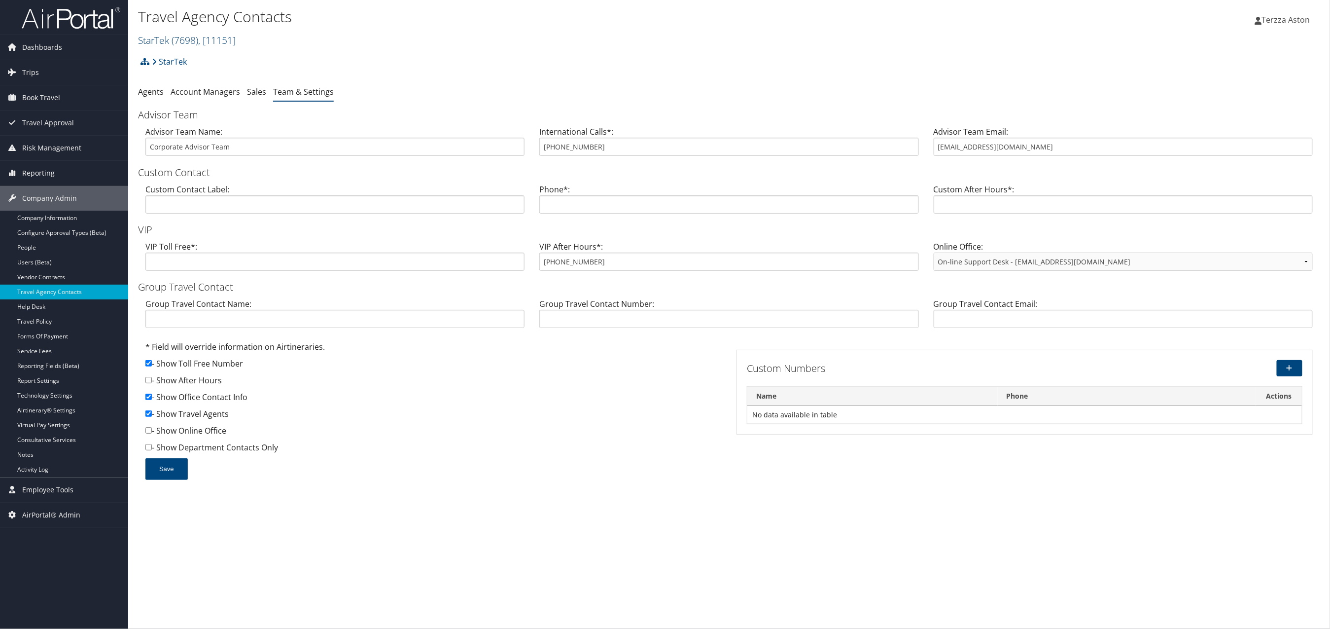
click at [162, 39] on link "StarTek ( 7698 ) , [ 11151 ]" at bounding box center [187, 40] width 98 height 13
click at [189, 128] on link "State of Louisiana (SOLA), [41874]" at bounding box center [204, 139] width 130 height 26
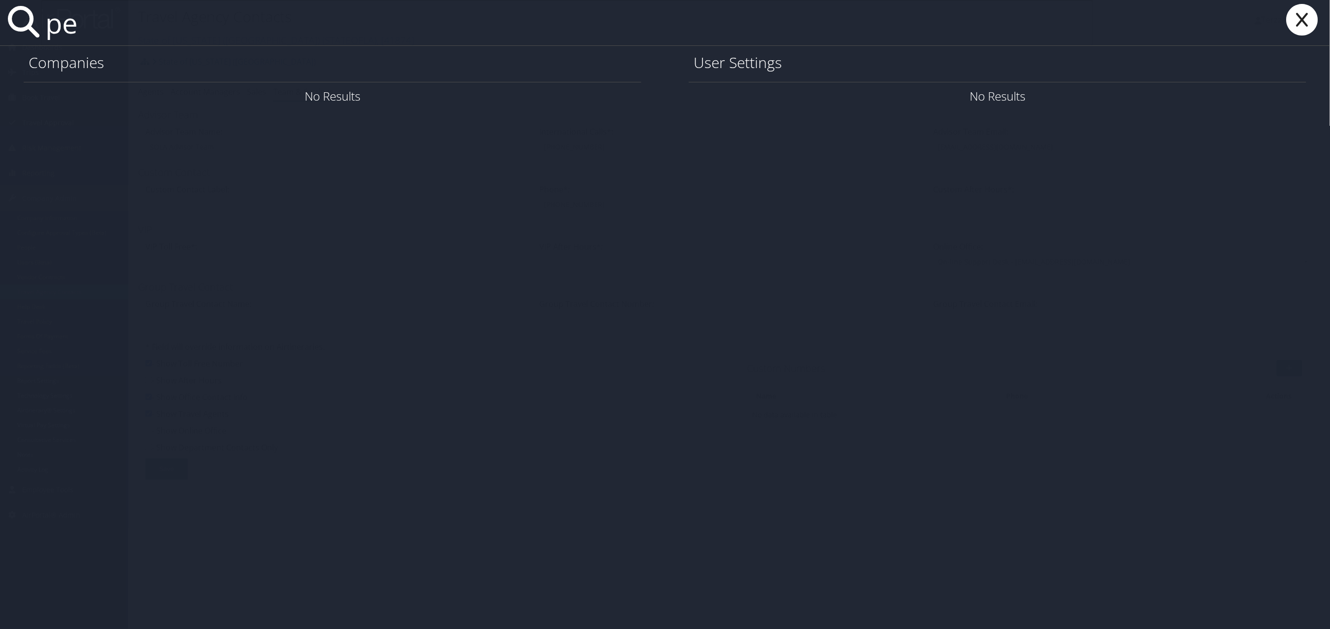
type input "p"
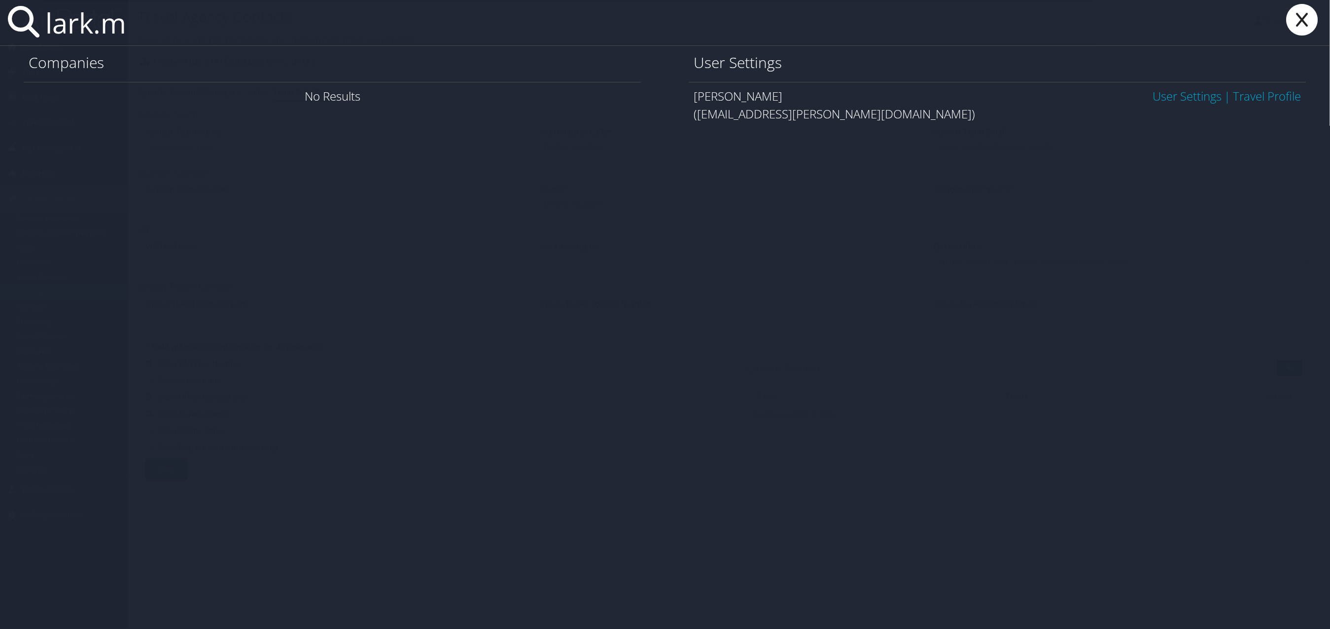
type input "lark.m"
click at [1169, 99] on link "User Settings" at bounding box center [1187, 96] width 69 height 16
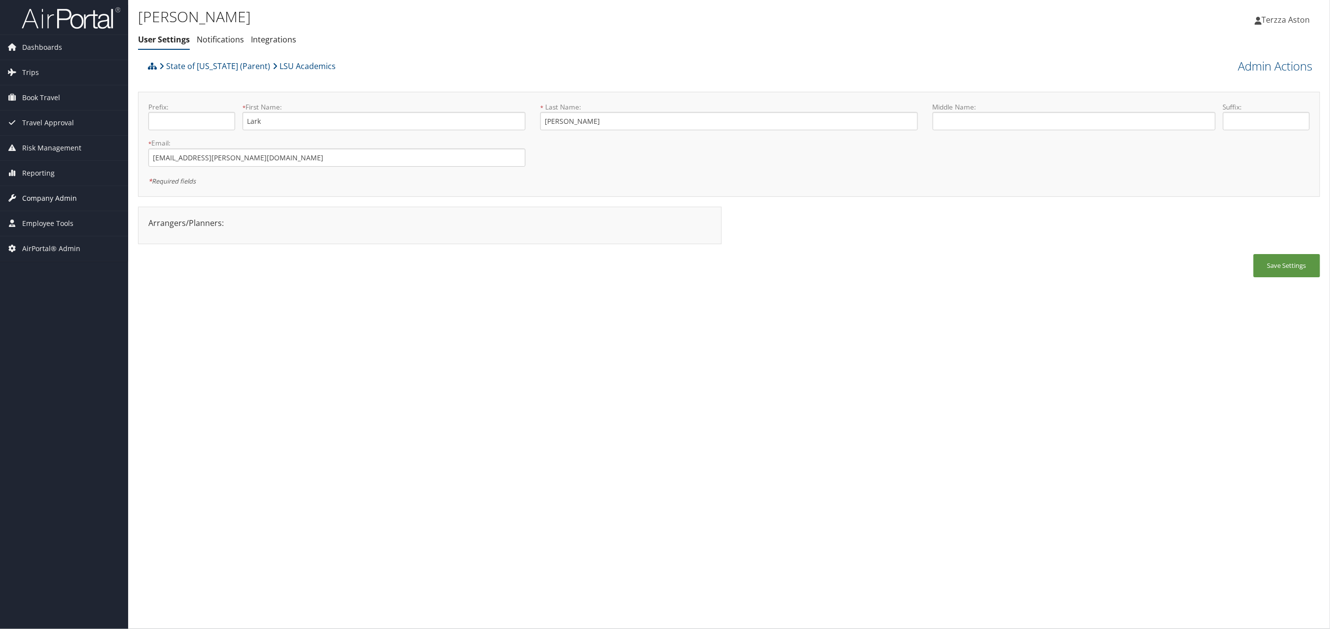
click at [49, 197] on span "Company Admin" at bounding box center [49, 198] width 55 height 25
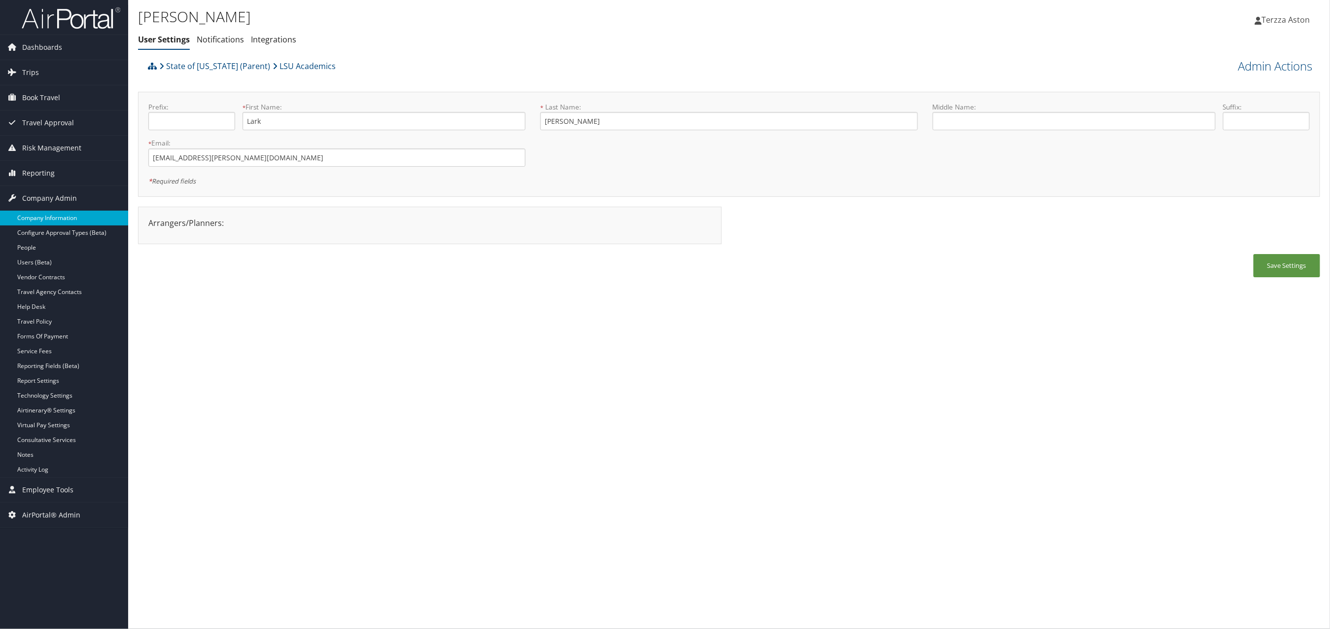
click at [63, 213] on link "Company Information" at bounding box center [64, 218] width 128 height 15
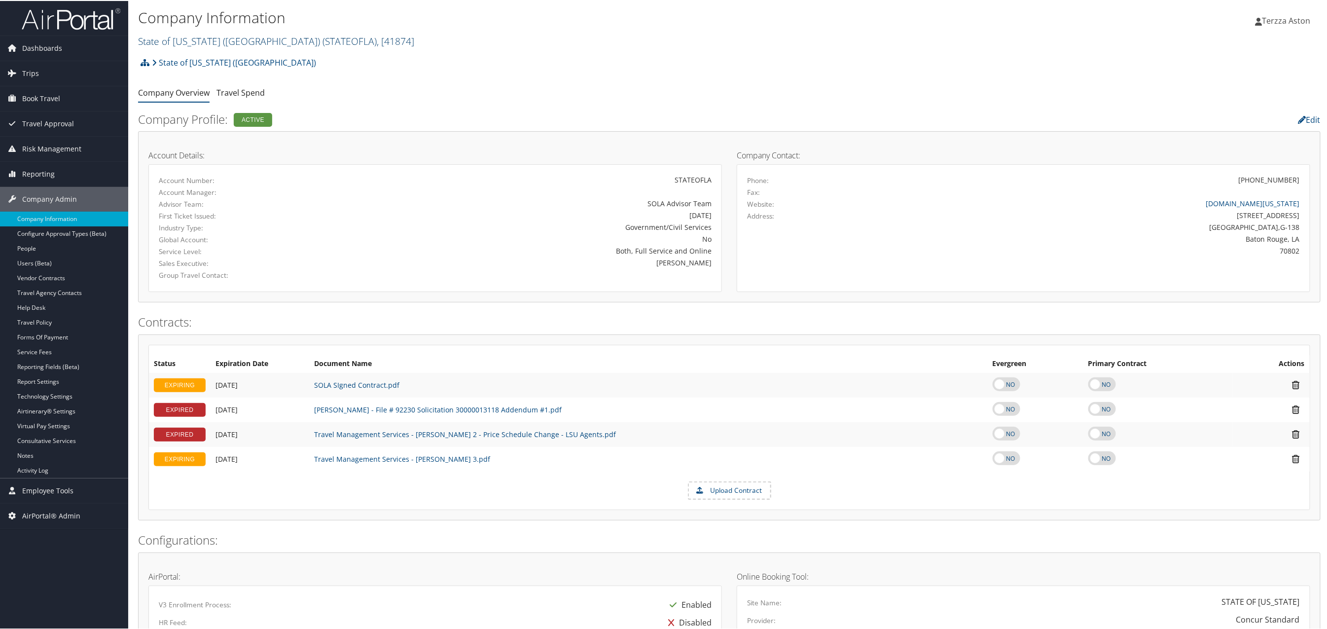
click at [237, 39] on link "State of [US_STATE] (SOLA) ( STATEOFLA ) , [ 41874 ]" at bounding box center [276, 40] width 276 height 13
click at [215, 59] on input "search" at bounding box center [204, 58] width 130 height 18
type input "lsu"
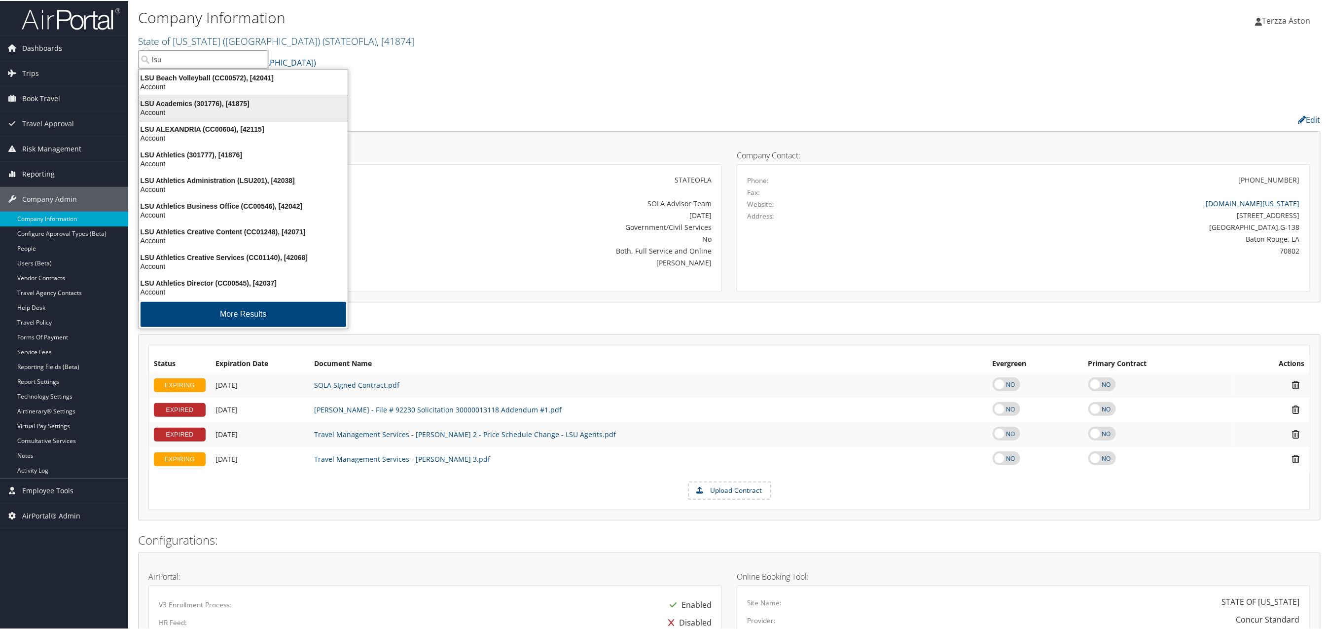
click at [187, 100] on div "LSU Academics (301776), [41875]" at bounding box center [243, 102] width 220 height 9
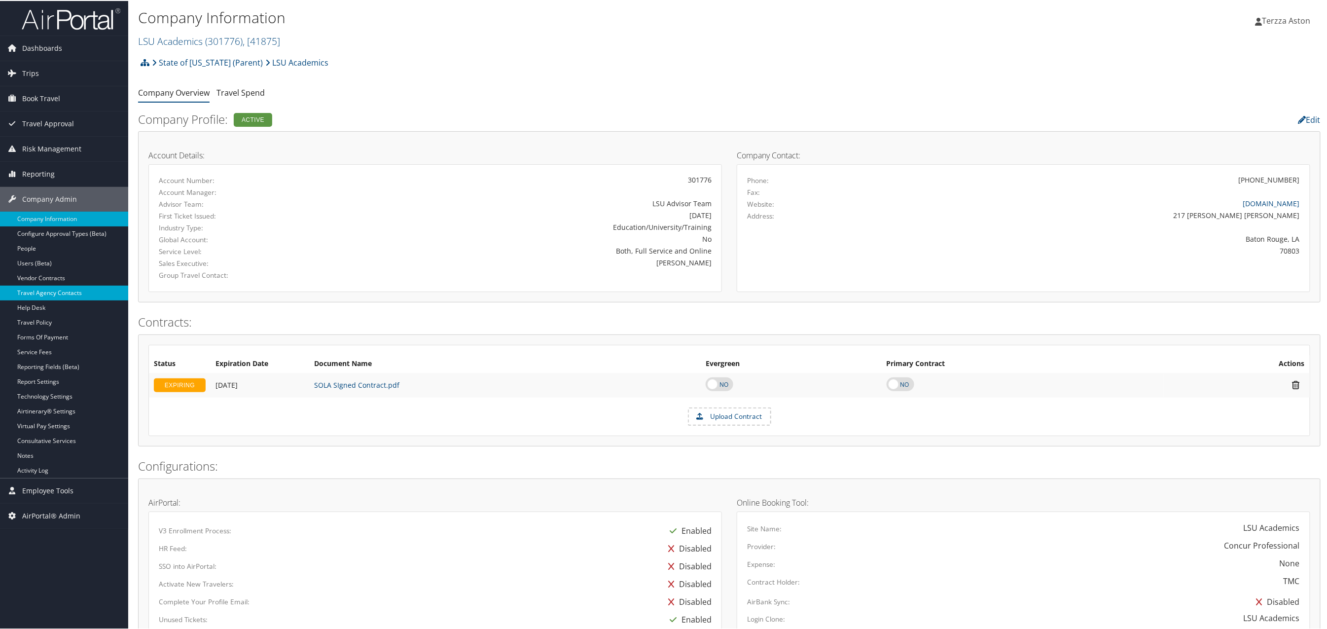
click at [59, 289] on link "Travel Agency Contacts" at bounding box center [64, 292] width 128 height 15
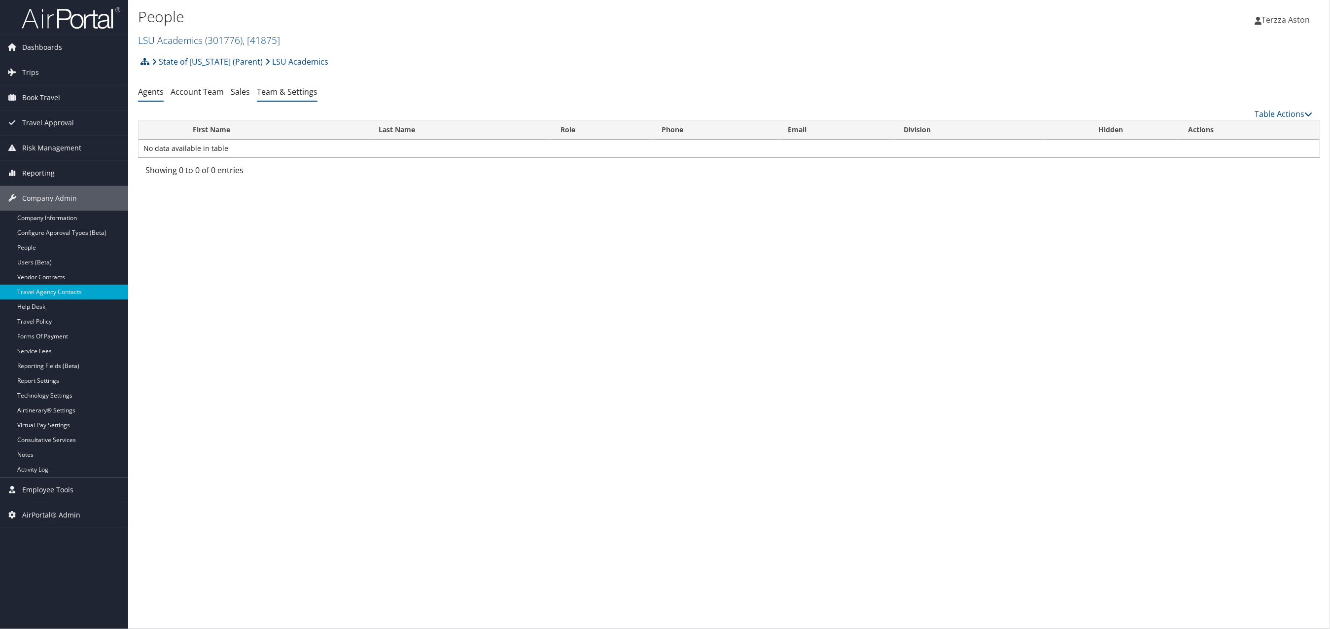
click at [291, 95] on link "Team & Settings" at bounding box center [287, 91] width 61 height 11
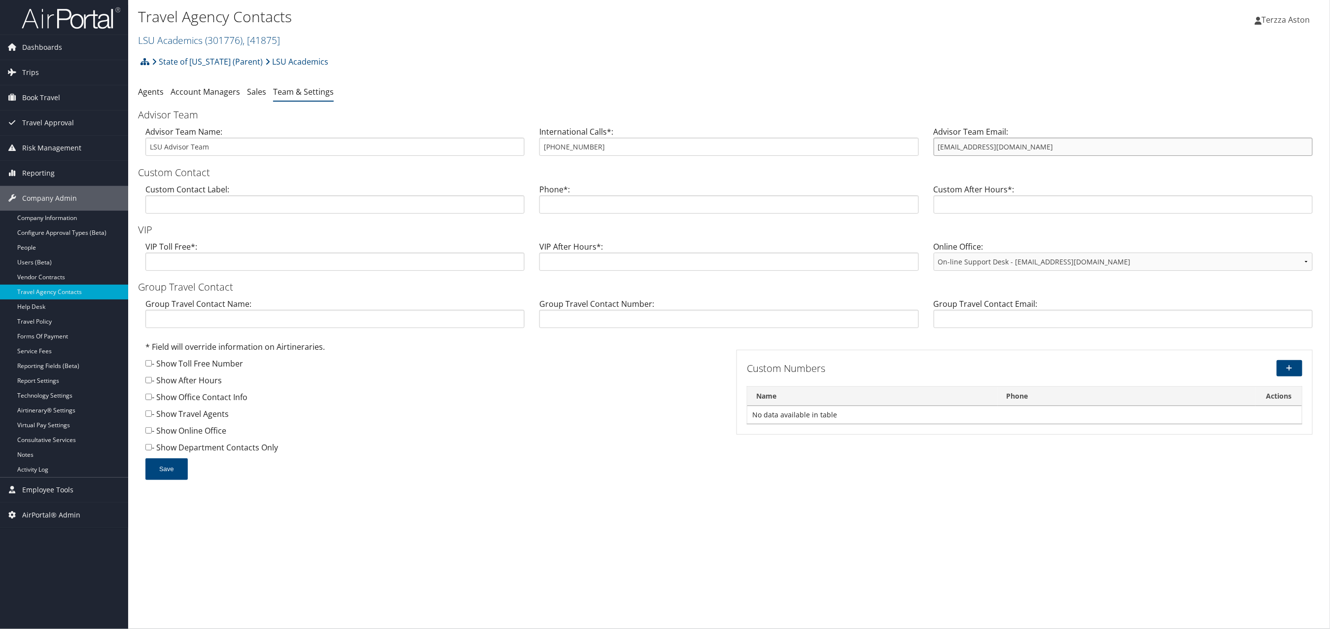
drag, startPoint x: 939, startPoint y: 148, endPoint x: 1036, endPoint y: 140, distance: 97.5
click at [1036, 140] on input "[EMAIL_ADDRESS][DOMAIN_NAME]" at bounding box center [1123, 147] width 379 height 18
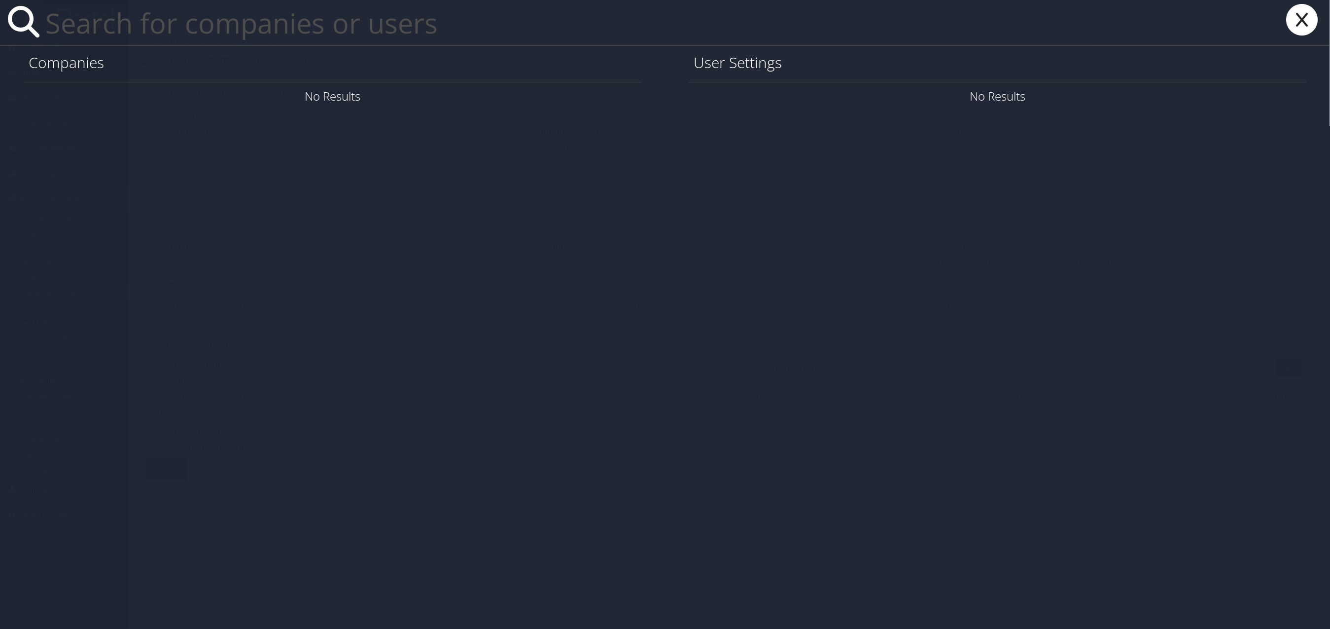
paste input "[EMAIL_ADDRESS][DOMAIN_NAME]"
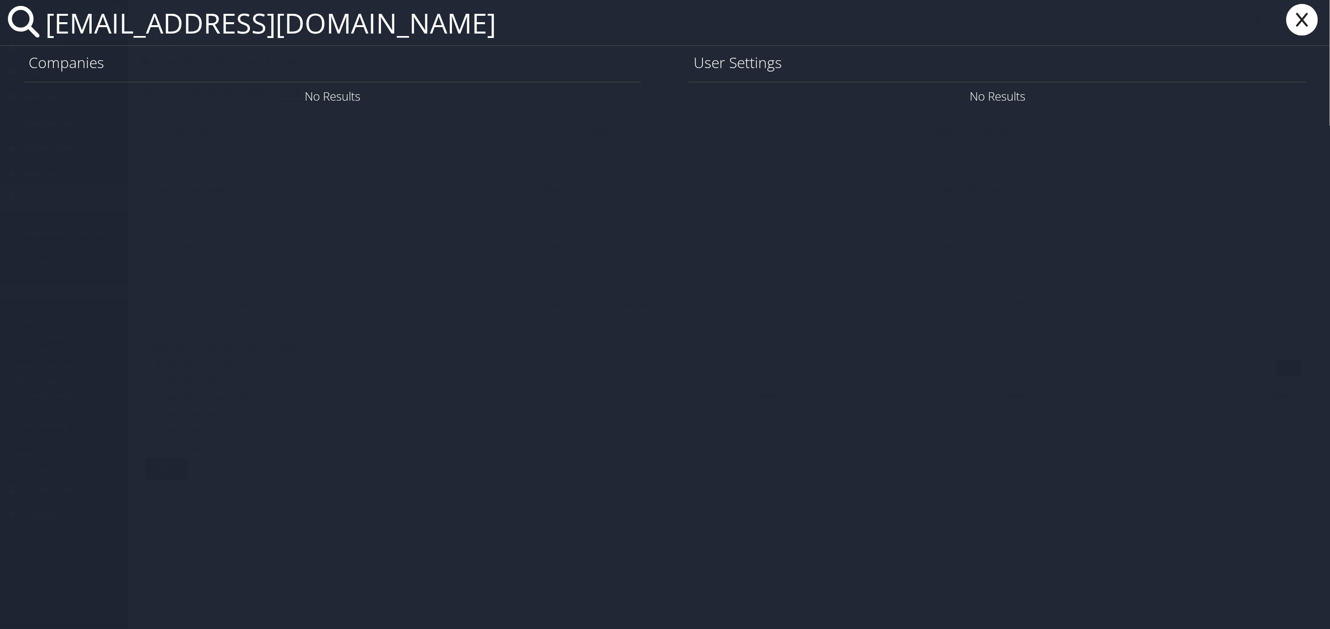
type input "dmu1990@icloud.com"
click at [1186, 96] on link "User Settings" at bounding box center [1187, 96] width 69 height 16
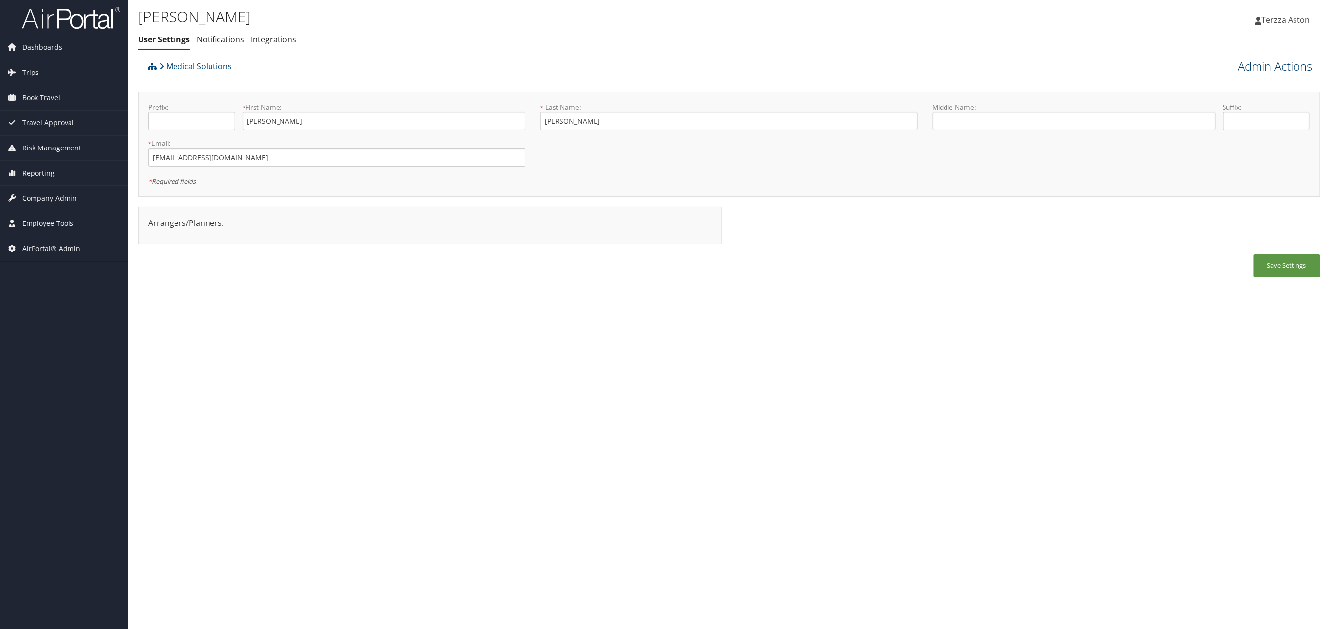
click at [1280, 65] on link "Admin Actions" at bounding box center [1276, 66] width 74 height 17
click at [1218, 114] on link "User Technology Settings" at bounding box center [1248, 117] width 130 height 17
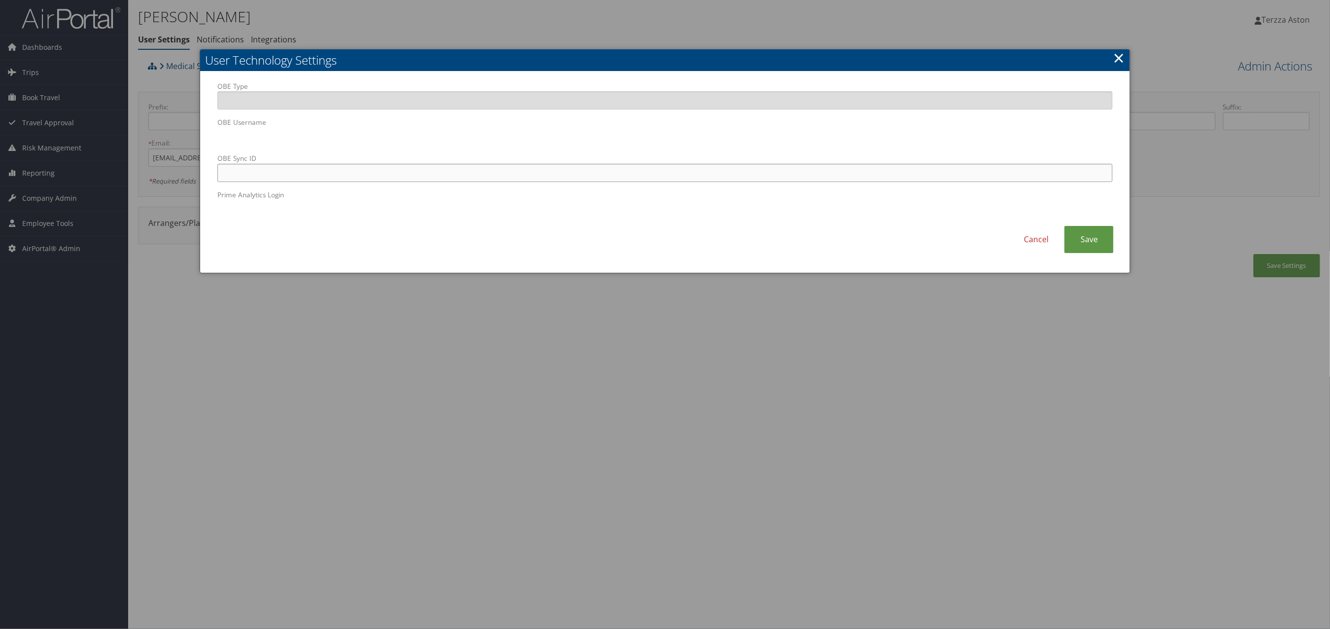
paste input "dmu1990@icloud.com"
type input "dmu1990@icloud.com"
click at [1095, 247] on link "Save" at bounding box center [1089, 239] width 49 height 27
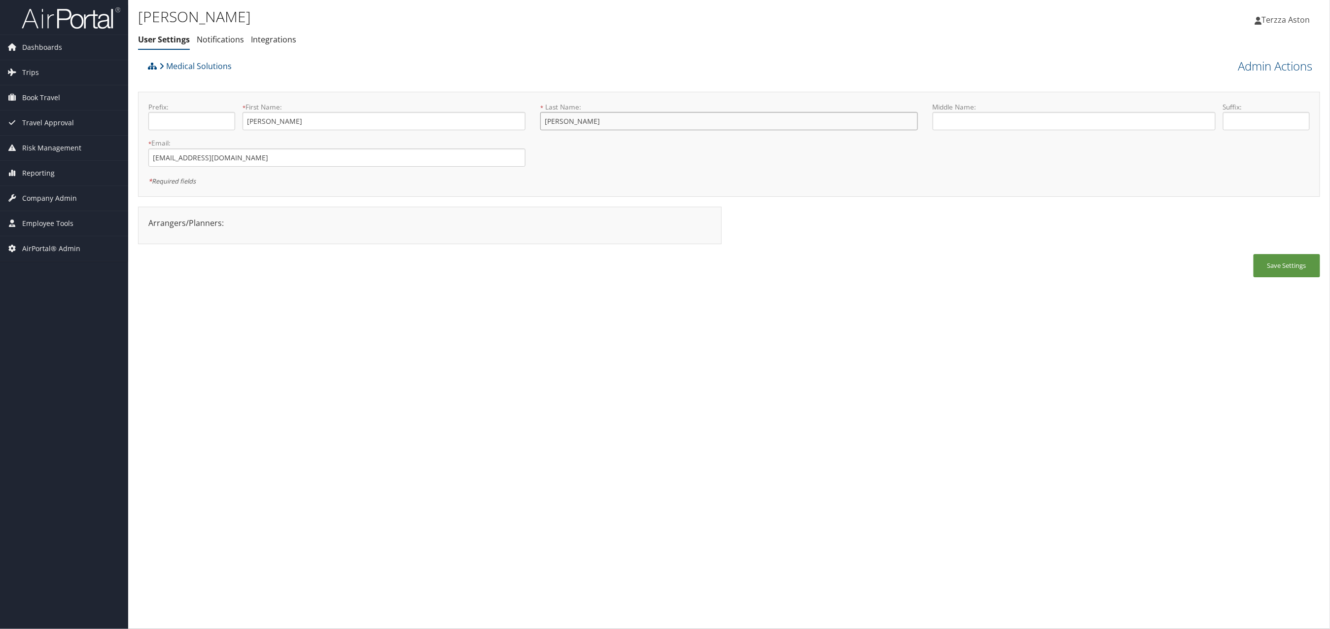
drag, startPoint x: 542, startPoint y: 126, endPoint x: 613, endPoint y: 131, distance: 71.2
click at [613, 131] on div "* Last Name: Martinez Ubiera This field is required" at bounding box center [729, 120] width 392 height 36
drag, startPoint x: 613, startPoint y: 131, endPoint x: 580, endPoint y: 176, distance: 55.7
click at [583, 181] on div "* Required fields" at bounding box center [438, 181] width 581 height 12
drag, startPoint x: 542, startPoint y: 126, endPoint x: 604, endPoint y: 120, distance: 62.4
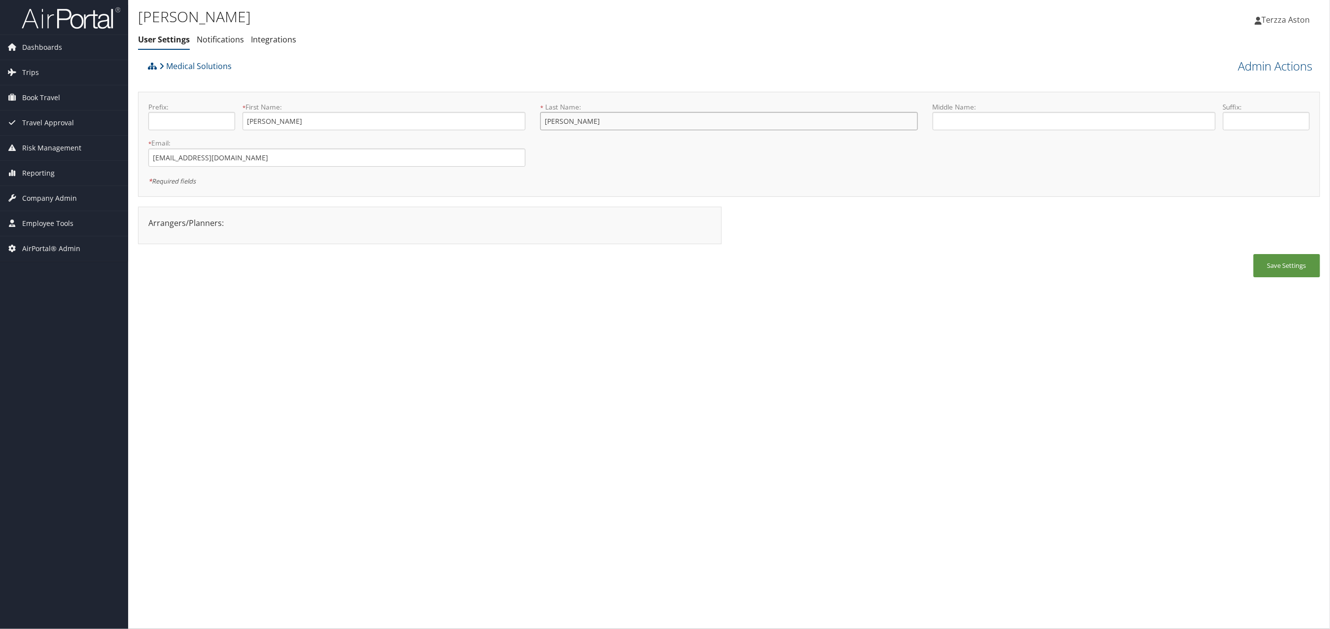
click at [604, 120] on input "Martinez Ubiera" at bounding box center [728, 121] width 377 height 18
click at [47, 196] on span "Company Admin" at bounding box center [49, 198] width 55 height 25
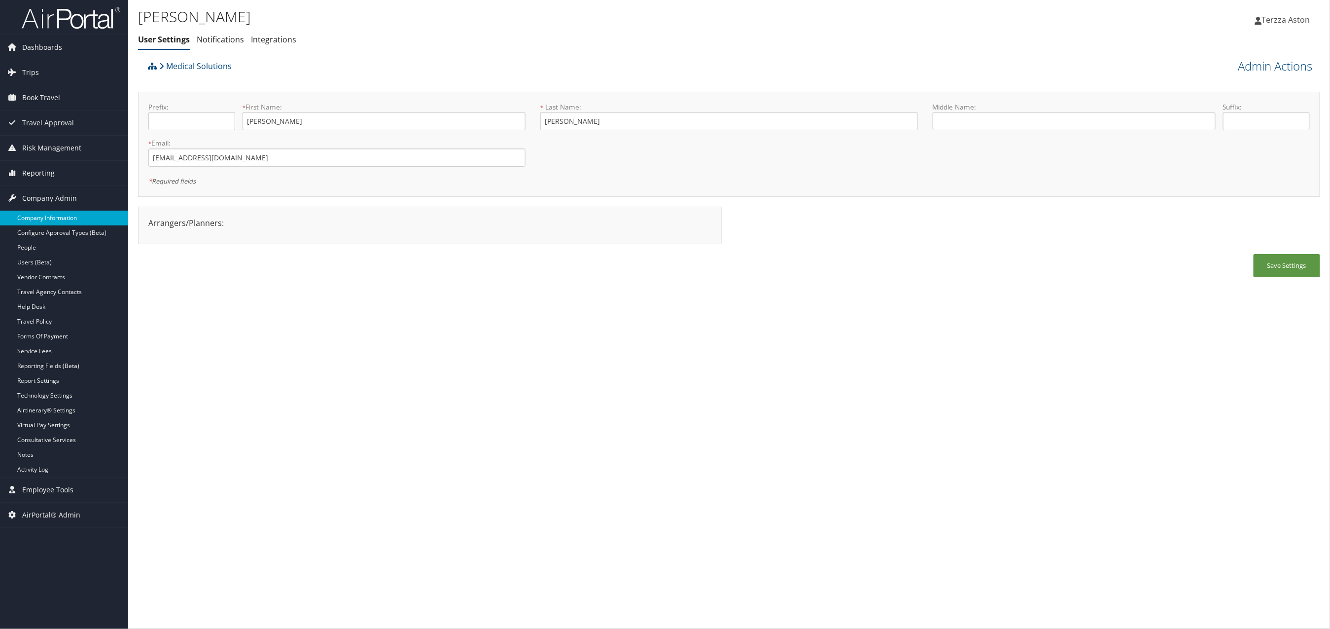
click at [62, 218] on link "Company Information" at bounding box center [64, 218] width 128 height 15
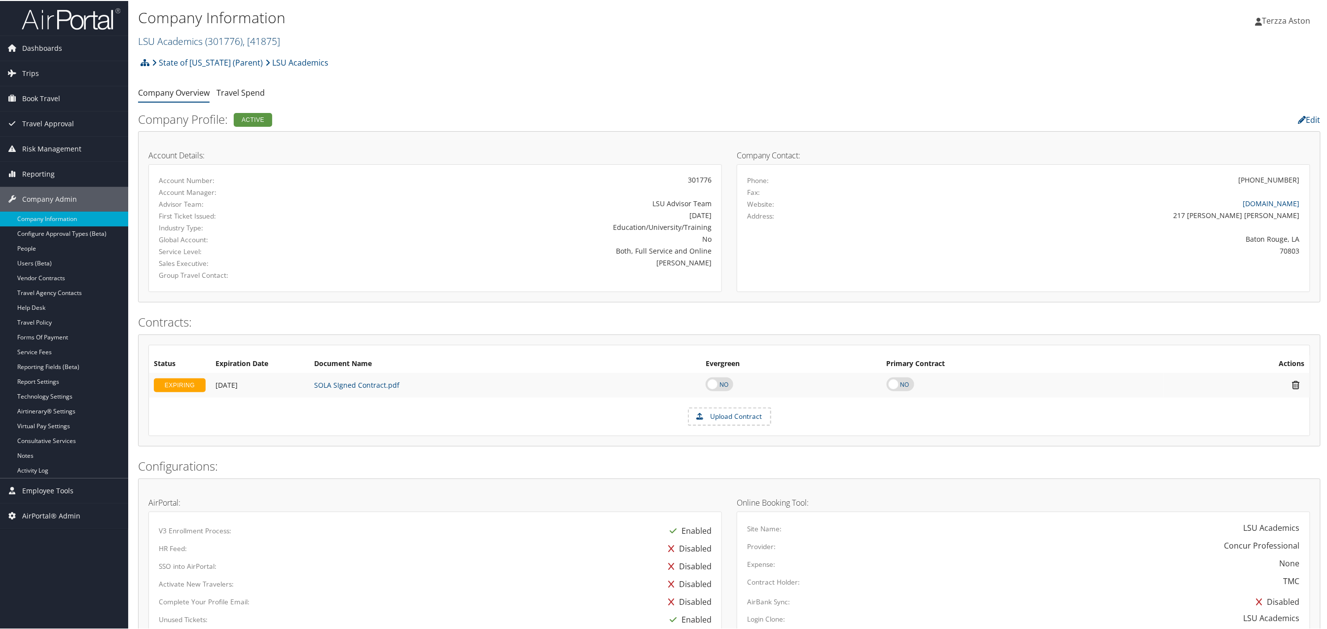
click at [194, 36] on link "LSU Academics ( 301776 ) , [ 41875 ]" at bounding box center [209, 40] width 142 height 13
click at [180, 55] on input "search" at bounding box center [204, 58] width 130 height 18
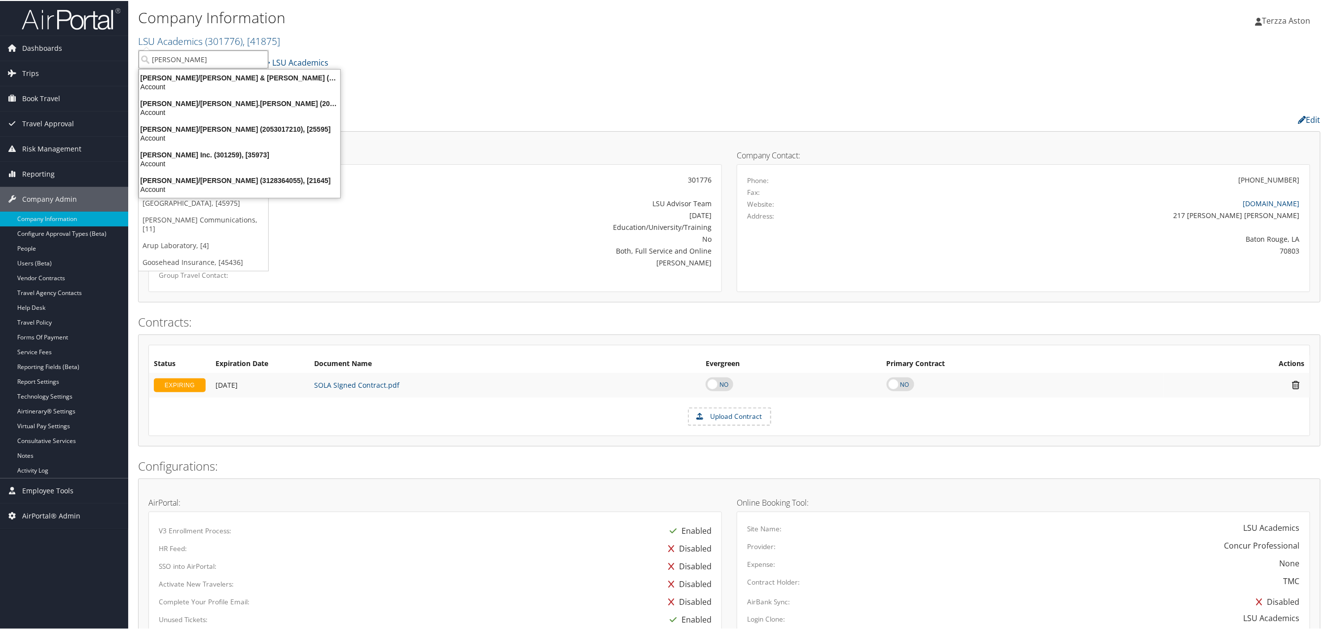
type input "hagerty"
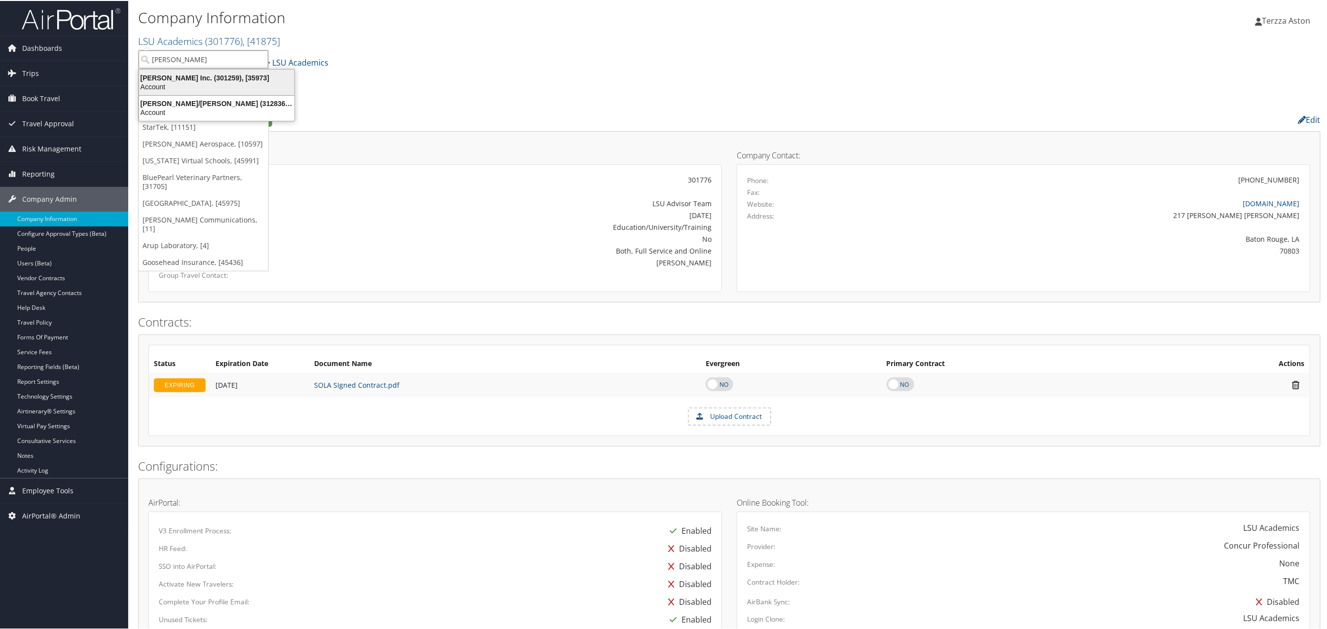
click at [168, 72] on div "Hagerty Inc. (301259), [35973]" at bounding box center [216, 76] width 167 height 9
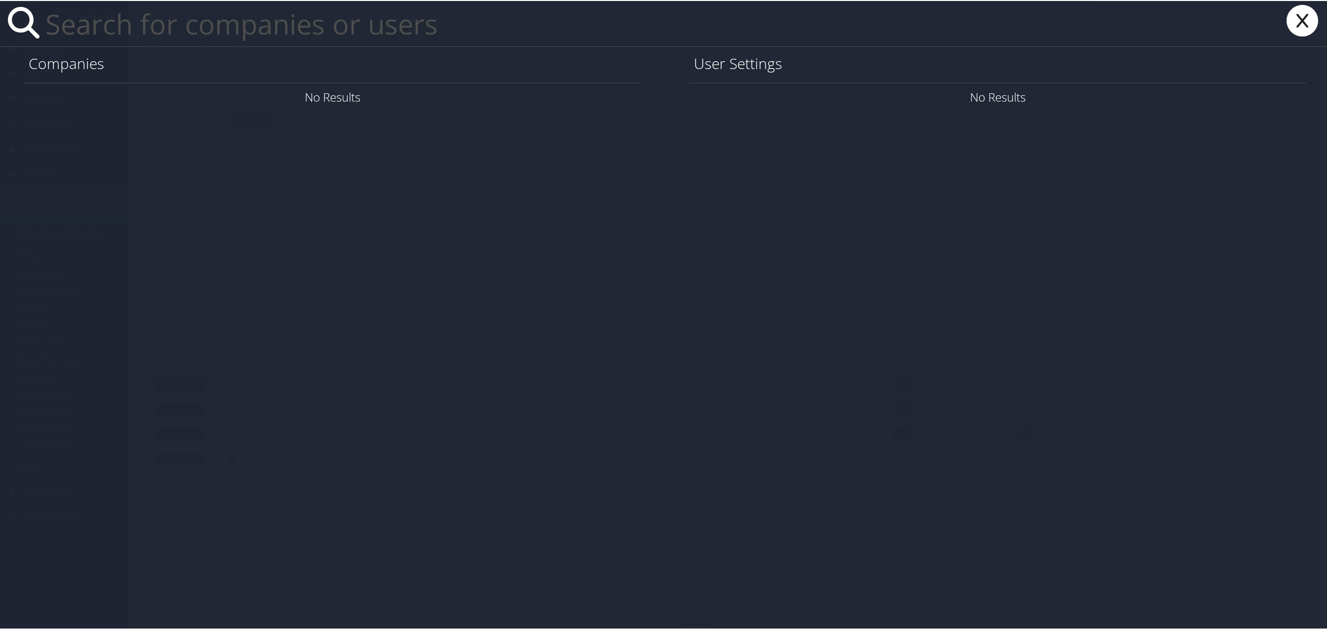
paste input "[EMAIL_ADDRESS][DOMAIN_NAME]"
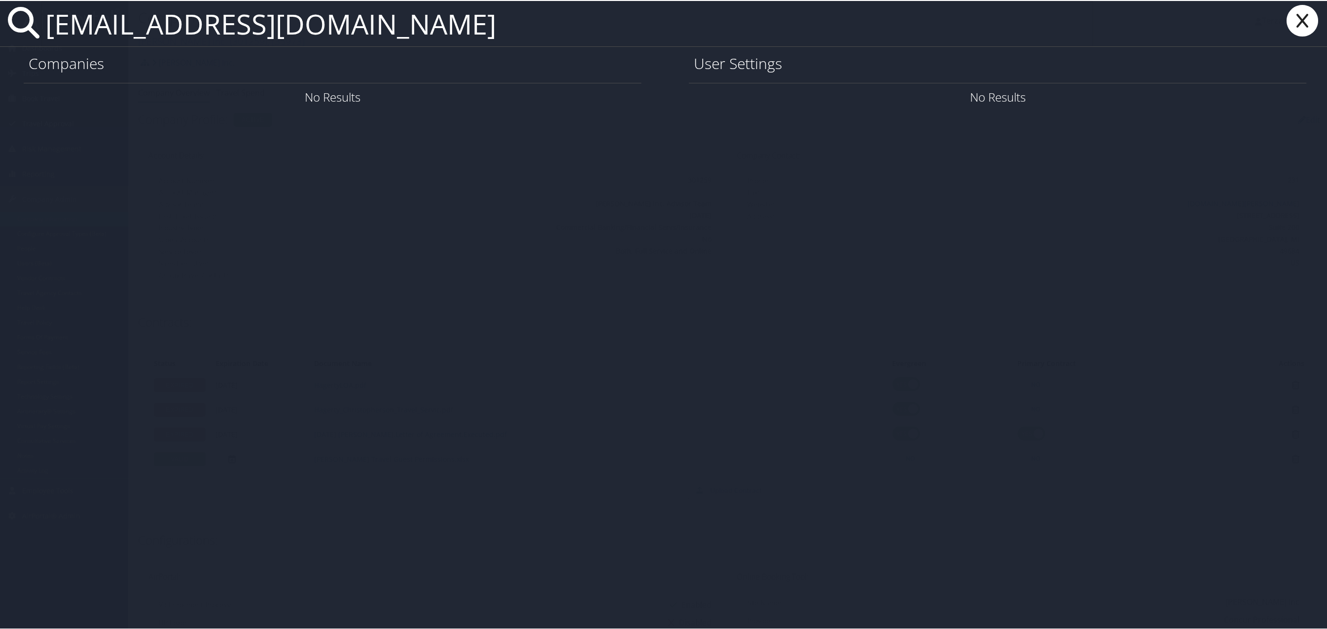
type input "[EMAIL_ADDRESS][DOMAIN_NAME]"
click at [1181, 102] on link "User Settings" at bounding box center [1187, 96] width 69 height 16
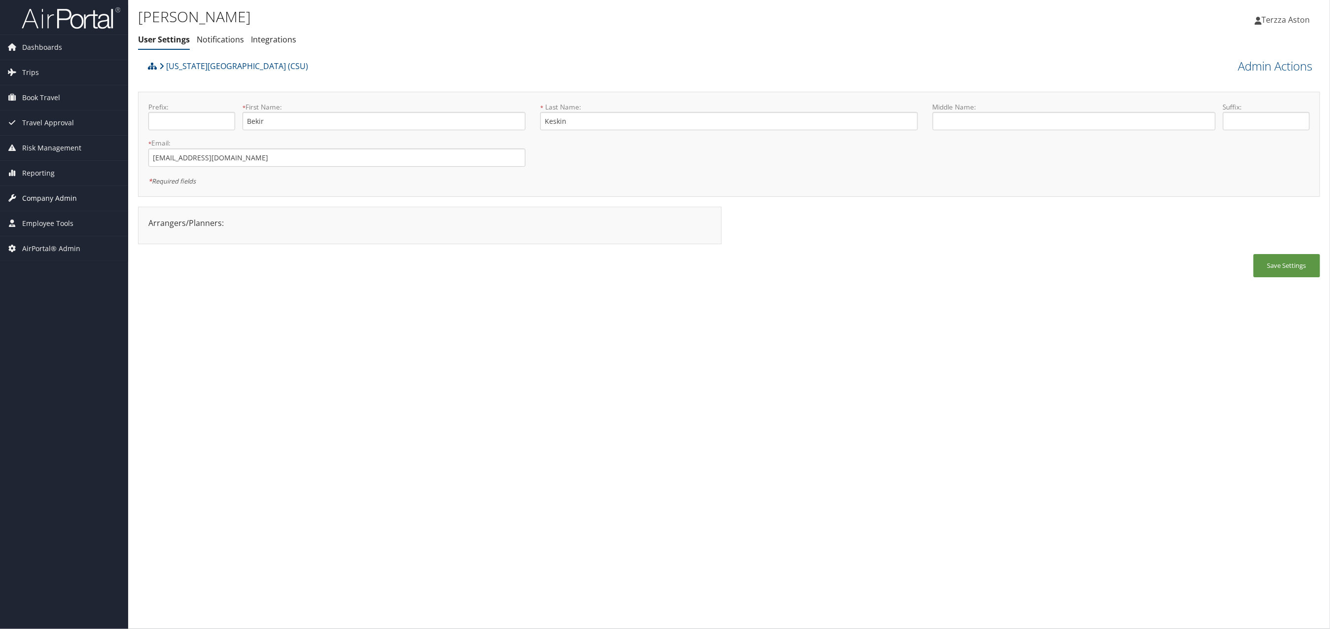
click at [45, 192] on span "Company Admin" at bounding box center [49, 198] width 55 height 25
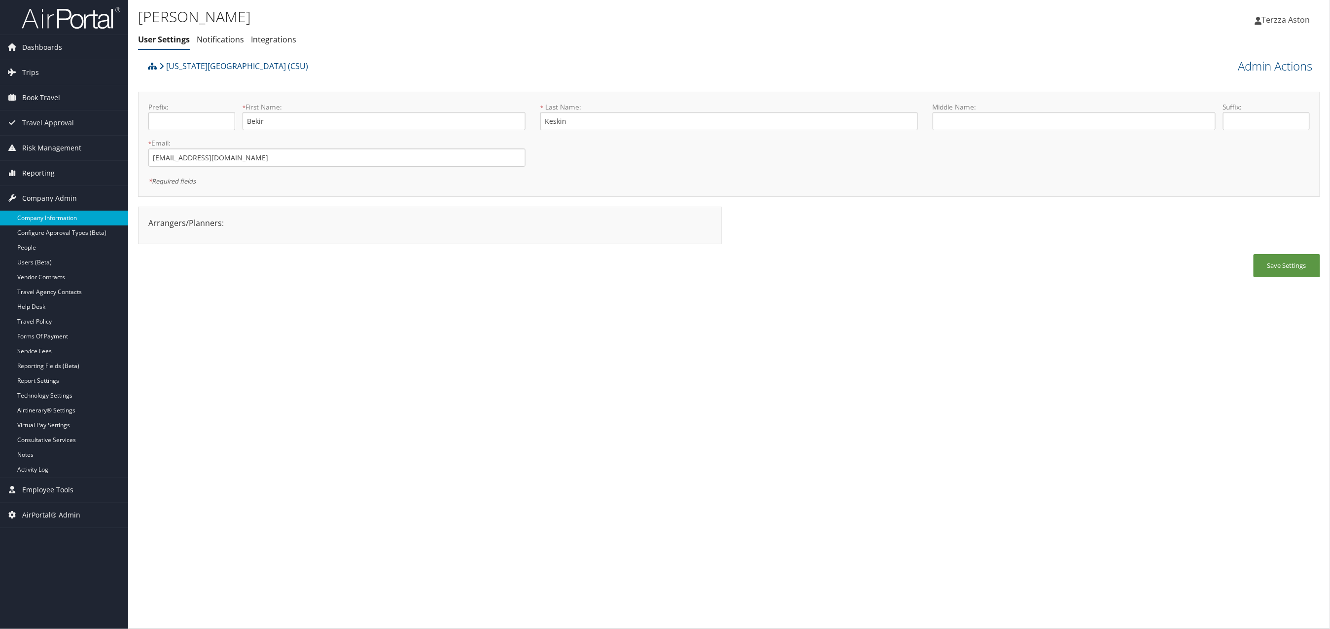
click at [57, 217] on link "Company Information" at bounding box center [64, 218] width 128 height 15
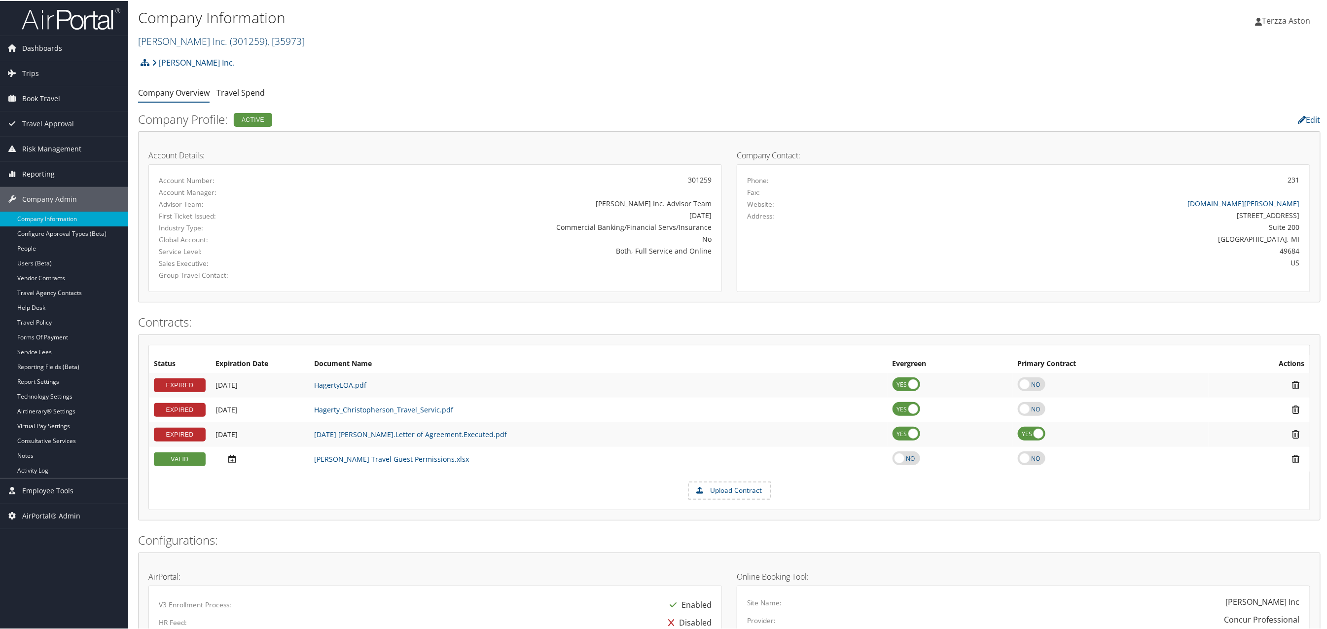
click at [184, 36] on link "Hagerty Inc. ( 301259 ) , [ 35973 ]" at bounding box center [221, 40] width 167 height 13
click at [187, 60] on input "search" at bounding box center [204, 58] width 130 height 18
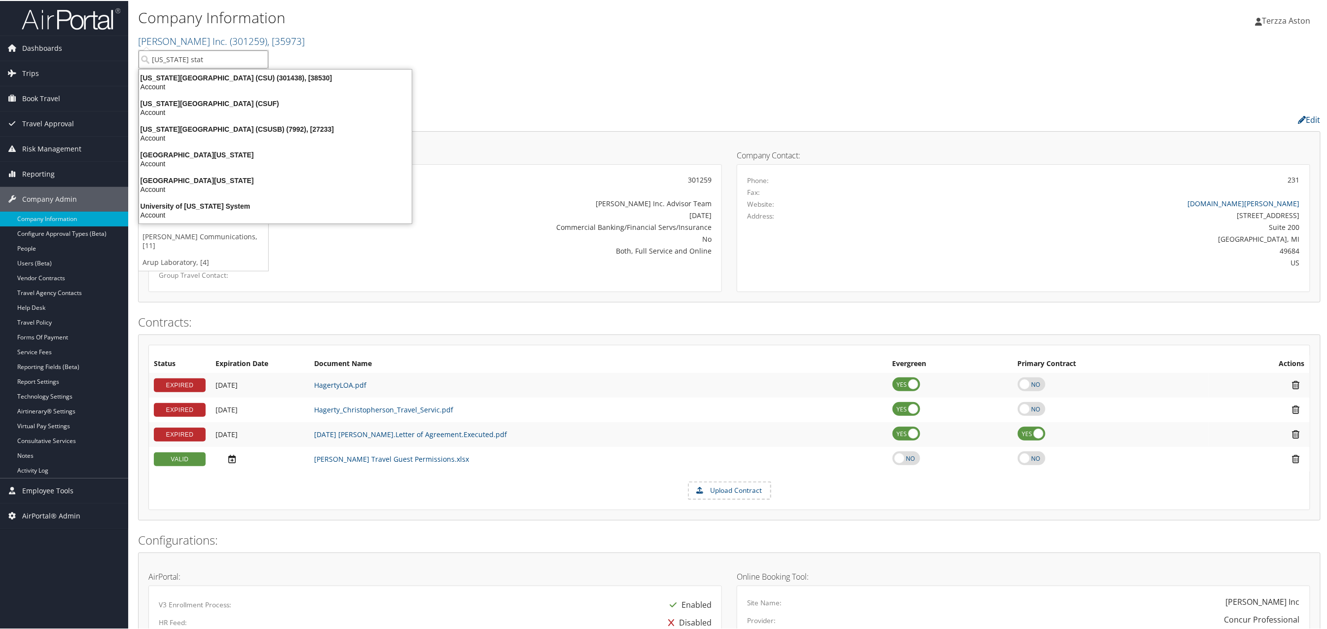
type input "california state"
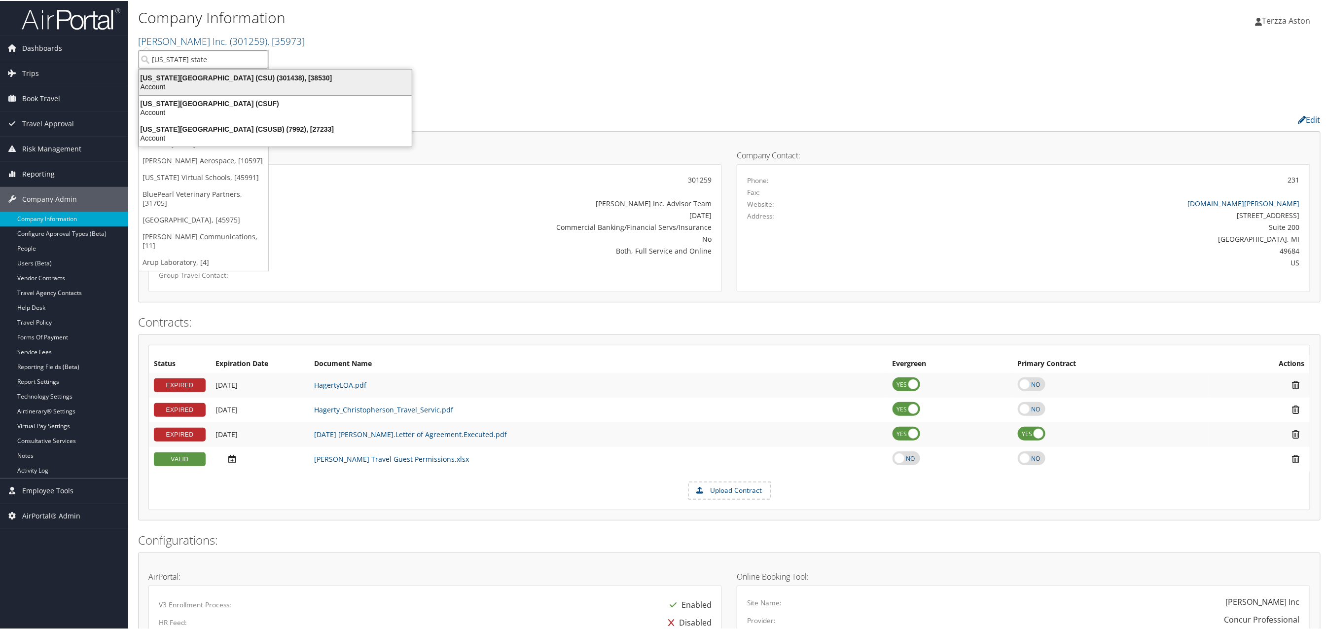
click at [200, 77] on div "California State University (CSU) (301438), [38530]" at bounding box center [275, 76] width 285 height 9
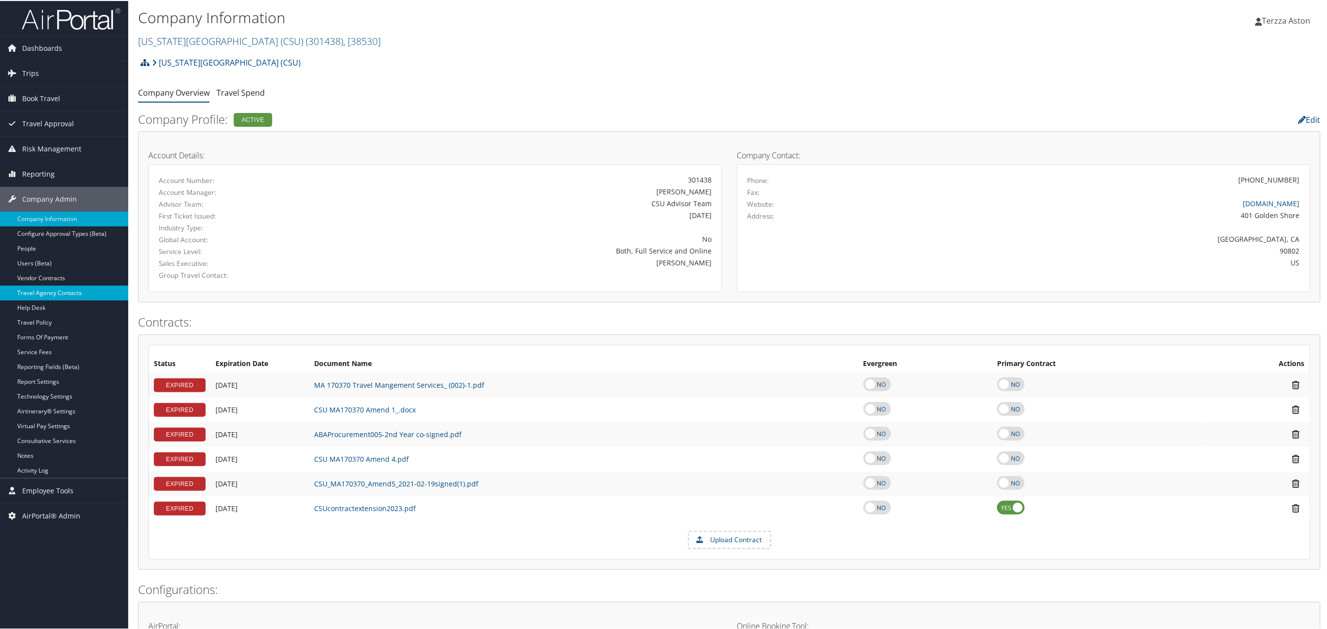
click at [35, 293] on link "Travel Agency Contacts" at bounding box center [64, 292] width 128 height 15
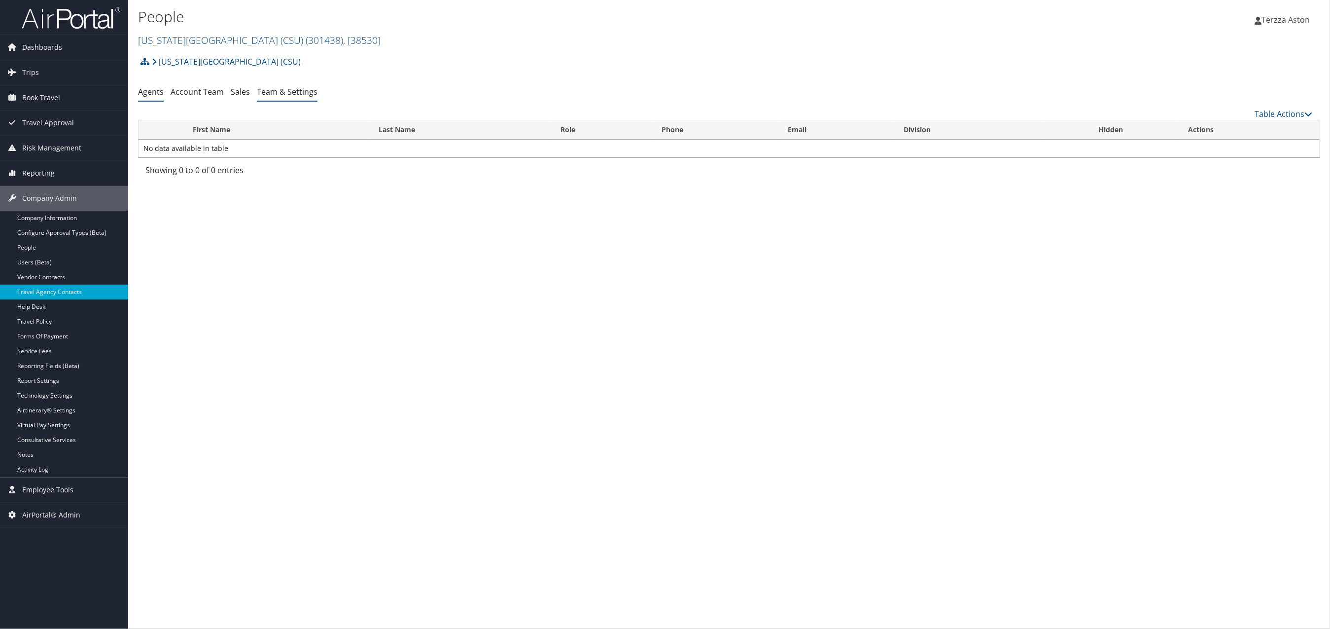
click at [286, 89] on link "Team & Settings" at bounding box center [287, 91] width 61 height 11
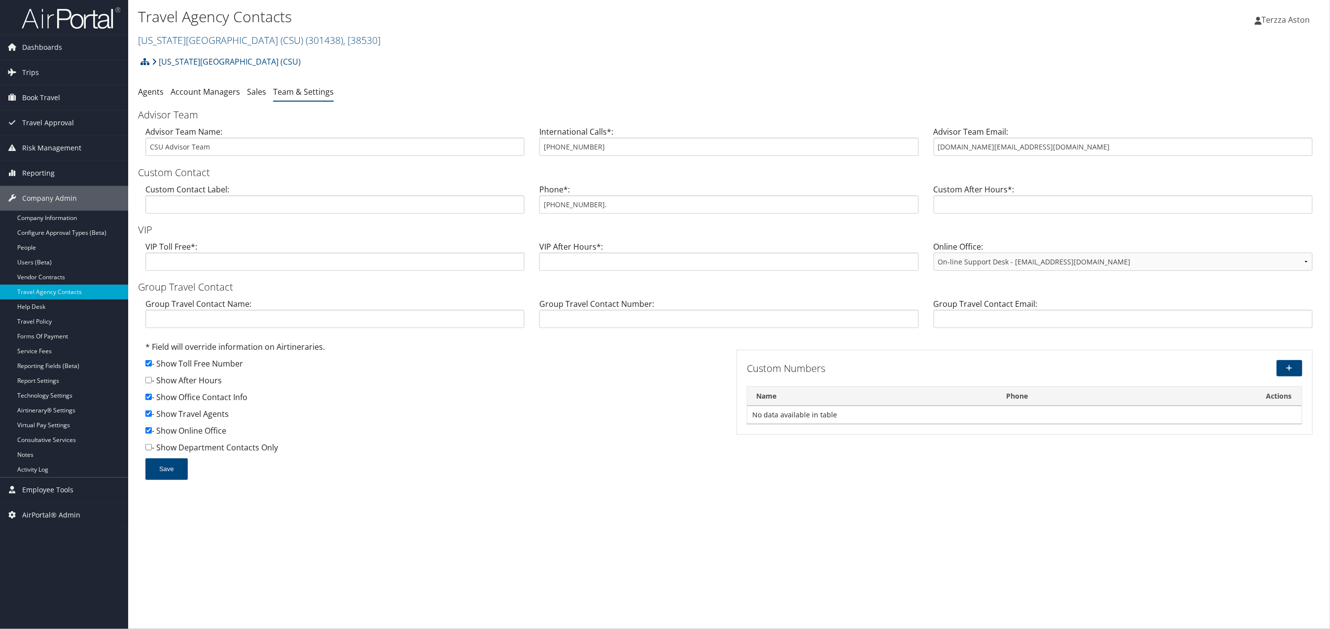
click at [933, 144] on div "Advisor Team Email: [DOMAIN_NAME][EMAIL_ADDRESS][DOMAIN_NAME]" at bounding box center [1124, 145] width 394 height 38
drag, startPoint x: 934, startPoint y: 145, endPoint x: 1052, endPoint y: 154, distance: 117.7
click at [1052, 154] on input "[DOMAIN_NAME][EMAIL_ADDRESS][DOMAIN_NAME]" at bounding box center [1123, 147] width 379 height 18
